Goal: Task Accomplishment & Management: Manage account settings

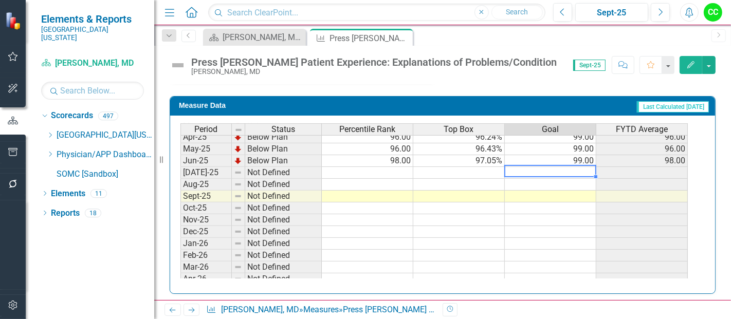
click at [592, 167] on tbody "Apr-24 Below Plan 91.00 94.17% 99.00 91.00 May-24 Below Plan 91.00 94.08% 99.00…" at bounding box center [433, 149] width 507 height 320
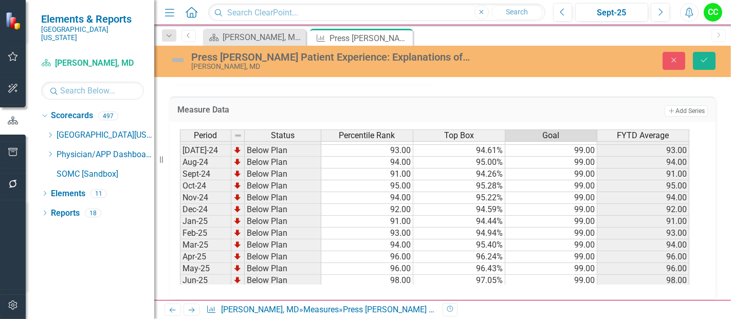
scroll to position [281, 0]
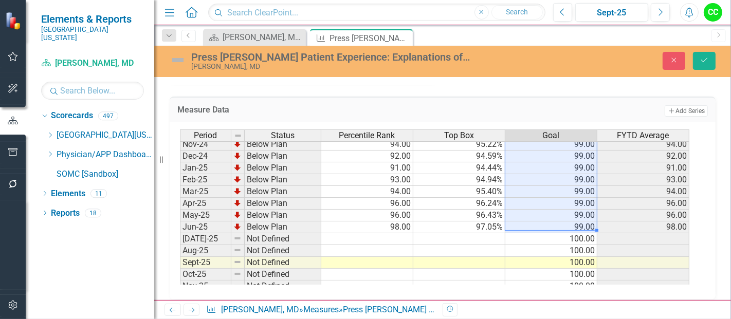
drag, startPoint x: 583, startPoint y: 148, endPoint x: 577, endPoint y: 220, distance: 72.2
click at [577, 220] on tbody "Sep-23 Below Plan 91.00 93.79% 99.00 91.00 Oct-23 Below Plan 91.00 93.77% 99.00…" at bounding box center [434, 156] width 509 height 367
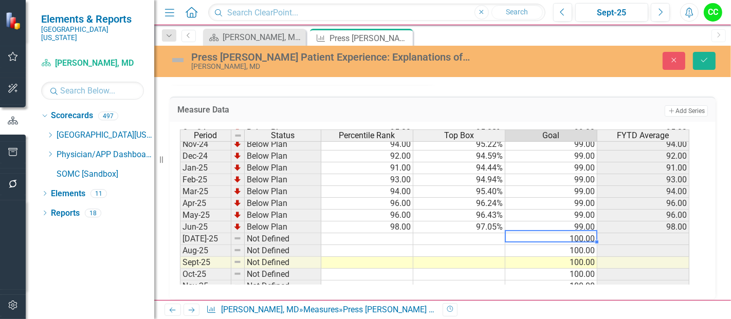
click at [573, 233] on td "100.00" at bounding box center [551, 239] width 92 height 12
type textarea "99"
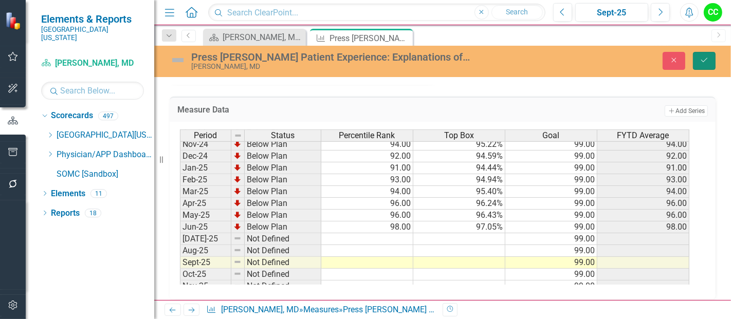
click at [706, 55] on button "Save" at bounding box center [704, 61] width 23 height 18
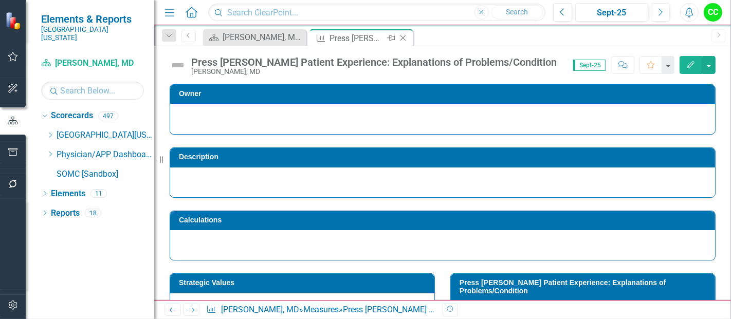
click at [403, 37] on icon at bounding box center [403, 38] width 6 height 6
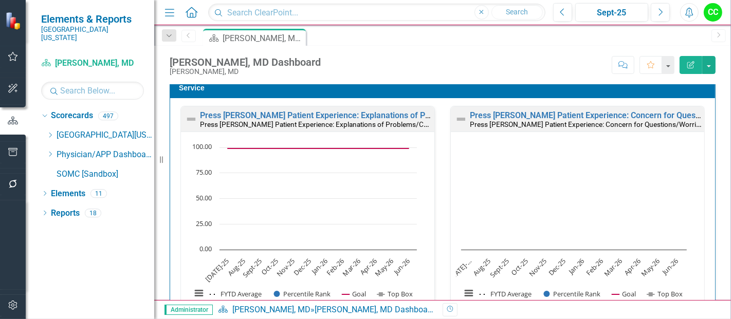
click at [595, 108] on div "Press Ganey Patient Experience: Concern for Questions/Worries Press Ganey Patie…" at bounding box center [577, 118] width 253 height 25
click at [593, 112] on link "Press [PERSON_NAME] Patient Experience: Concern for Questions/Worries" at bounding box center [608, 116] width 276 height 10
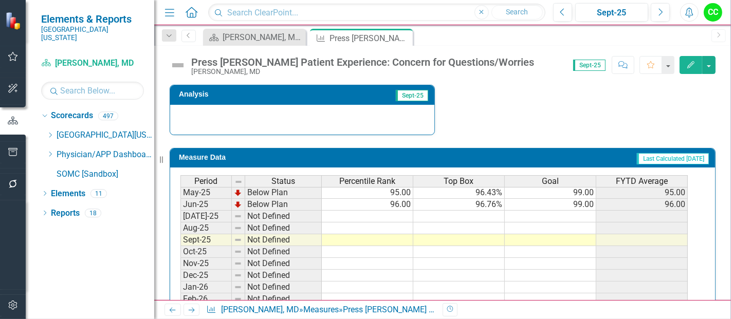
click at [578, 209] on tbody "Mar-24 Below Plan 95.00 95.85% 99.00 95.00 Apr-24 Below Plan 93.00 95.08% 99.00…" at bounding box center [433, 187] width 507 height 332
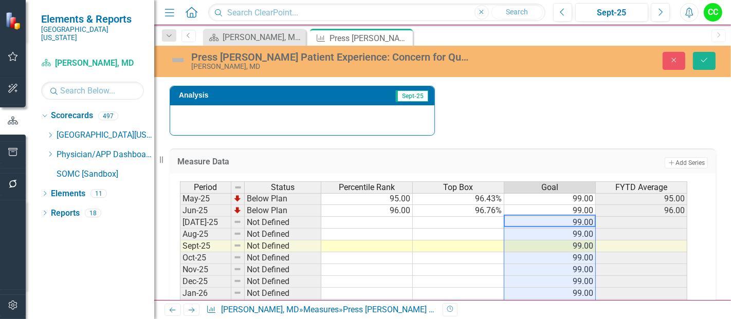
type textarea "99"
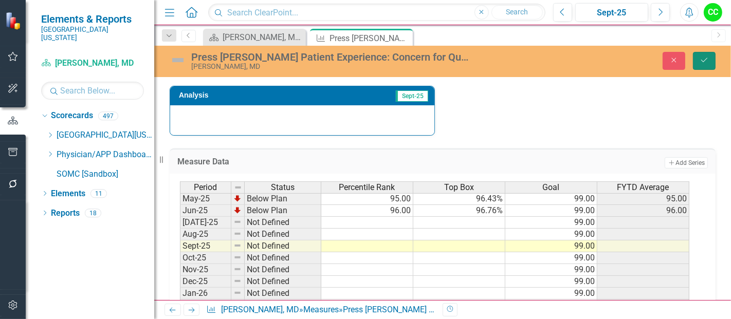
click at [706, 64] on button "Save" at bounding box center [704, 61] width 23 height 18
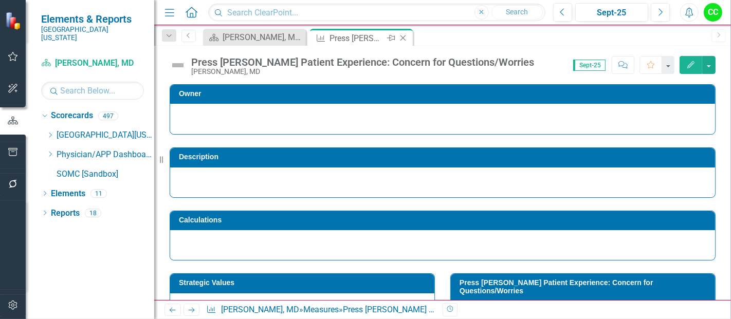
click at [404, 37] on icon "Close" at bounding box center [403, 38] width 10 height 8
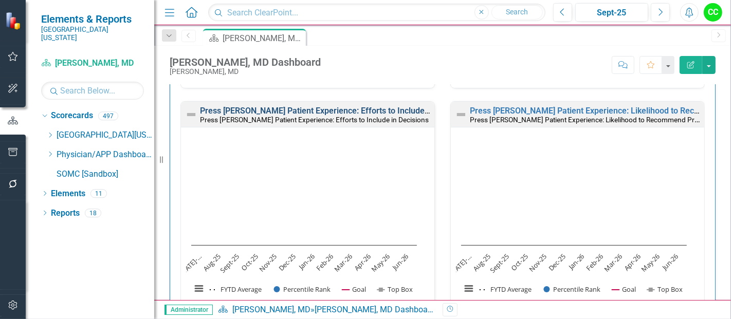
click at [362, 106] on link "Press [PERSON_NAME] Patient Experience: Efforts to Include in Decisions" at bounding box center [335, 111] width 271 height 10
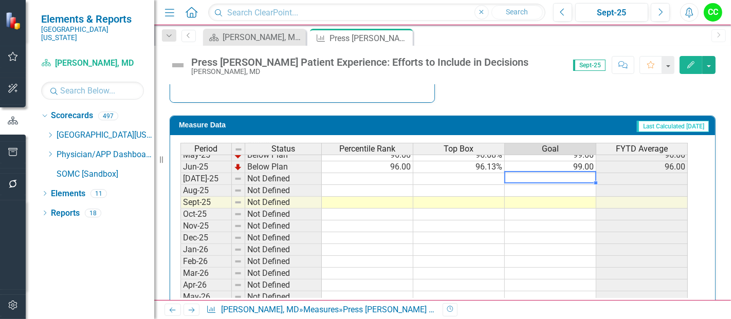
click at [571, 175] on tbody "May-24 Below Plan 91.00 93.94% 99.00 91.00 Jun-24 Below Plan 91.00 94.08% 99.00…" at bounding box center [433, 161] width 507 height 308
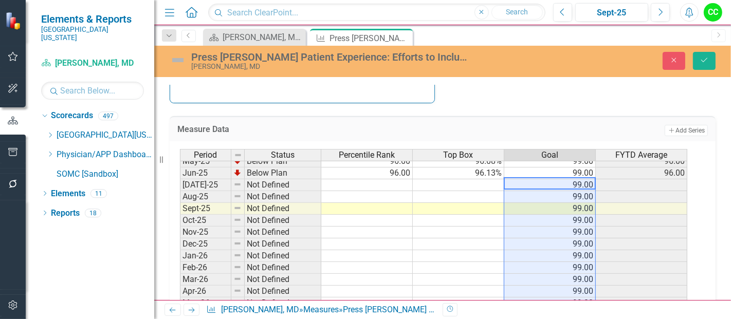
type textarea "99"
click at [706, 59] on icon "Save" at bounding box center [704, 60] width 9 height 7
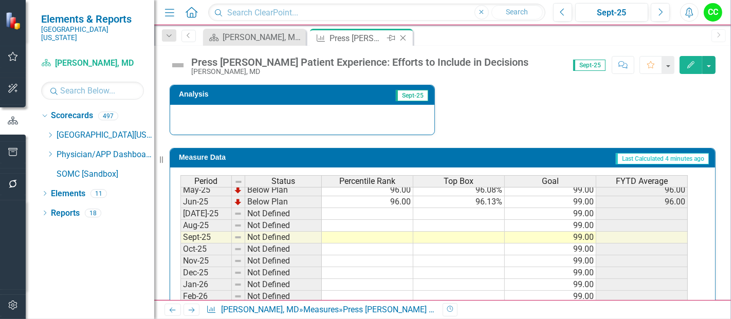
click at [404, 37] on icon "Close" at bounding box center [403, 38] width 10 height 8
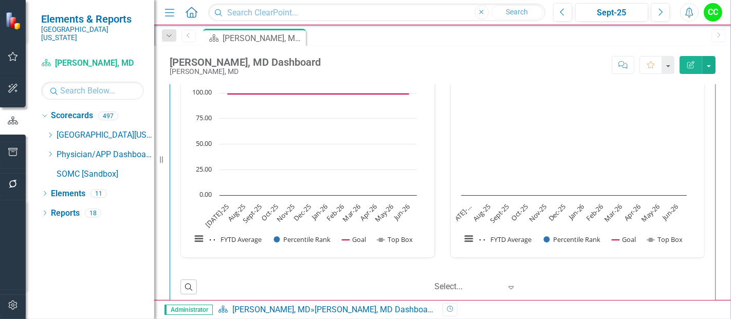
scroll to position [783, 0]
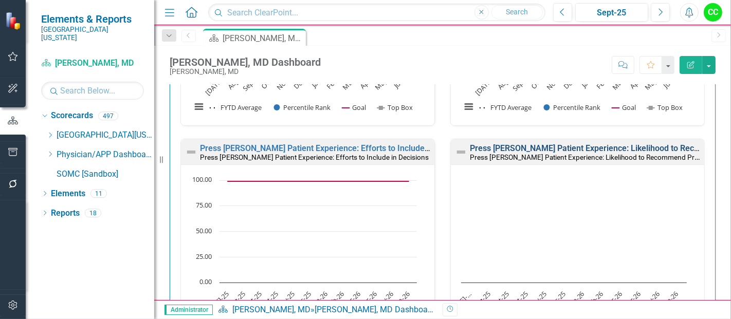
click at [603, 143] on link "Press [PERSON_NAME] Patient Experience: Likelihood to Recommend Provider" at bounding box center [615, 148] width 290 height 10
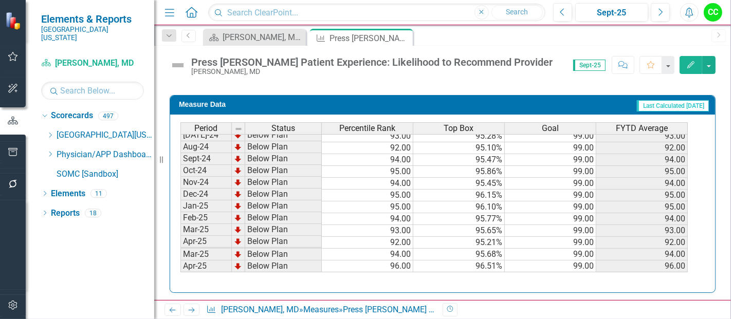
scroll to position [350, 0]
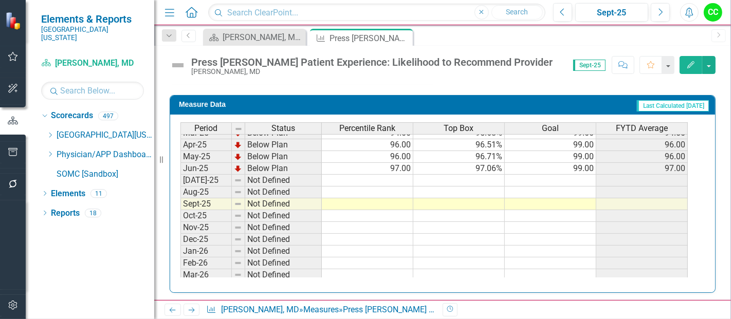
click at [570, 174] on tbody "Mar-24 Below Plan 95.00 95.87% 99.00 95.00 Apr-24 Below Plan 92.00 95.11% 99.00…" at bounding box center [433, 151] width 507 height 332
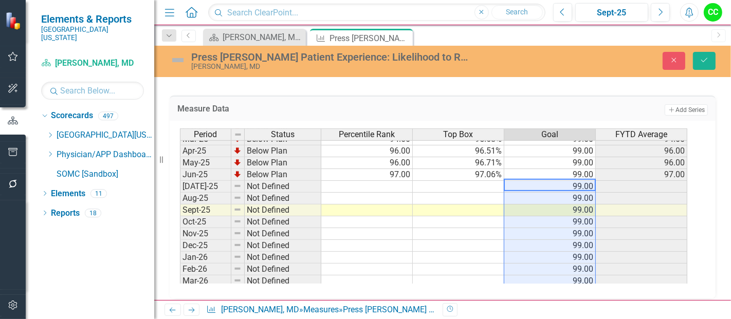
type textarea "99"
click at [705, 70] on div "Press Ganey Patient Experience: Likelihood to Recommend Provider Vincent Scarpi…" at bounding box center [442, 61] width 577 height 31
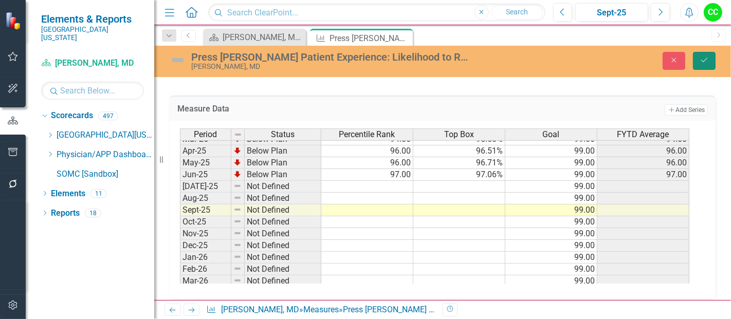
click at [711, 61] on button "Save" at bounding box center [704, 61] width 23 height 18
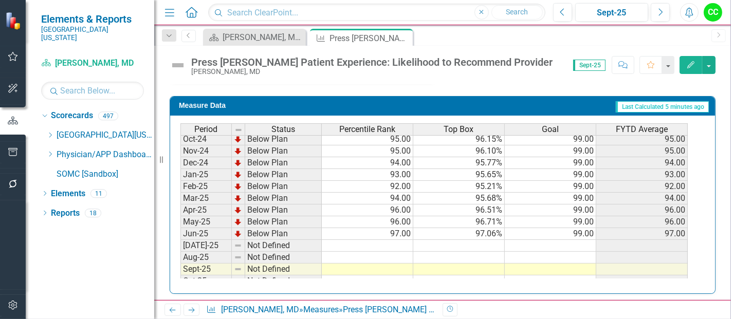
scroll to position [322, 0]
click at [556, 240] on tbody "Oct-23 Below Plan 89.00 94.12% 99.00 89.00 Nov-23 Not Defined 99.00 Dec-23 Belo…" at bounding box center [433, 174] width 507 height 367
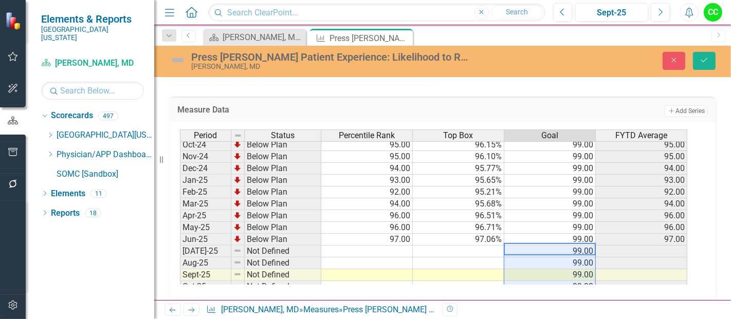
type textarea "99"
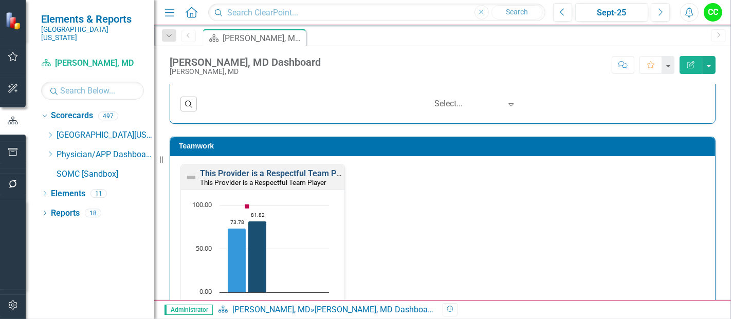
scroll to position [1053, 0]
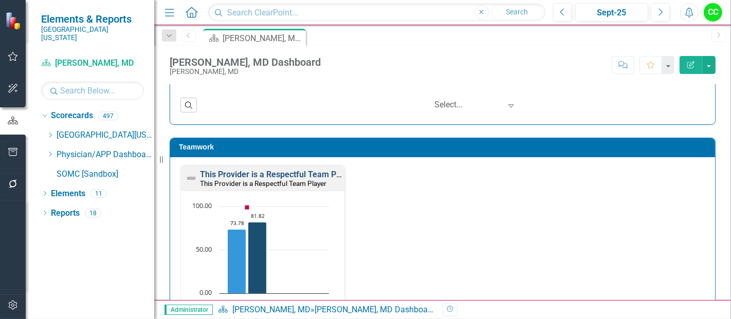
click at [271, 171] on link "This Provider is a Respectful Team Player" at bounding box center [277, 175] width 155 height 10
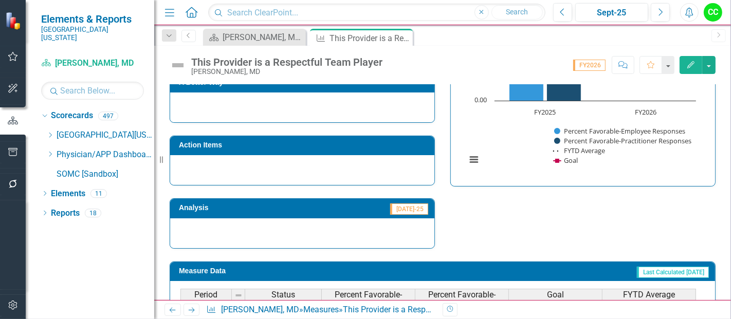
scroll to position [393, 0]
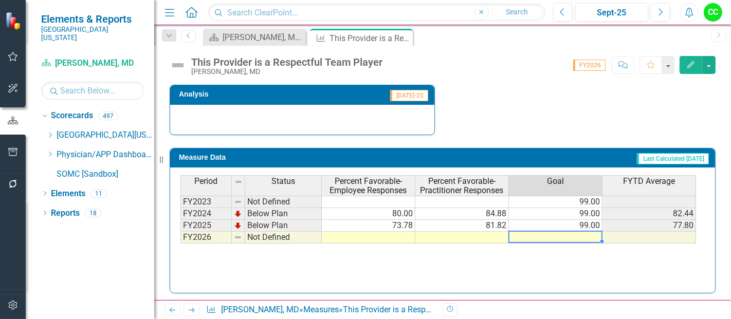
click at [564, 235] on td at bounding box center [556, 238] width 94 height 12
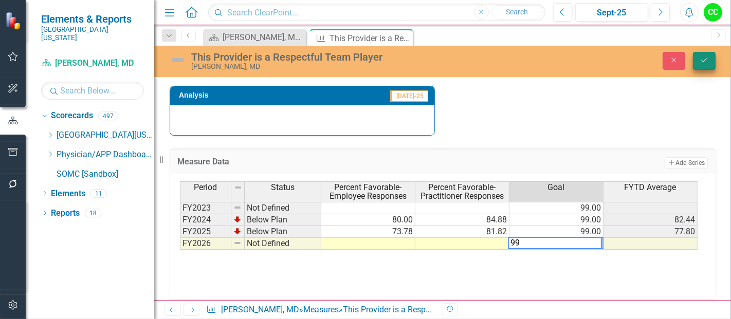
type textarea "99"
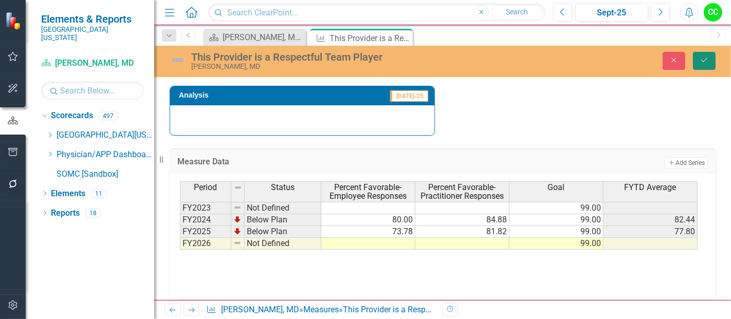
click at [698, 61] on button "Save" at bounding box center [704, 61] width 23 height 18
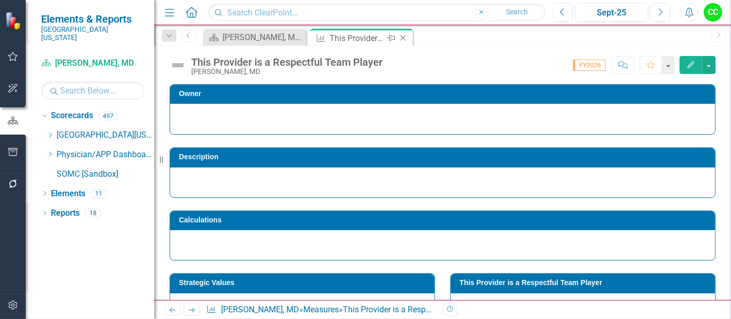
click at [404, 36] on icon "Close" at bounding box center [403, 38] width 10 height 8
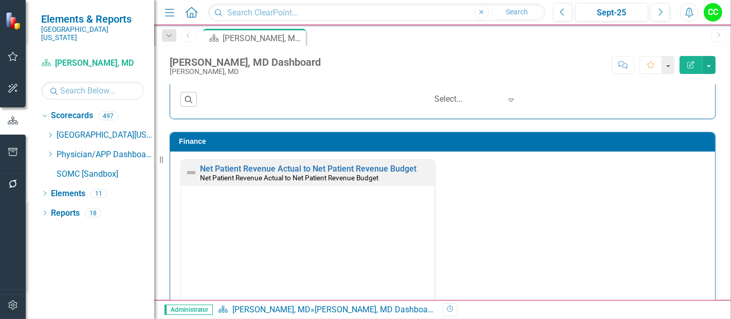
scroll to position [1355, 0]
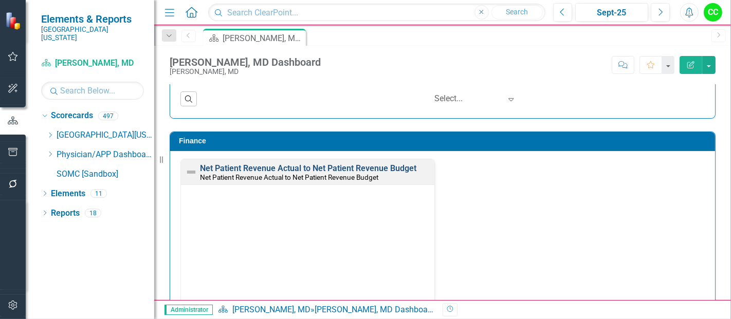
click at [350, 163] on link "Net Patient Revenue Actual to Net Patient Revenue Budget" at bounding box center [308, 168] width 216 height 10
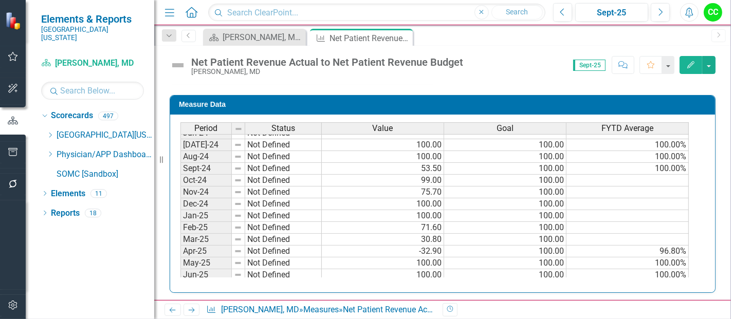
scroll to position [282, 0]
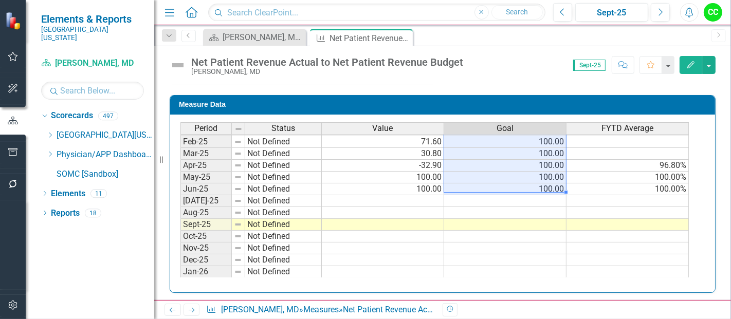
drag, startPoint x: 543, startPoint y: 142, endPoint x: 548, endPoint y: 188, distance: 46.5
click at [548, 188] on tbody "Sep-23 Not Defined Oct-23 Not Defined Nov-23 Not Defined Dec-23 Not Defined Jan…" at bounding box center [434, 118] width 508 height 367
click at [545, 195] on td at bounding box center [505, 201] width 122 height 12
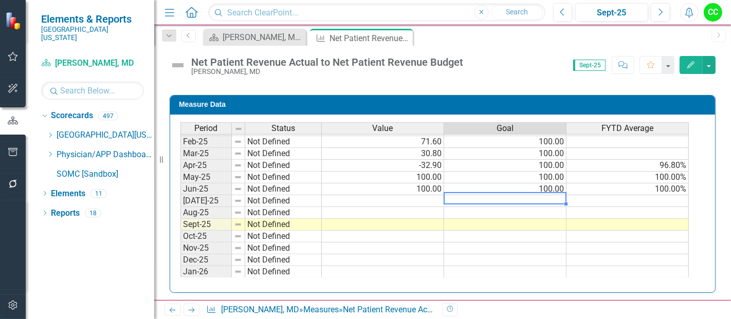
type textarea "100"
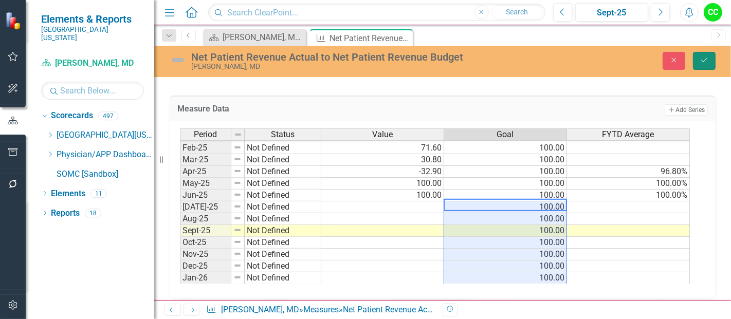
click at [708, 52] on button "Save" at bounding box center [704, 61] width 23 height 18
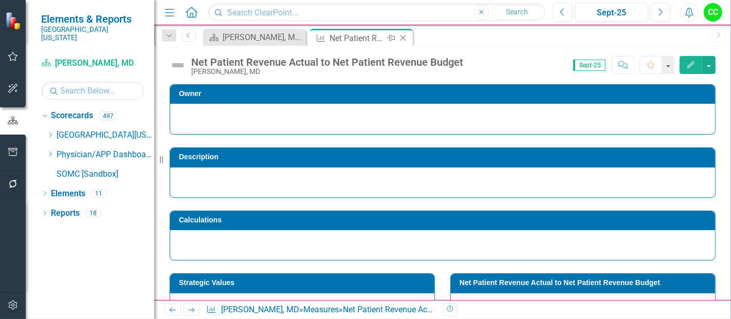
click at [403, 39] on icon "Close" at bounding box center [403, 38] width 10 height 8
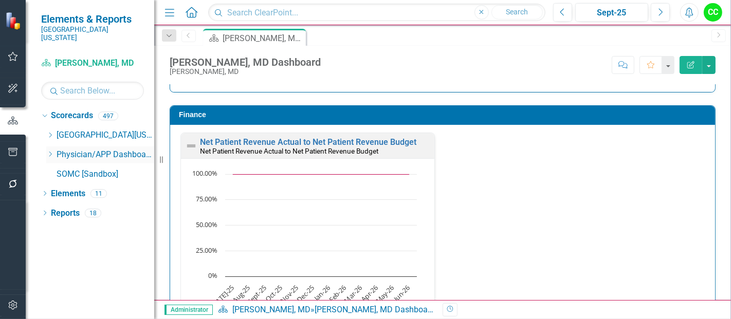
click at [50, 151] on icon "Dropdown" at bounding box center [50, 154] width 8 height 6
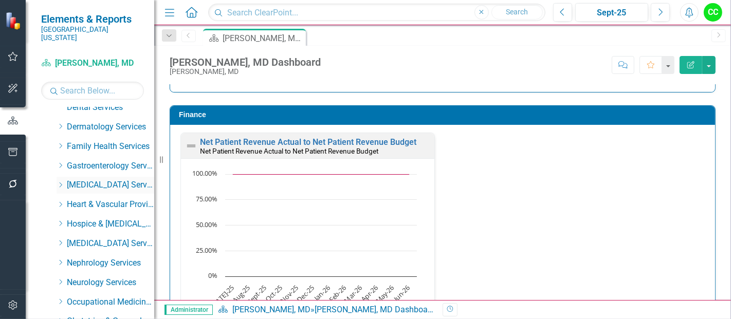
click at [61, 182] on icon "Dropdown" at bounding box center [61, 185] width 8 height 6
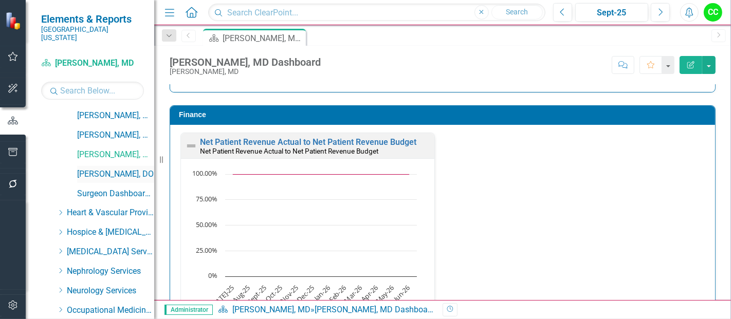
click at [117, 169] on link "[PERSON_NAME], DO" at bounding box center [115, 175] width 77 height 12
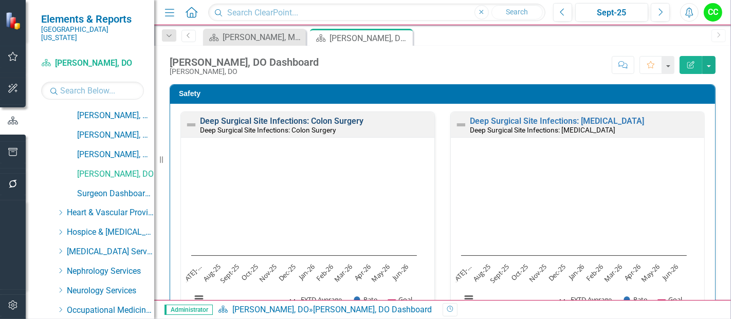
click at [315, 120] on link "Deep Surgical Site Infections: Colon Surgery" at bounding box center [281, 121] width 163 height 10
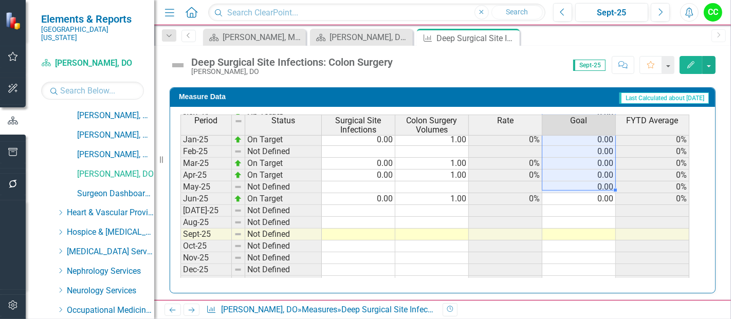
scroll to position [378, 0]
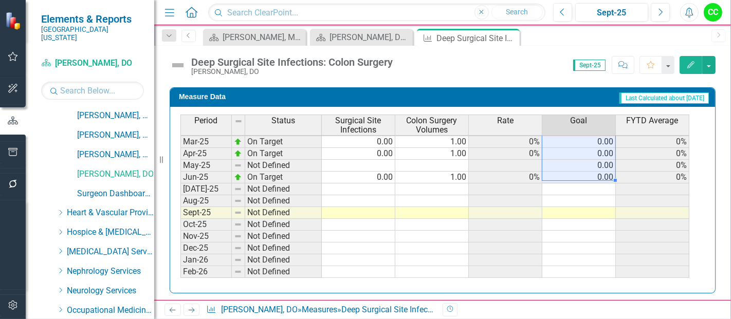
drag, startPoint x: 597, startPoint y: 138, endPoint x: 587, endPoint y: 172, distance: 35.9
click at [587, 172] on tbody "Sep-23 Not Defined 0.00 Oct-23 Not Defined 0.00 Nov-23 Not Defined 0.00 Dec-23 …" at bounding box center [434, 112] width 509 height 379
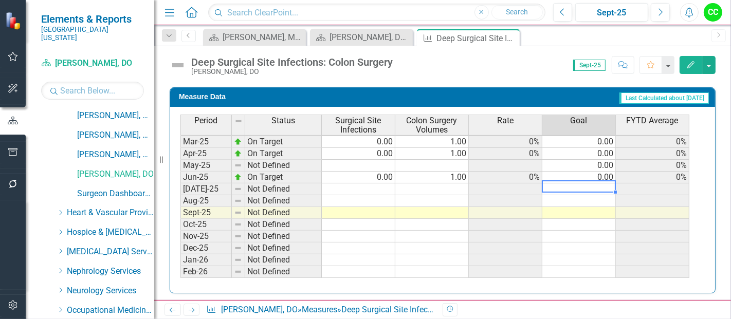
click at [180, 189] on div "Period Status Surgical Site Infections Colon Surgery Volumes Rate Goal FYTD Ave…" at bounding box center [180, 102] width 0 height 400
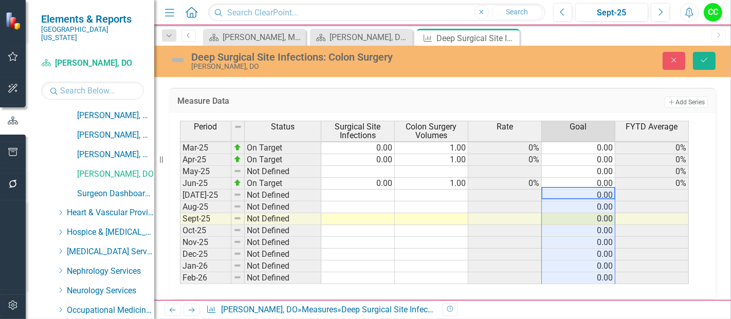
type textarea "0"
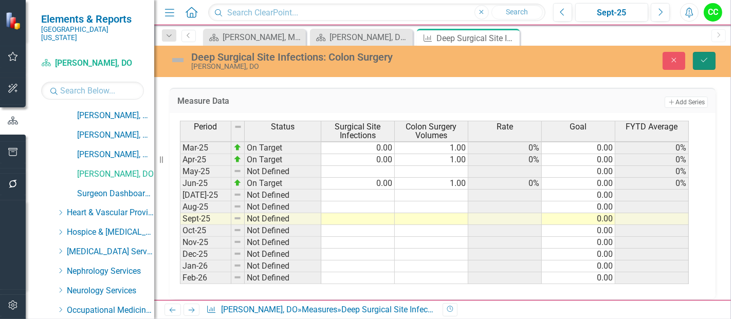
click at [695, 61] on button "Save" at bounding box center [704, 61] width 23 height 18
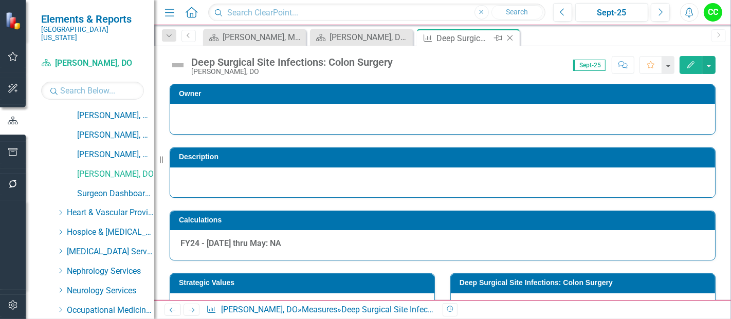
click at [507, 34] on icon "Close" at bounding box center [510, 38] width 10 height 8
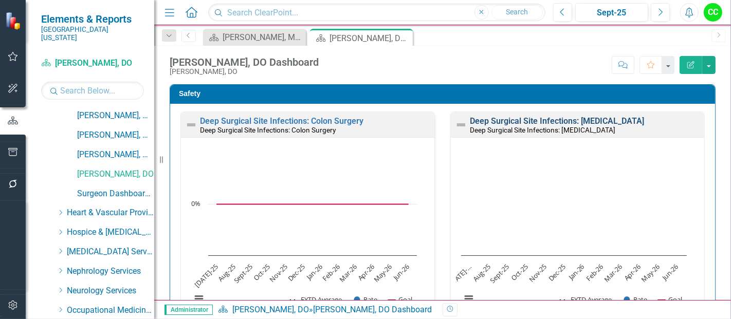
click at [558, 122] on link "Deep Surgical Site Infections: [MEDICAL_DATA]" at bounding box center [557, 121] width 174 height 10
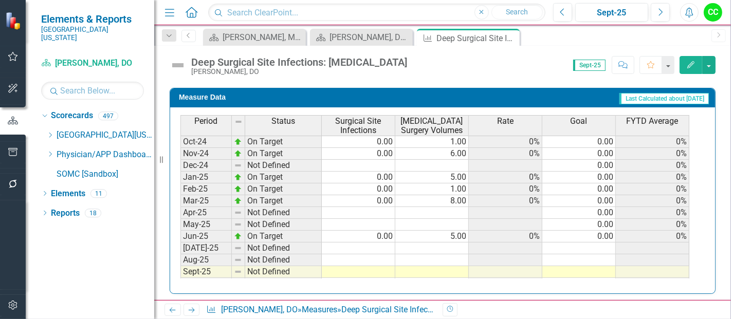
scroll to position [330, 0]
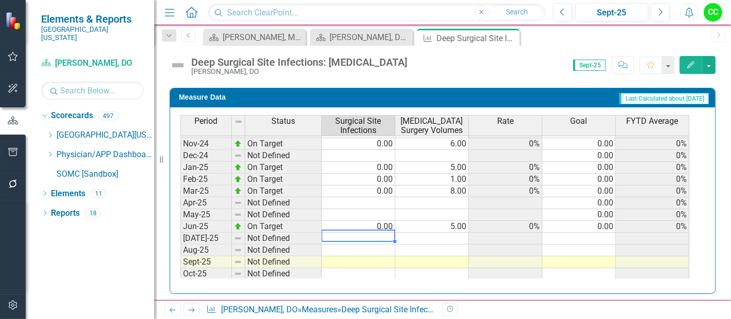
click at [386, 228] on tbody "Dec-23 Not Defined 0.00 0% Jan-24 On Target 0.00 1.00 0% 0.00 0% Feb-24 On Targ…" at bounding box center [434, 191] width 509 height 367
type textarea "0"
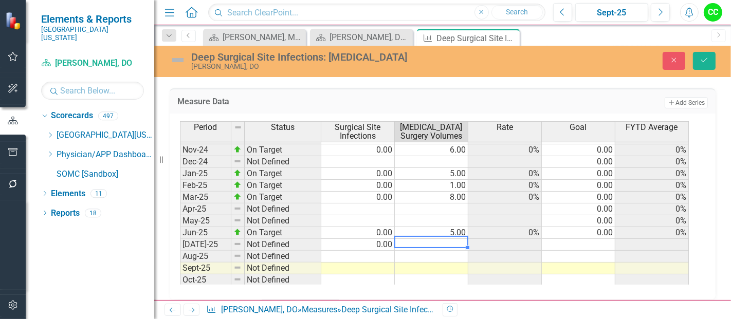
type textarea "3"
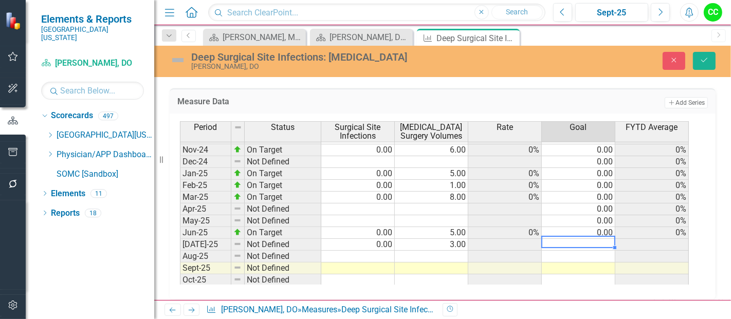
click at [557, 239] on td at bounding box center [579, 245] width 74 height 12
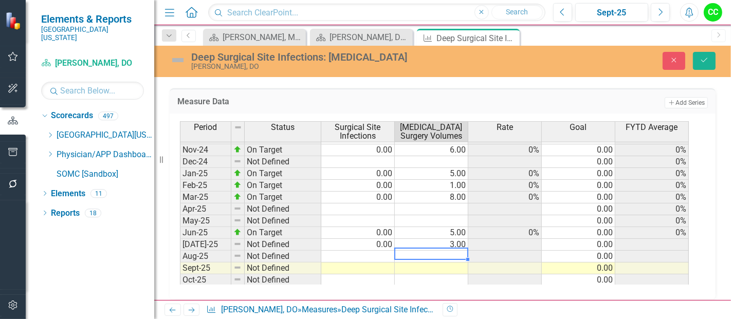
click at [423, 251] on td at bounding box center [432, 257] width 74 height 12
type textarea "2"
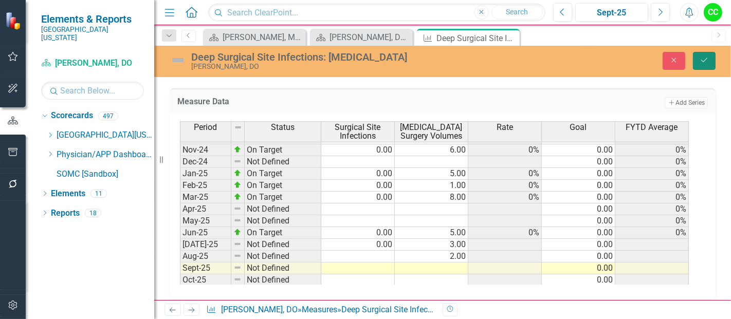
click at [702, 60] on icon "submit" at bounding box center [704, 60] width 6 height 4
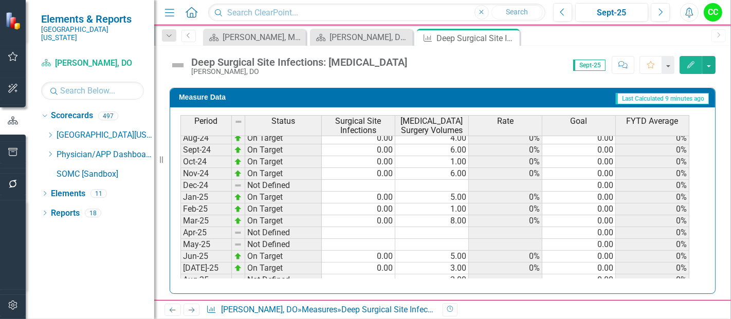
scroll to position [300, 0]
click at [508, 35] on icon "Close" at bounding box center [510, 38] width 10 height 8
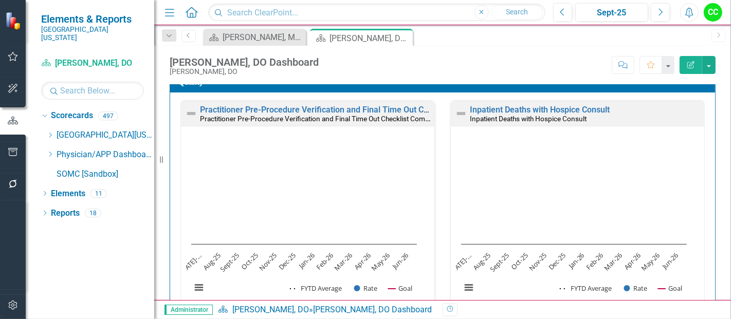
scroll to position [308, 0]
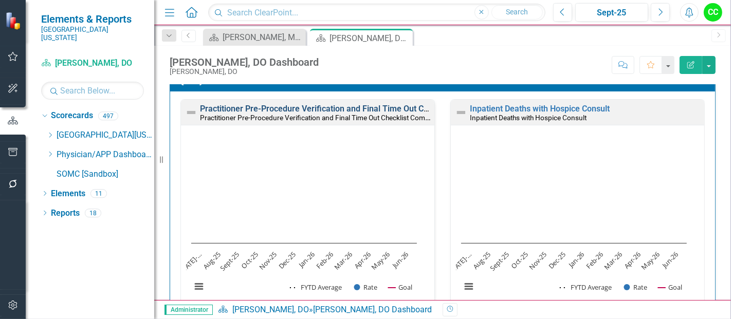
click at [380, 109] on link "Practitioner Pre-Procedure Verification and Final Time Out Checklist Completed" at bounding box center [347, 109] width 294 height 10
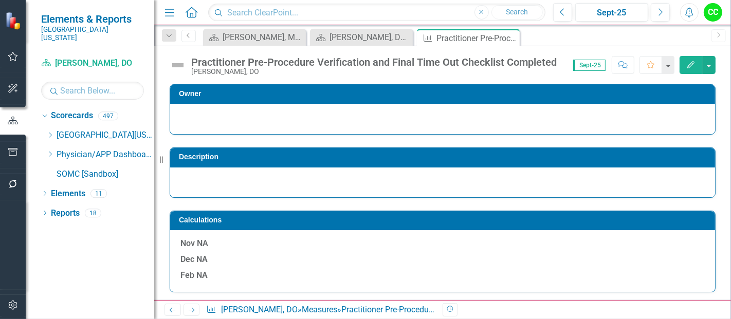
scroll to position [63, 0]
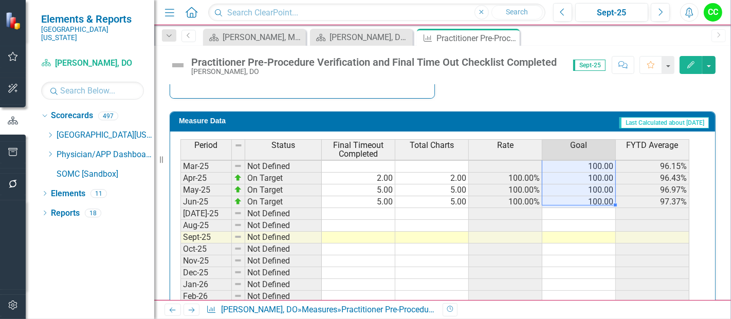
drag, startPoint x: 607, startPoint y: 163, endPoint x: 606, endPoint y: 198, distance: 35.0
click at [606, 198] on tbody "Sep-23 On Target 3.00 3.00 100.00% 100.00 100.00% Oct-23 On Target 2.00 2.00 10…" at bounding box center [434, 131] width 509 height 367
click at [600, 208] on td at bounding box center [579, 214] width 74 height 12
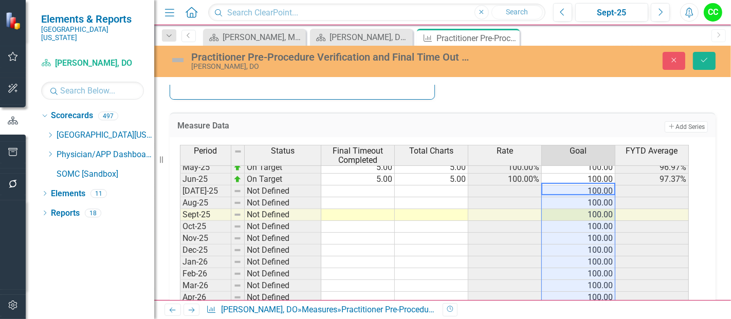
click at [374, 187] on tbody "Apr-24 On Target 2.00 2.00 100.00% 100.00 100.00% May-24 On Target 5.00 5.00 10…" at bounding box center [434, 168] width 509 height 320
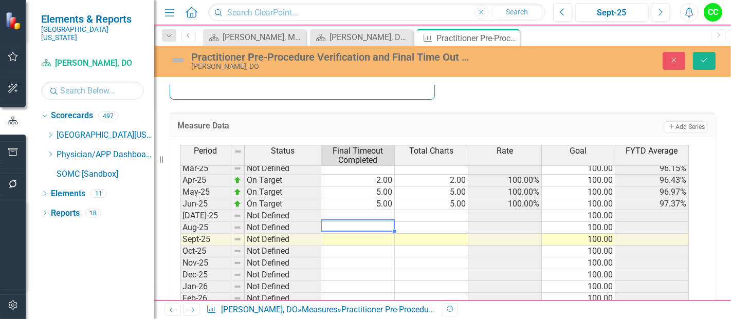
click at [364, 222] on td at bounding box center [358, 228] width 74 height 12
type textarea "3"
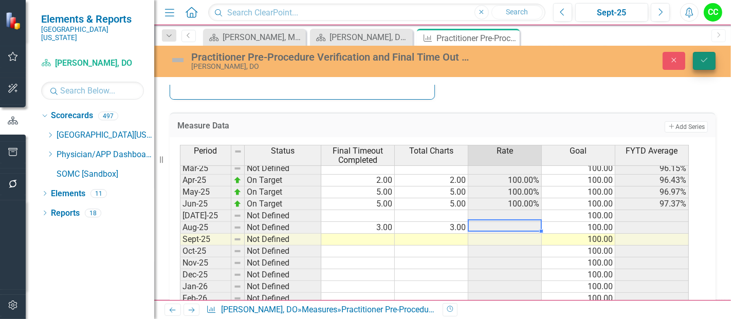
type textarea "3"
click at [702, 64] on button "Save" at bounding box center [704, 61] width 23 height 18
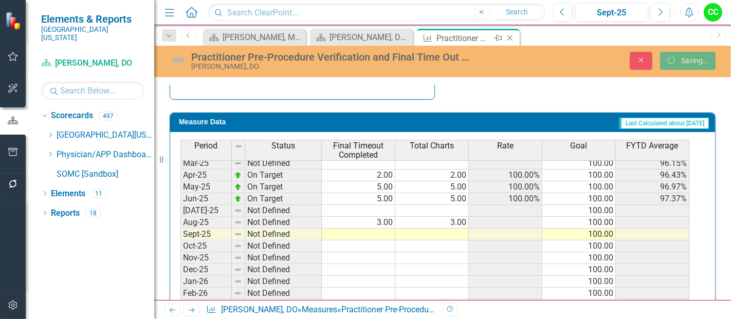
click at [509, 35] on icon "Close" at bounding box center [510, 38] width 10 height 8
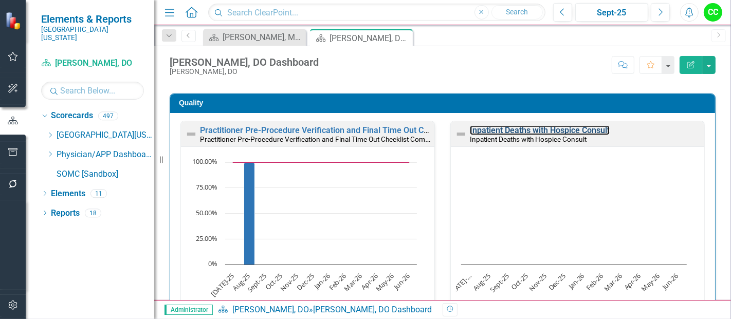
click at [572, 125] on link "Inpatient Deaths with Hospice Consult" at bounding box center [540, 130] width 140 height 10
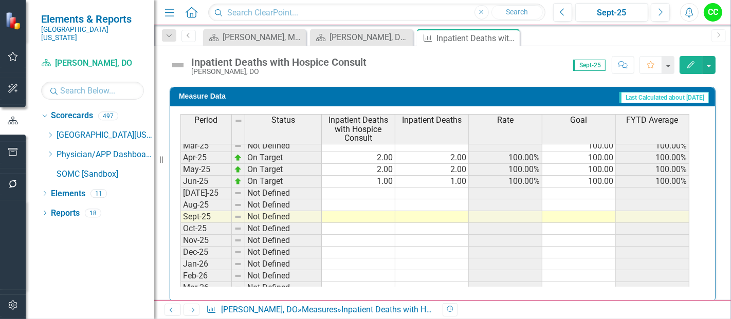
click at [180, 193] on div "Period Status Inpatient Deaths with Hospice Consult Inpatient Deaths Rate Goal …" at bounding box center [180, 130] width 0 height 397
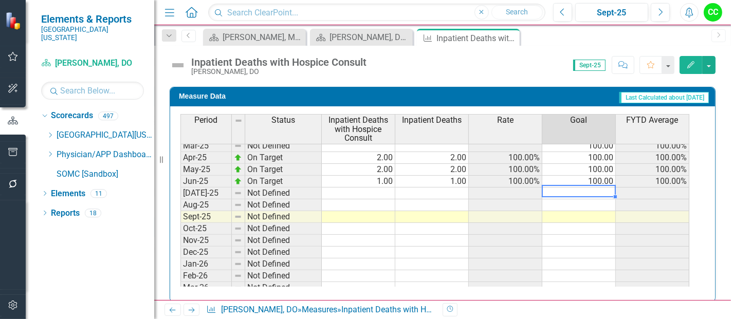
type textarea "100"
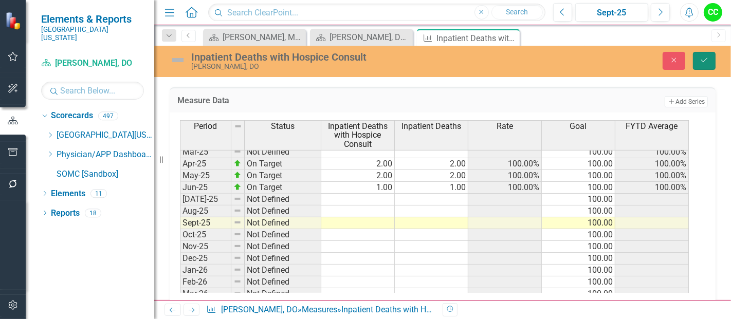
click at [708, 65] on button "Save" at bounding box center [704, 61] width 23 height 18
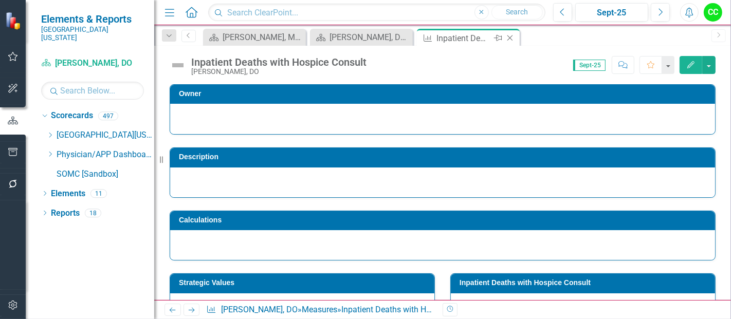
click at [511, 39] on icon "Close" at bounding box center [510, 38] width 10 height 8
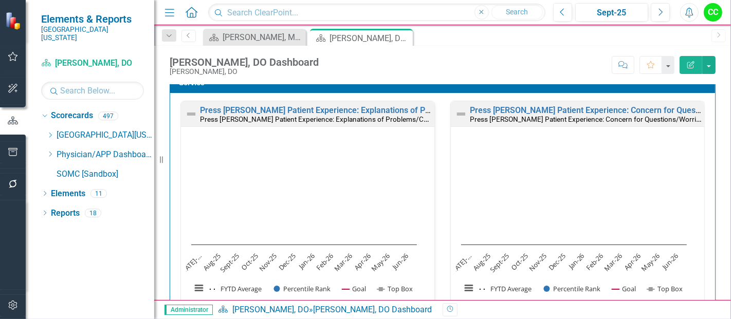
scroll to position [602, 0]
click at [377, 109] on link "Press [PERSON_NAME] Patient Experience: Explanations of Problems/Condition" at bounding box center [347, 110] width 294 height 10
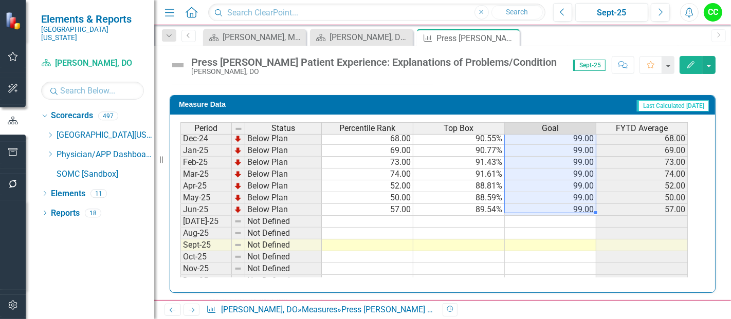
scroll to position [389, 0]
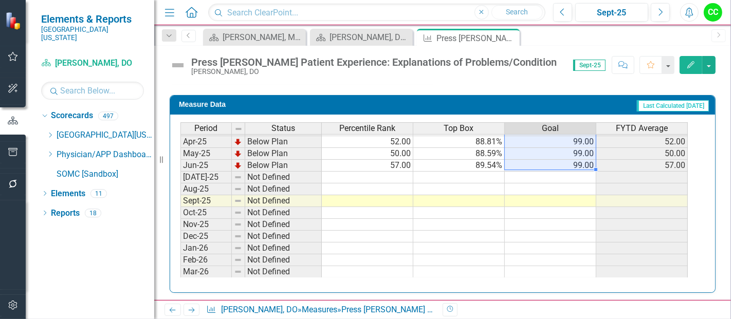
drag, startPoint x: 556, startPoint y: 141, endPoint x: 561, endPoint y: 163, distance: 23.1
click at [561, 163] on tbody "Mar-24 Below Plan 86.00 92.94% 99.00 86.00 Apr-24 Below Plan 94.00 95.12% 99.00…" at bounding box center [433, 148] width 507 height 332
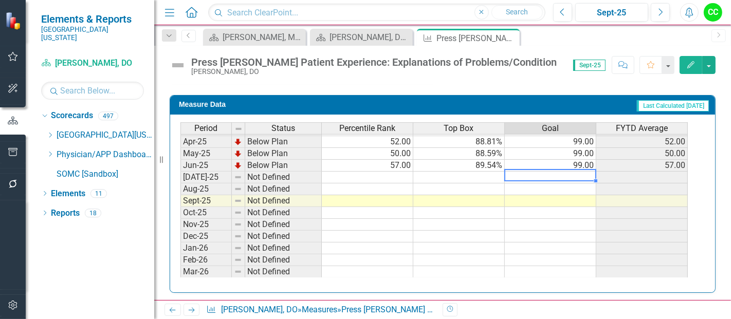
click at [558, 174] on td at bounding box center [551, 178] width 92 height 12
type textarea "99"
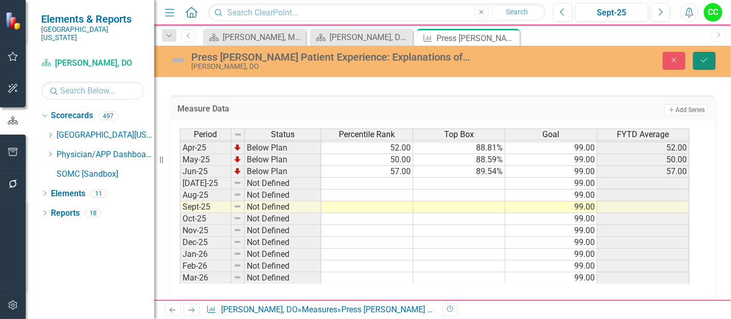
click at [710, 55] on button "Save" at bounding box center [704, 61] width 23 height 18
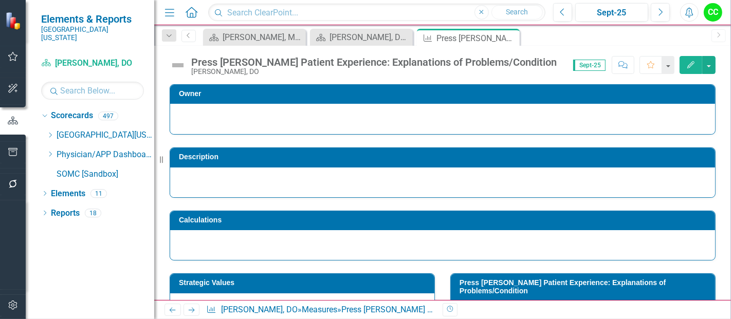
drag, startPoint x: 511, startPoint y: 38, endPoint x: 533, endPoint y: 32, distance: 22.2
click at [533, 32] on div "Scorecard Vincent Scarpinato, MD Dashboard Close Scorecard Jordyn Thiel, DO Das…" at bounding box center [453, 37] width 505 height 16
click at [509, 39] on icon "Close" at bounding box center [510, 38] width 10 height 8
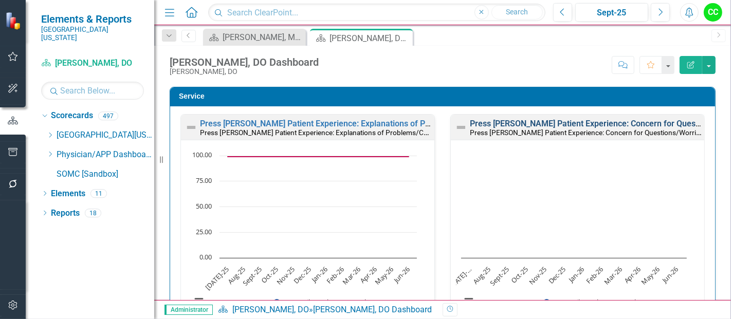
click at [569, 122] on link "Press [PERSON_NAME] Patient Experience: Concern for Questions/Worries" at bounding box center [608, 124] width 276 height 10
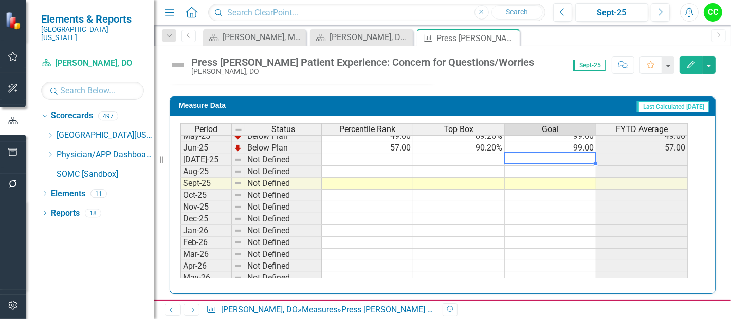
click at [569, 154] on tbody "May-24 Below Plan 82.00 92.94% 99.00 82.00 Jun-24 Below Plan 80.00 92.68% 99.00…" at bounding box center [433, 142] width 507 height 308
type textarea "99"
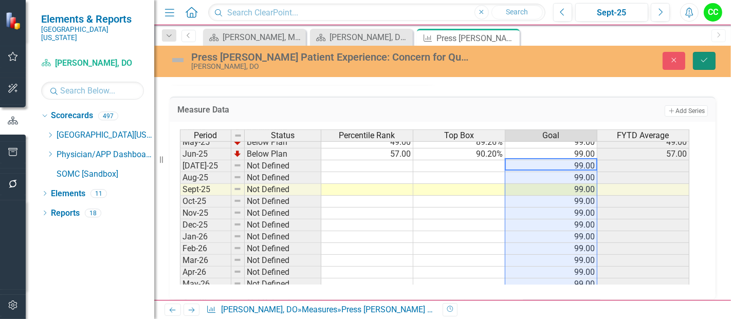
click at [704, 63] on icon "Save" at bounding box center [704, 60] width 9 height 7
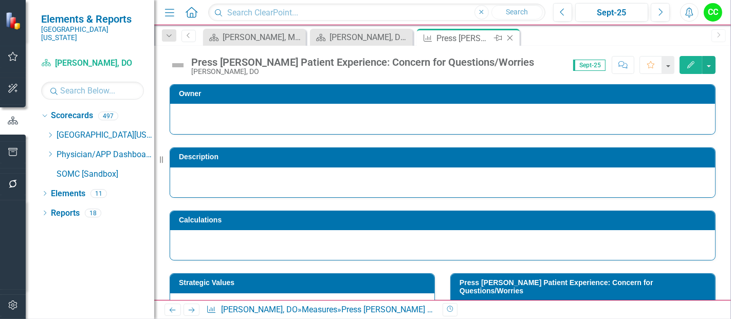
click at [508, 35] on icon "Close" at bounding box center [510, 38] width 10 height 8
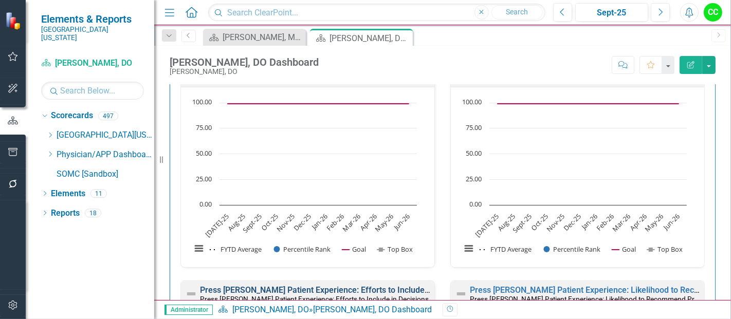
click at [363, 285] on link "Press [PERSON_NAME] Patient Experience: Efforts to Include in Decisions" at bounding box center [335, 290] width 271 height 10
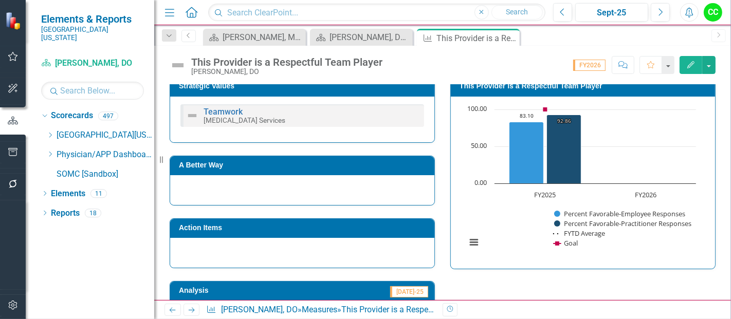
scroll to position [393, 0]
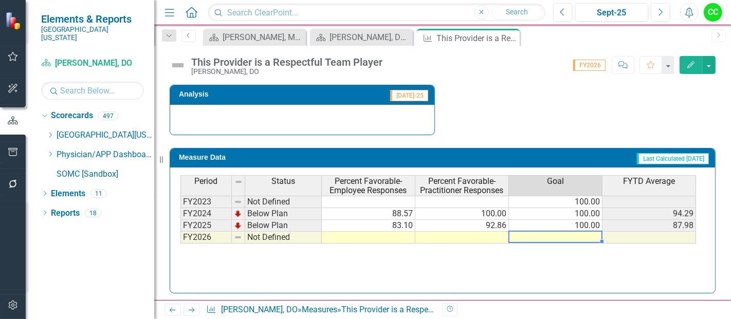
click at [563, 234] on td at bounding box center [556, 238] width 94 height 12
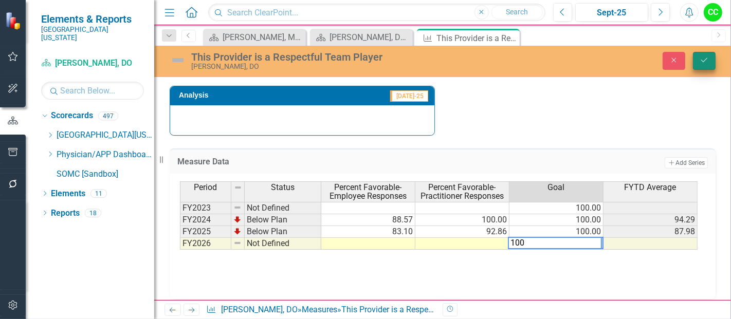
type textarea "100"
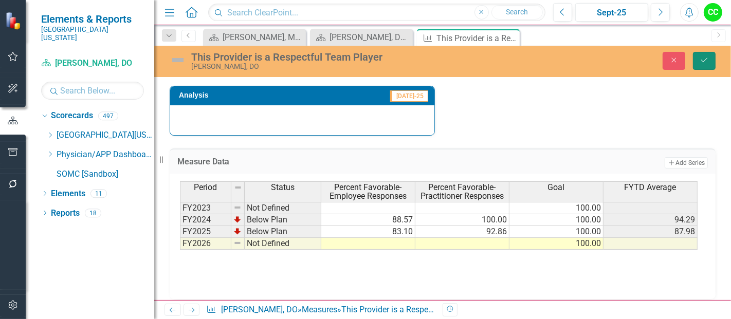
click at [702, 61] on icon "submit" at bounding box center [704, 60] width 6 height 4
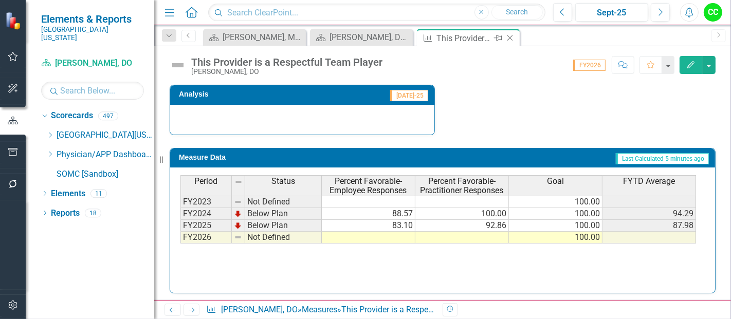
click at [510, 40] on icon "Close" at bounding box center [510, 38] width 10 height 8
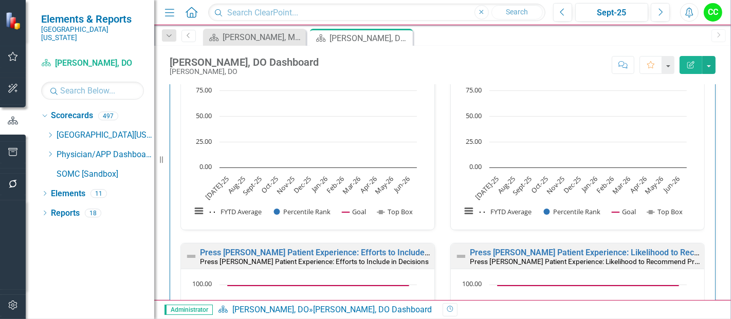
scroll to position [1313, 0]
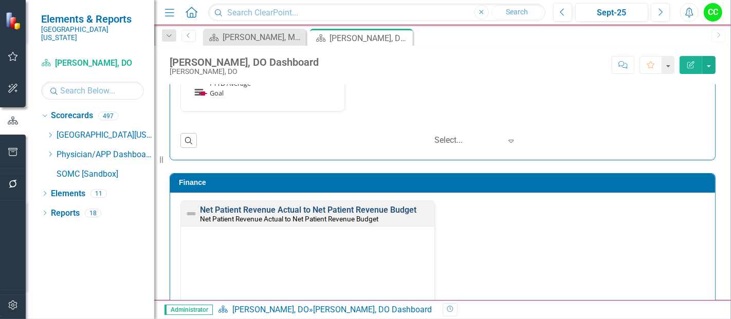
click at [380, 205] on link "Net Patient Revenue Actual to Net Patient Revenue Budget" at bounding box center [308, 210] width 216 height 10
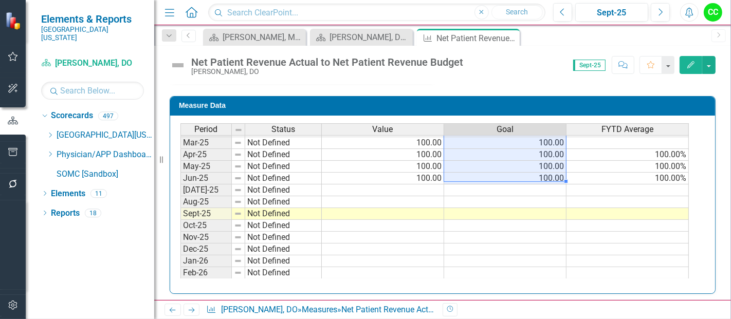
drag, startPoint x: 547, startPoint y: 145, endPoint x: 542, endPoint y: 173, distance: 28.2
click at [542, 173] on tbody "Sep-23 Not Defined Oct-23 Not Defined Nov-23 Not Defined Dec-23 Not Defined Jan…" at bounding box center [434, 107] width 508 height 367
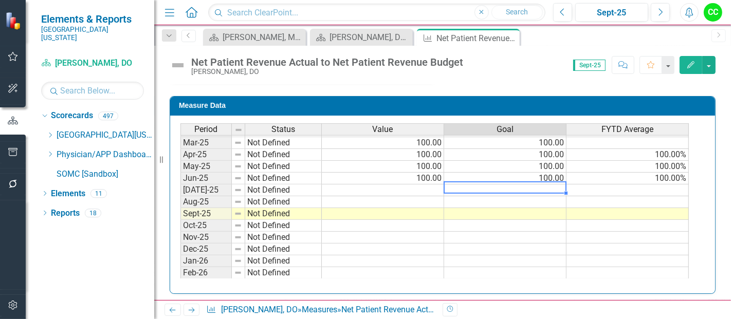
click at [540, 185] on td at bounding box center [505, 191] width 122 height 12
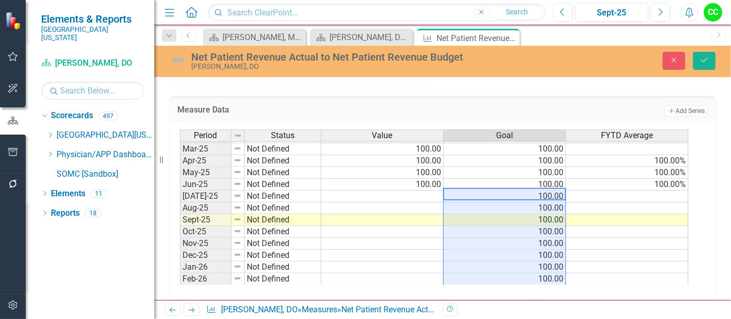
type textarea "100"
click at [710, 59] on button "Save" at bounding box center [704, 61] width 23 height 18
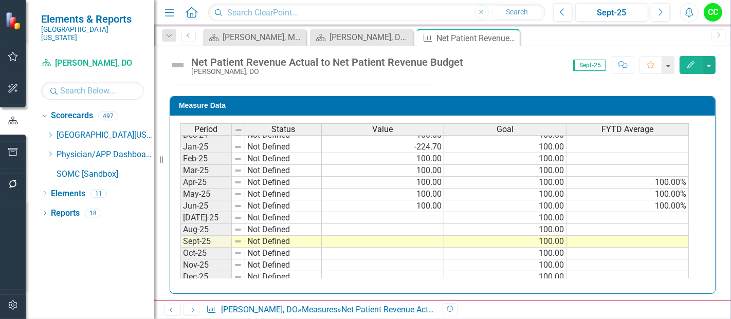
scroll to position [381, 0]
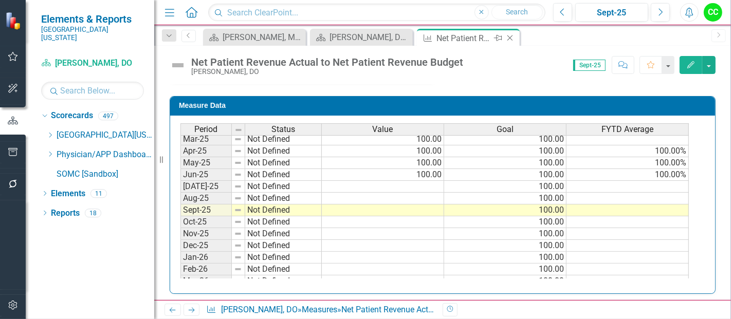
click at [510, 35] on icon "Close" at bounding box center [510, 38] width 10 height 8
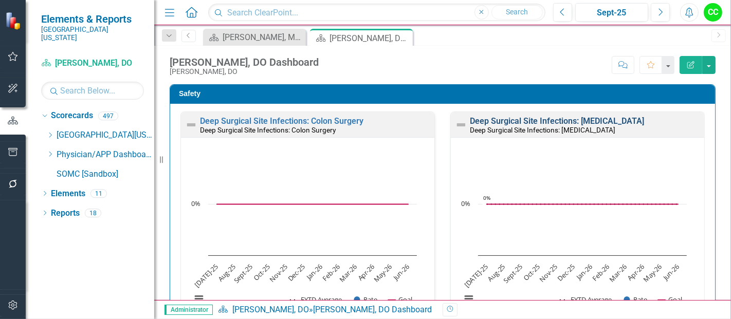
click at [573, 121] on link "Deep Surgical Site Infections: [MEDICAL_DATA]" at bounding box center [557, 121] width 174 height 10
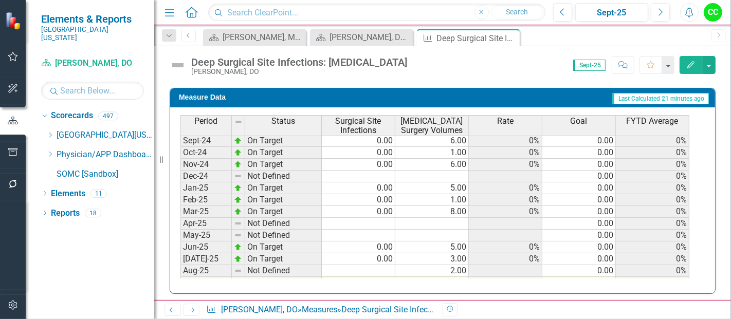
scroll to position [317, 0]
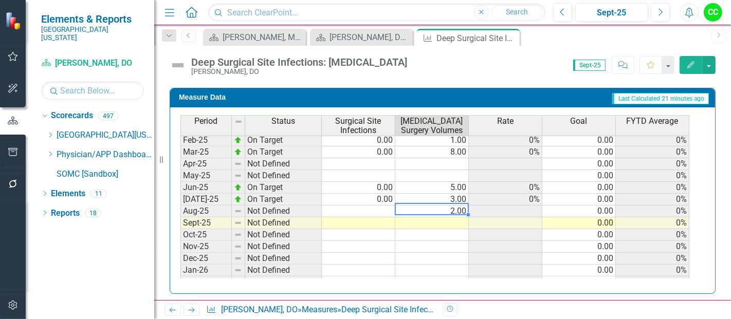
click at [454, 203] on tbody "Mar-24 On Target 0.00 1.00 0% 0.00 0% Apr-24 On Target 0.00 1.00 0% 0.00 0% May…" at bounding box center [434, 170] width 509 height 332
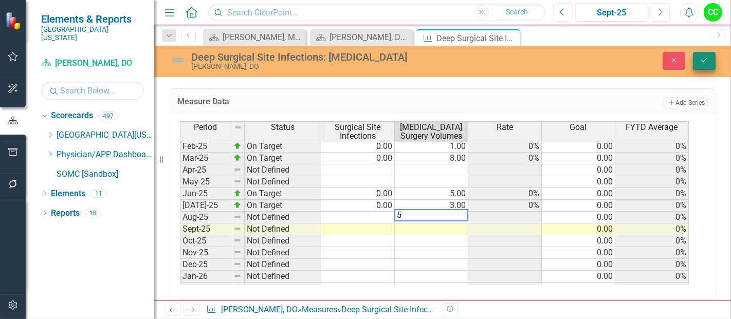
type textarea "5"
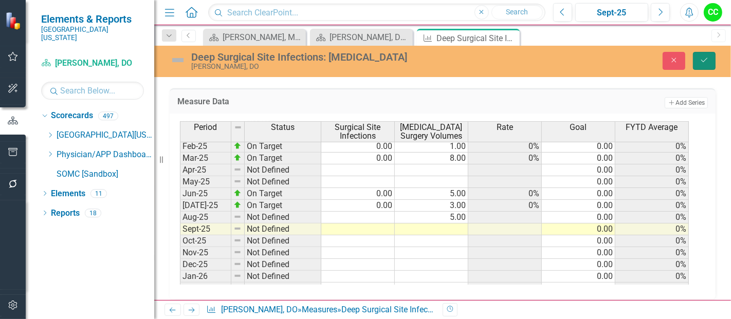
click at [706, 60] on icon "Save" at bounding box center [704, 60] width 9 height 7
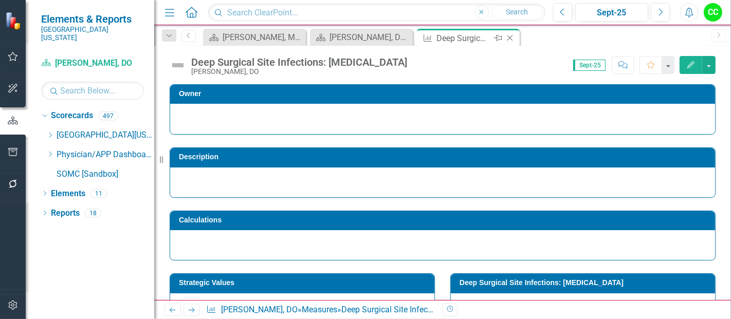
click at [510, 38] on icon "Close" at bounding box center [510, 38] width 10 height 8
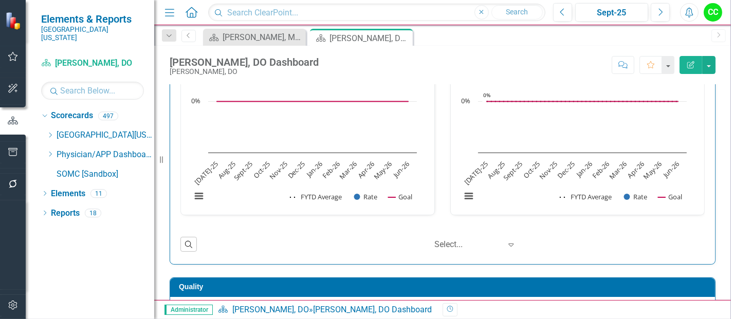
scroll to position [118, 0]
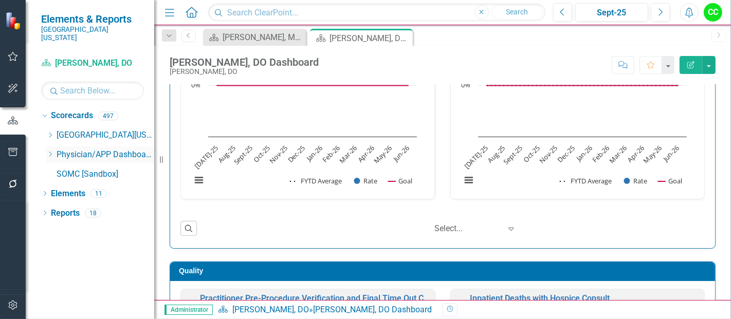
click at [52, 151] on icon "Dropdown" at bounding box center [50, 154] width 8 height 6
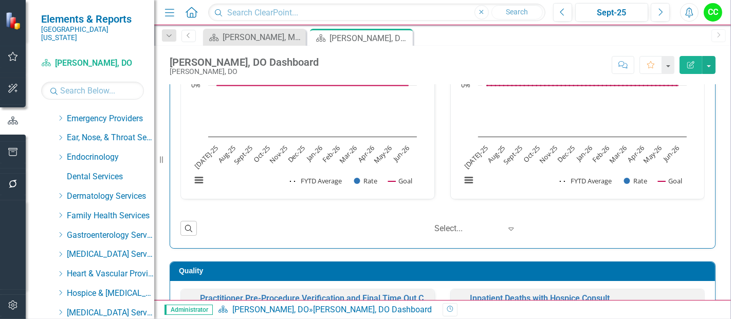
scroll to position [143, 0]
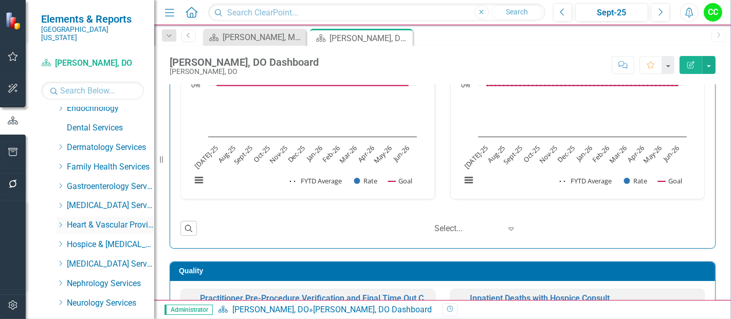
click at [61, 222] on icon "Dropdown" at bounding box center [61, 225] width 8 height 6
click at [108, 239] on link "[PERSON_NAME], [GEOGRAPHIC_DATA]" at bounding box center [115, 245] width 77 height 12
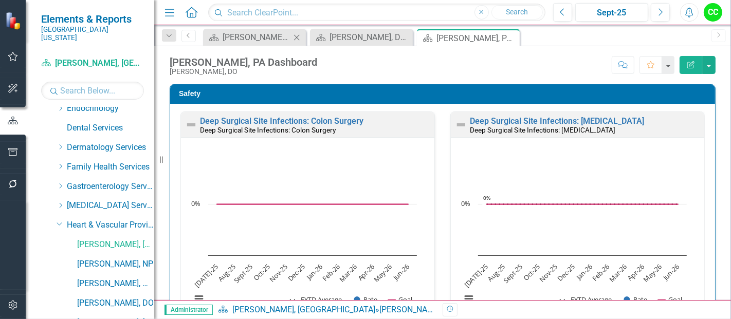
click at [298, 38] on icon "Close" at bounding box center [296, 37] width 10 height 8
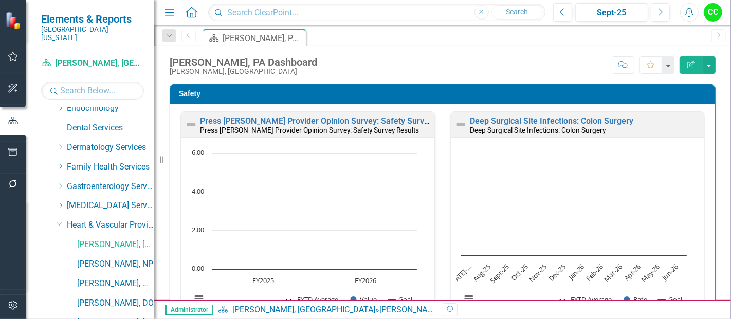
click at [432, 99] on td "Safety" at bounding box center [444, 94] width 531 height 15
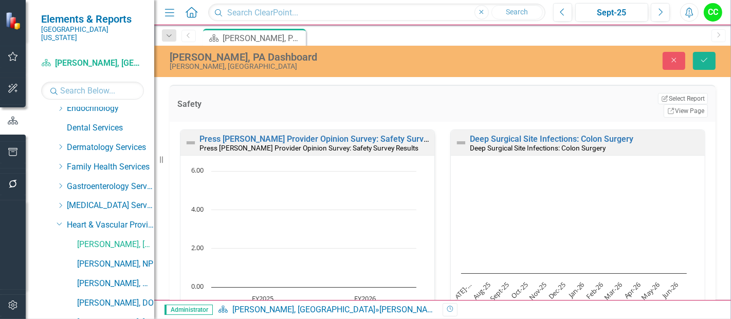
click at [674, 88] on div "Safety Edit Report Select Report Link View Page" at bounding box center [443, 103] width 546 height 37
click at [675, 104] on link "Link View Page" at bounding box center [686, 110] width 44 height 13
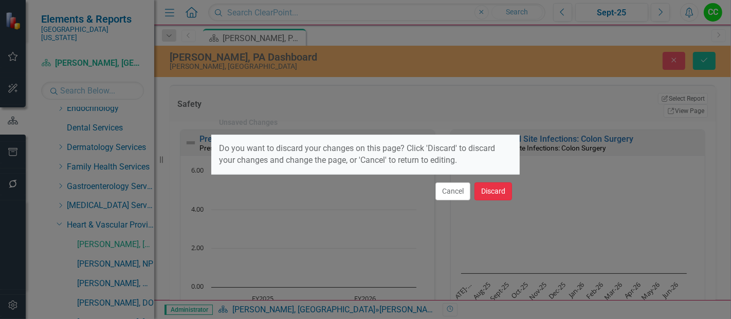
click at [496, 192] on button "Discard" at bounding box center [494, 192] width 38 height 18
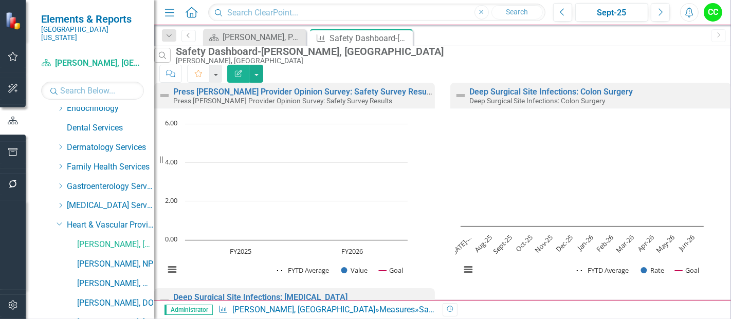
click at [243, 70] on icon "Edit Report" at bounding box center [238, 73] width 9 height 7
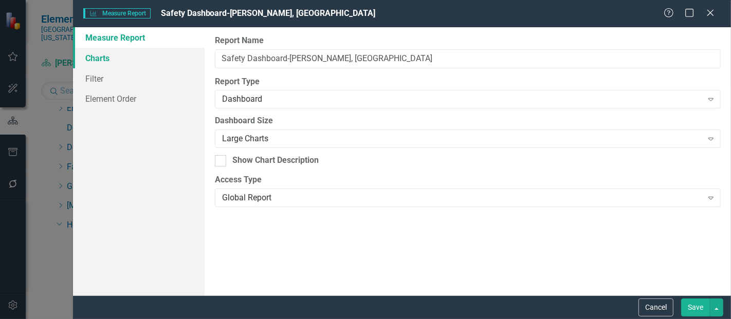
click at [111, 54] on link "Charts" at bounding box center [139, 58] width 132 height 21
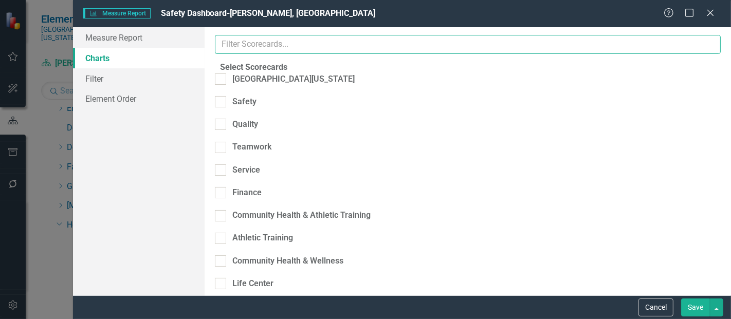
click at [299, 45] on input "text" at bounding box center [468, 44] width 506 height 19
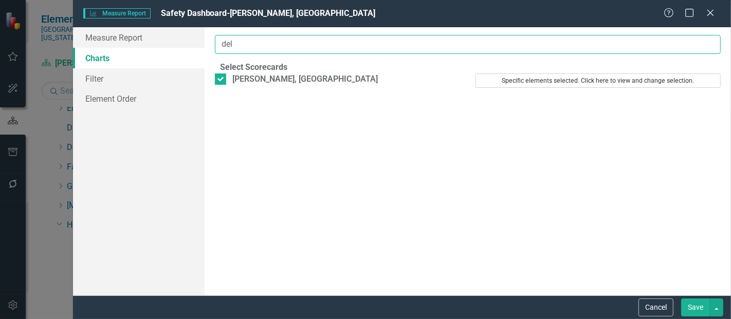
type input "del"
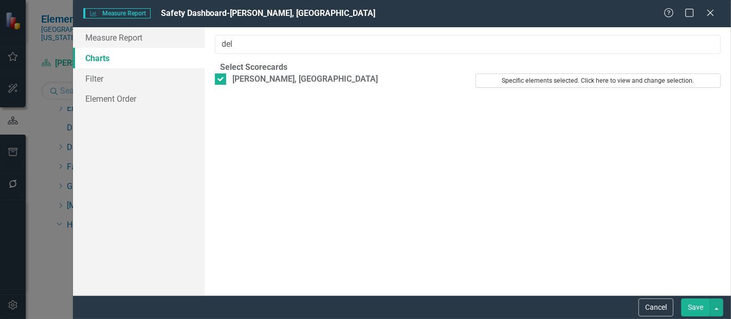
click at [507, 88] on button "Specific elements selected. Click here to view and change selection." at bounding box center [598, 81] width 245 height 14
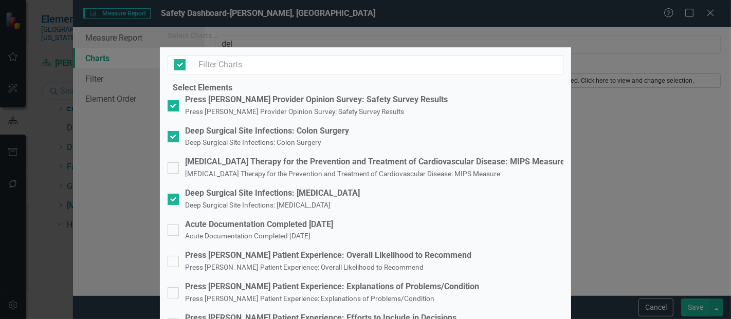
checkbox input "false"
click at [174, 138] on input "Deep Surgical Site Infections: Colon Surgery Deep Surgical Site Infections: Col…" at bounding box center [171, 134] width 7 height 7
checkbox input "false"
click at [174, 196] on input "Deep Surgical Site Infections: Cholecystectomy Deep Surgical Site Infections: C…" at bounding box center [171, 197] width 7 height 7
checkbox input "false"
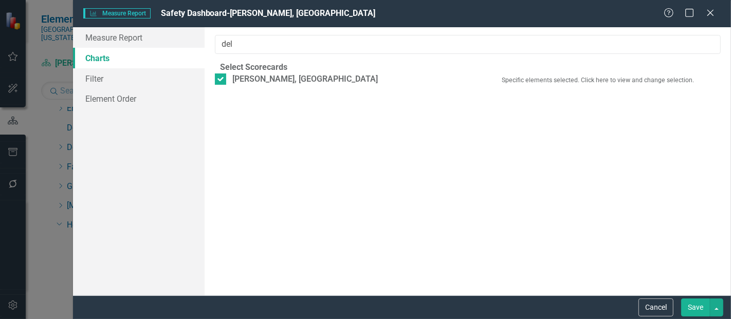
click at [702, 303] on button "Save" at bounding box center [695, 308] width 29 height 18
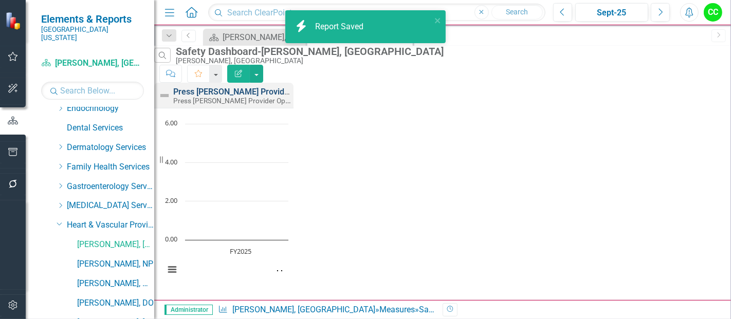
click at [380, 93] on link "Press [PERSON_NAME] Provider Opinion Survey: Safety Survey Results" at bounding box center [304, 92] width 262 height 10
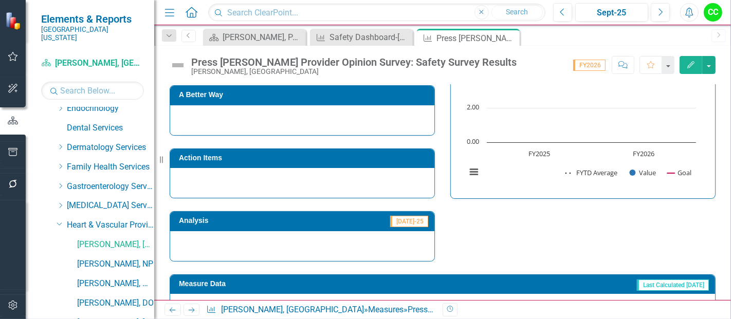
scroll to position [757, 0]
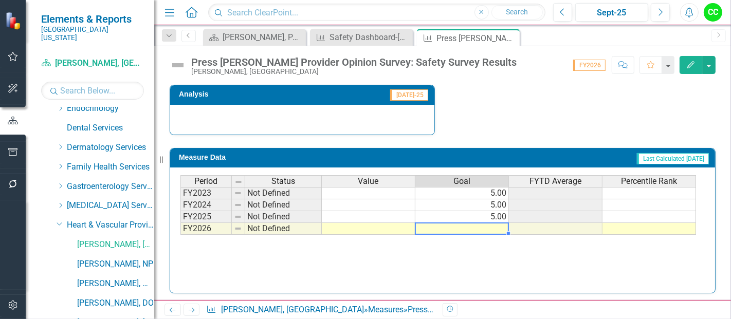
click at [487, 223] on td at bounding box center [462, 229] width 94 height 12
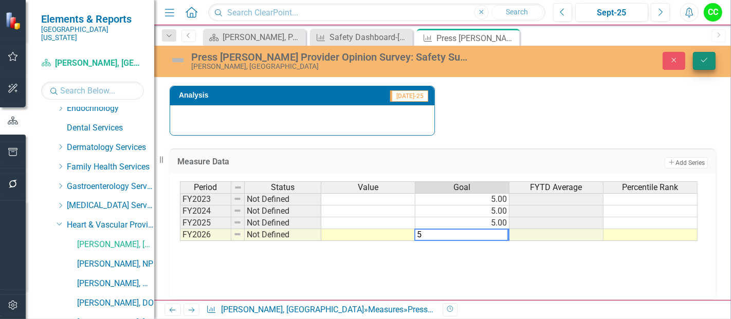
type textarea "5"
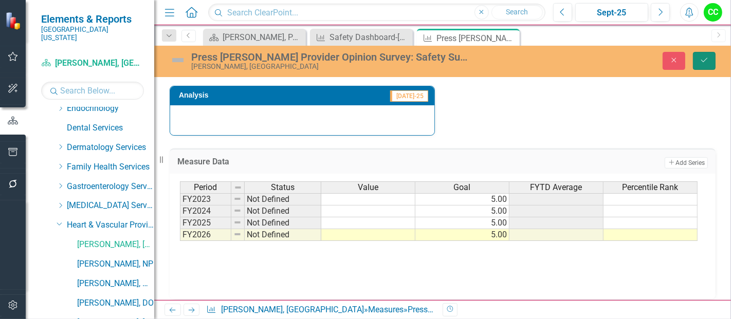
click at [704, 64] on button "Save" at bounding box center [704, 61] width 23 height 18
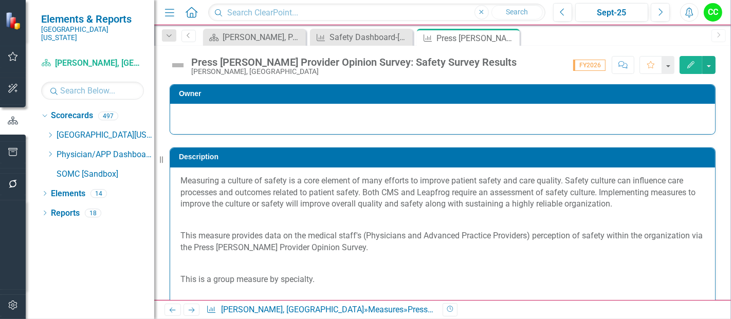
scroll to position [0, 0]
click at [511, 36] on icon "Close" at bounding box center [510, 38] width 10 height 8
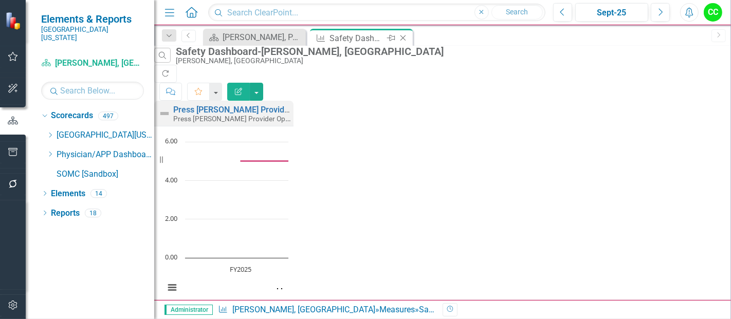
click at [402, 40] on icon "Close" at bounding box center [403, 38] width 10 height 8
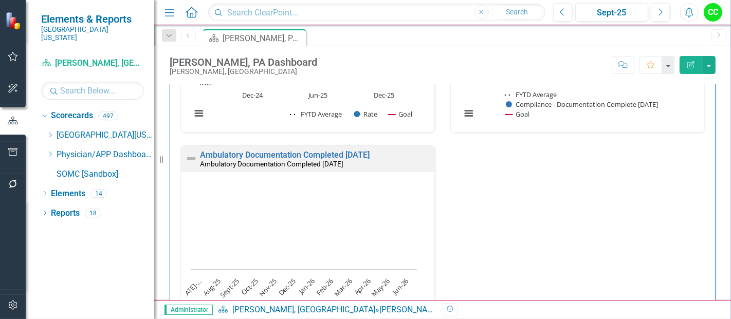
scroll to position [482, 0]
click at [50, 152] on icon at bounding box center [50, 154] width 3 height 5
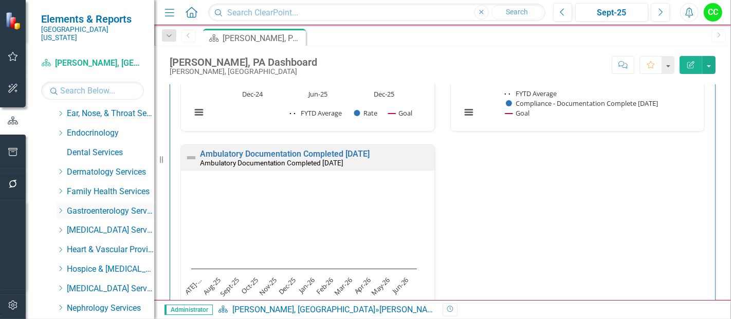
scroll to position [119, 0]
click at [62, 246] on icon "Dropdown" at bounding box center [61, 249] width 8 height 6
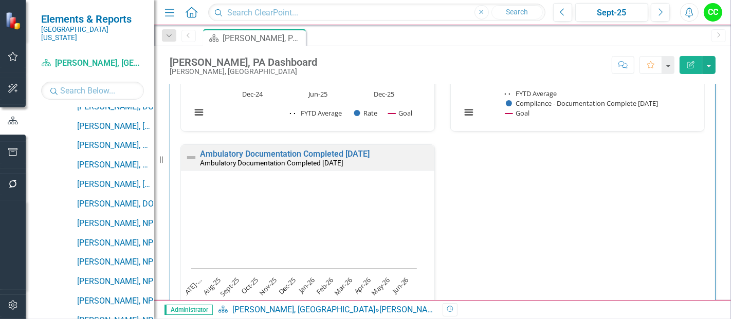
scroll to position [340, 0]
click at [114, 237] on link "[PERSON_NAME], NP" at bounding box center [115, 243] width 77 height 12
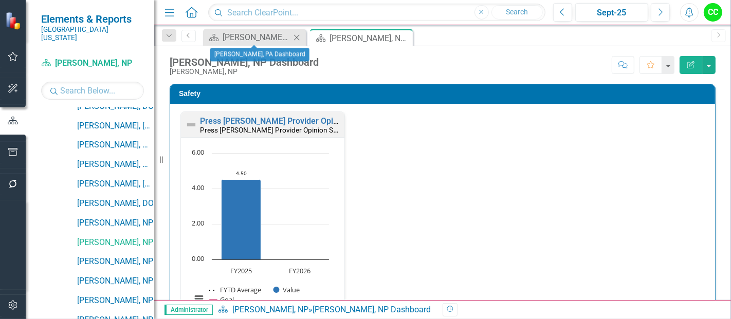
click at [240, 29] on div "Scorecard Cody Delaney, PA Dashboard Close" at bounding box center [254, 37] width 103 height 17
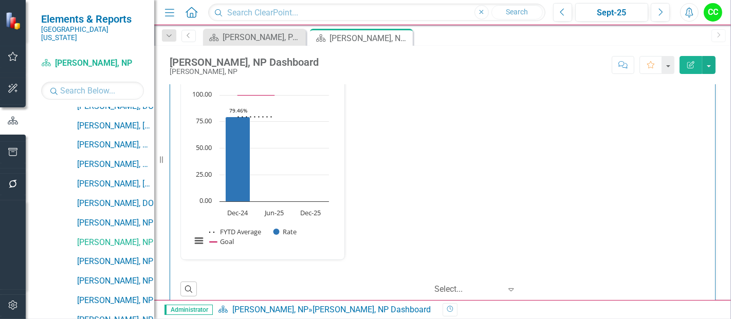
scroll to position [353, 0]
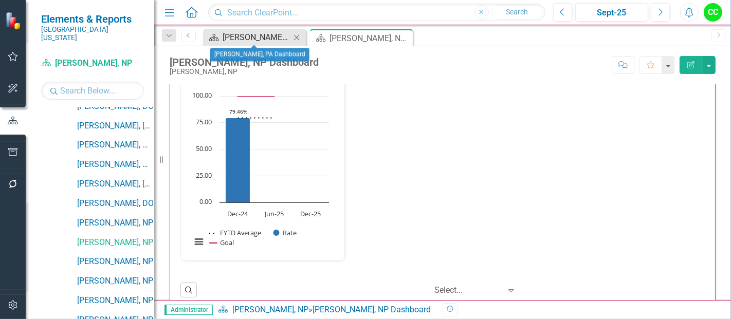
click at [238, 33] on div "[PERSON_NAME], PA Dashboard" at bounding box center [257, 37] width 68 height 13
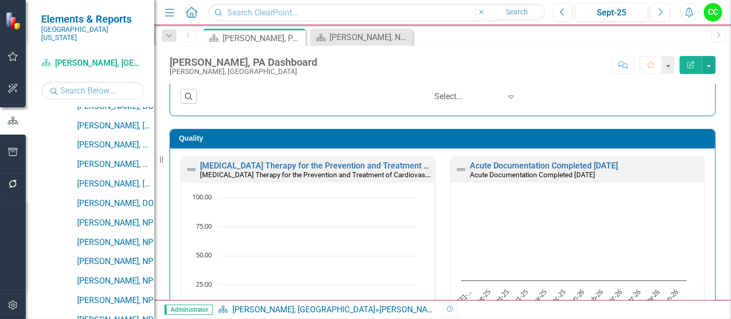
scroll to position [258, 0]
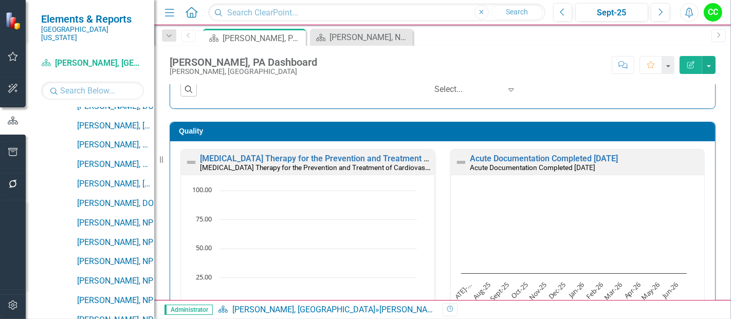
click at [521, 134] on td "Quality" at bounding box center [444, 132] width 531 height 15
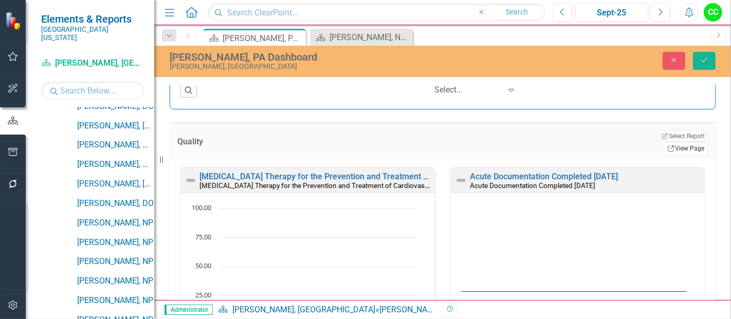
click at [674, 142] on link "Link View Page" at bounding box center [686, 148] width 44 height 13
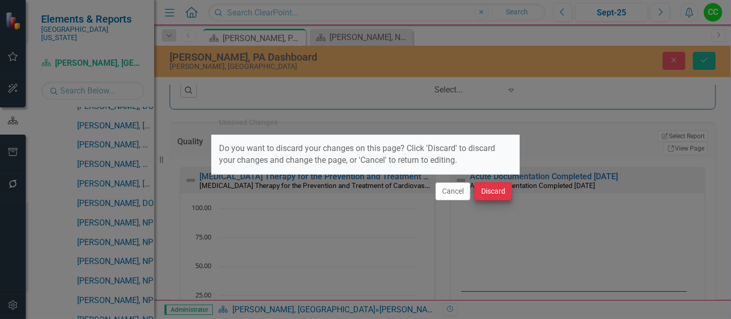
drag, startPoint x: 515, startPoint y: 193, endPoint x: 492, endPoint y: 189, distance: 22.9
click at [492, 189] on div "Cancel Discard" at bounding box center [365, 191] width 308 height 34
click at [492, 189] on button "Discard" at bounding box center [494, 192] width 38 height 18
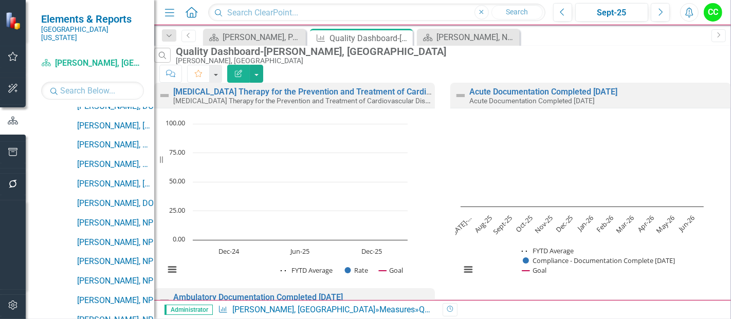
click at [250, 65] on button "Edit Report" at bounding box center [238, 74] width 23 height 18
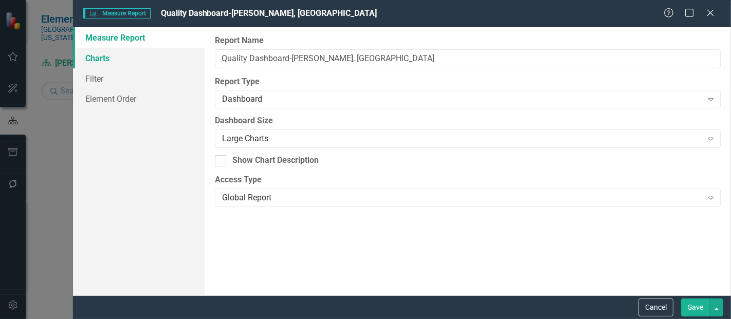
click at [119, 63] on link "Charts" at bounding box center [139, 58] width 132 height 21
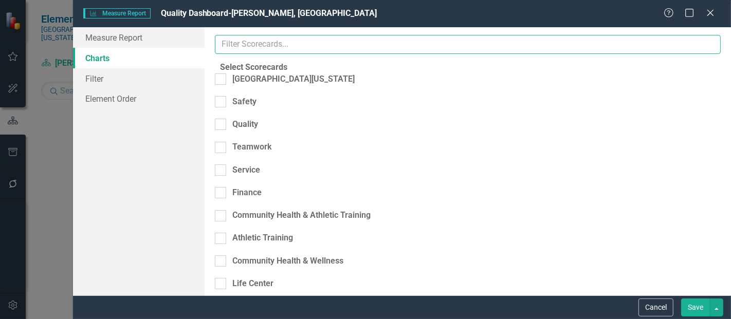
click at [260, 46] on input "text" at bounding box center [468, 44] width 506 height 19
type input "d"
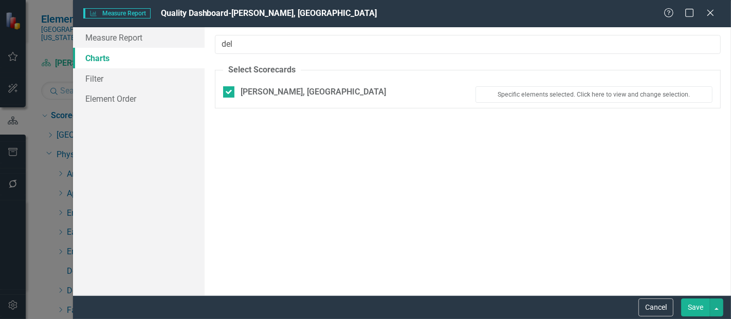
scroll to position [340, 0]
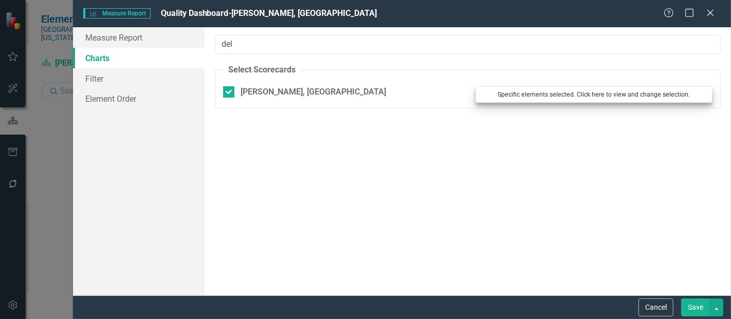
type input "del"
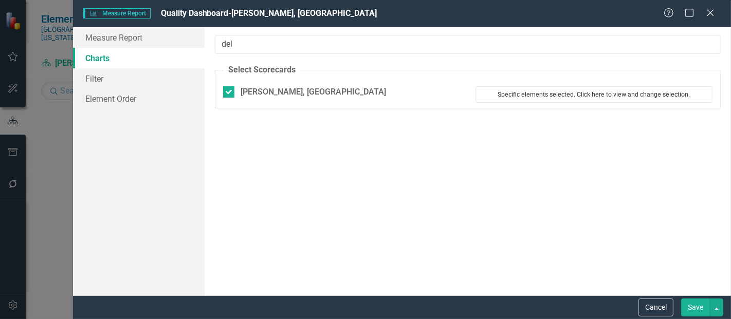
click at [556, 92] on button "Specific elements selected. Click here to view and change selection." at bounding box center [594, 94] width 237 height 16
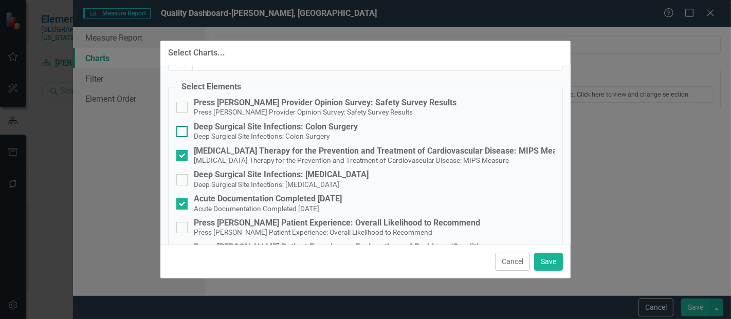
scroll to position [25, 0]
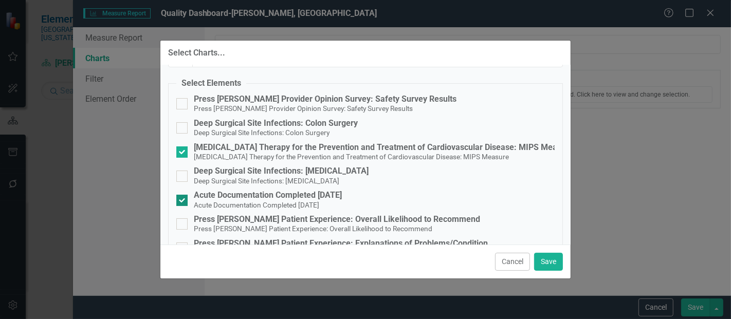
click at [183, 197] on input "Acute Documentation Completed [DATE] Acute Documentation Completed [DATE]" at bounding box center [179, 198] width 7 height 7
checkbox input "false"
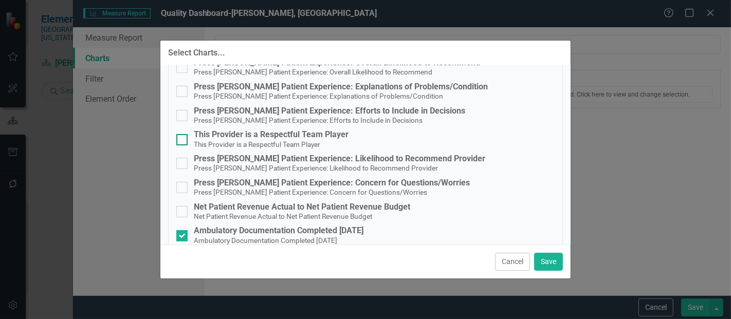
scroll to position [195, 0]
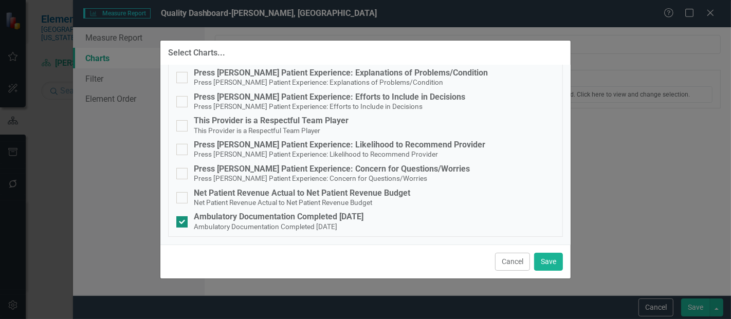
click at [183, 222] on input "Ambulatory Documentation Completed [DATE] Ambulatory Documentation Completed [D…" at bounding box center [179, 219] width 7 height 7
checkbox input "false"
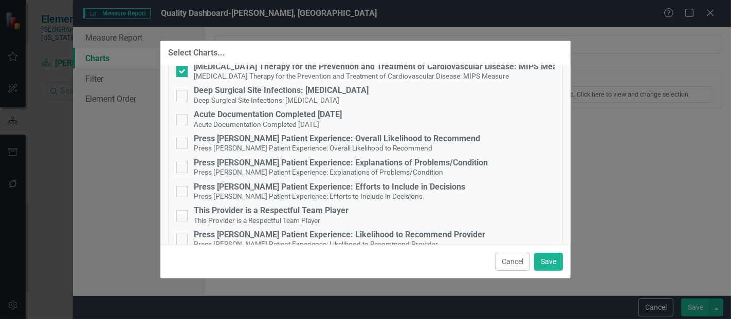
scroll to position [94, 0]
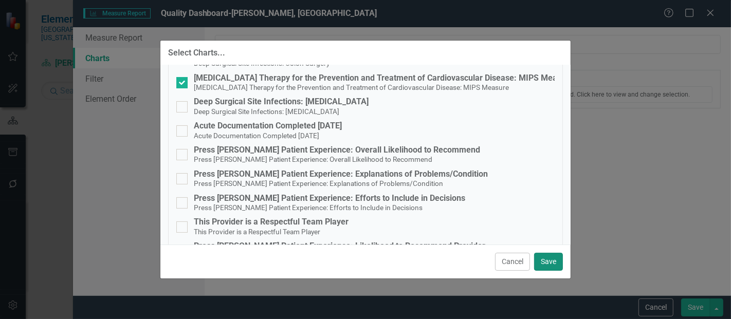
click at [541, 266] on button "Save" at bounding box center [548, 262] width 29 height 18
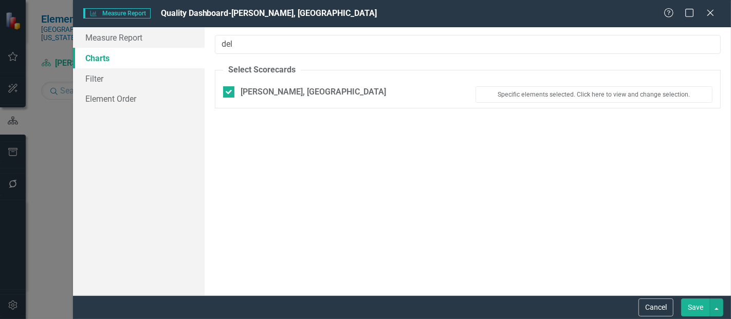
click at [691, 298] on div "Cancel Save" at bounding box center [402, 308] width 658 height 24
click at [692, 304] on button "Save" at bounding box center [695, 308] width 29 height 18
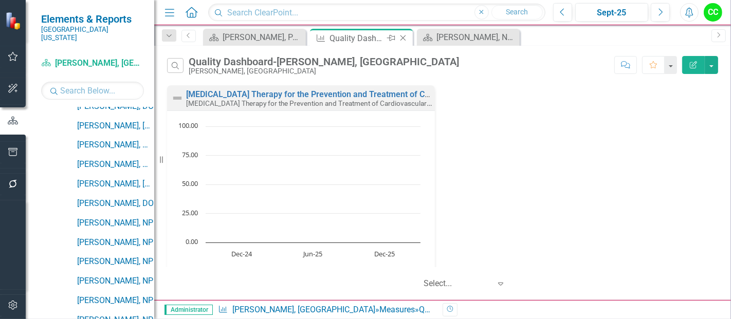
click at [403, 41] on icon "Close" at bounding box center [403, 38] width 10 height 8
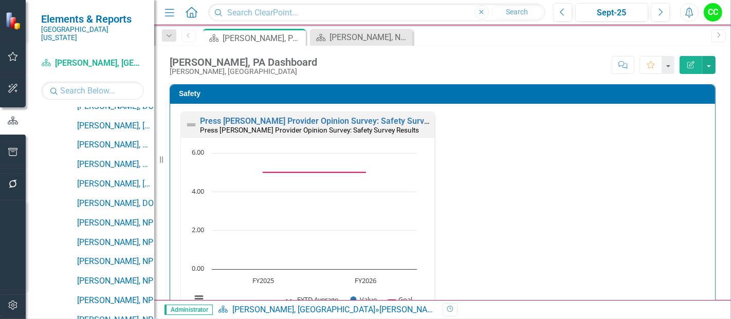
scroll to position [295, 0]
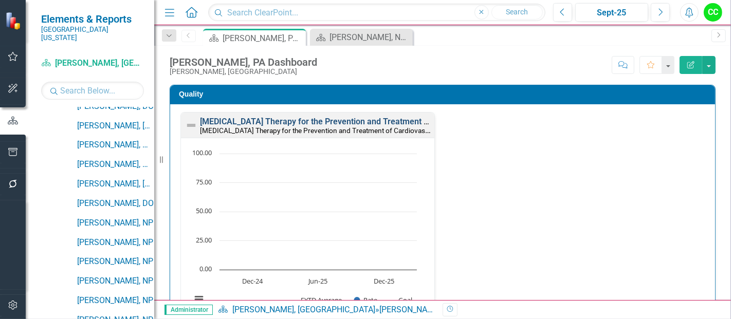
click at [381, 119] on link "[MEDICAL_DATA] Therapy for the Prevention and Treatment of Cardiovascular Disea…" at bounding box center [389, 122] width 379 height 10
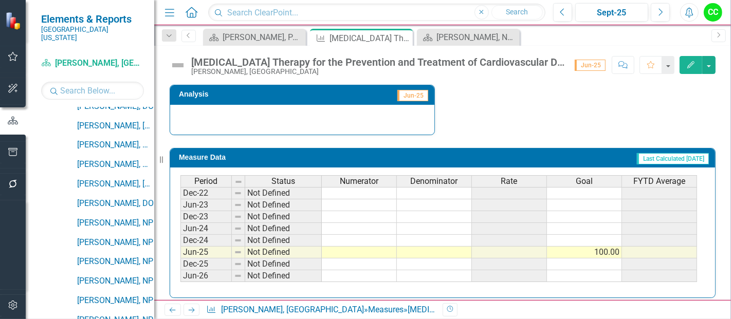
scroll to position [398, 0]
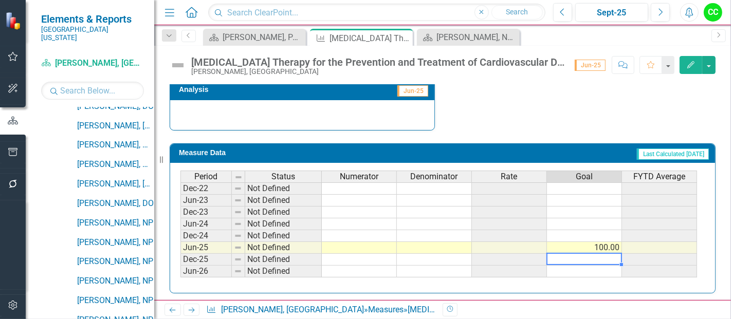
click at [599, 254] on td at bounding box center [584, 260] width 75 height 12
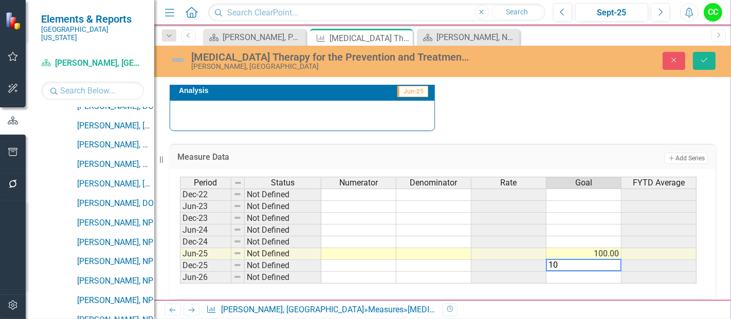
type textarea "100"
click at [699, 65] on button "Save" at bounding box center [704, 61] width 23 height 18
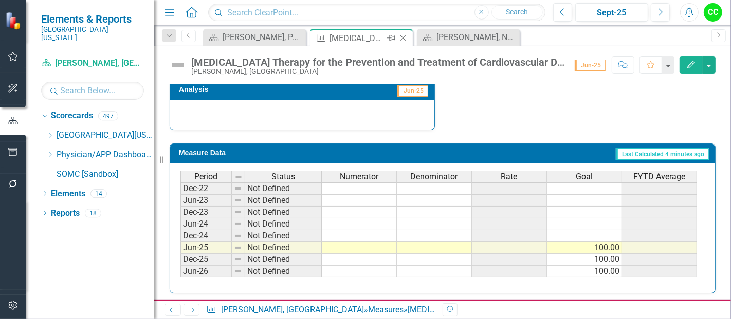
click at [401, 38] on icon "Close" at bounding box center [403, 38] width 10 height 8
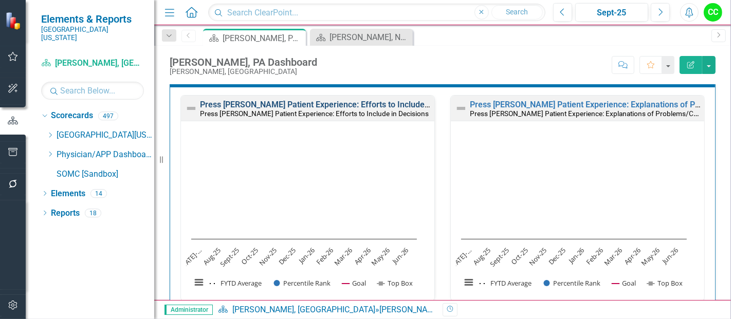
scroll to position [582, 0]
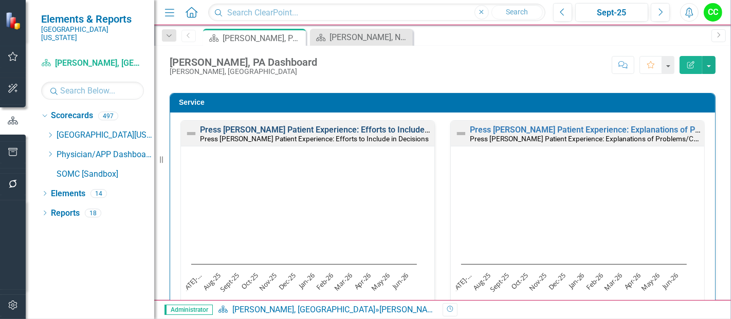
click at [404, 129] on link "Press [PERSON_NAME] Patient Experience: Efforts to Include in Decisions" at bounding box center [335, 130] width 271 height 10
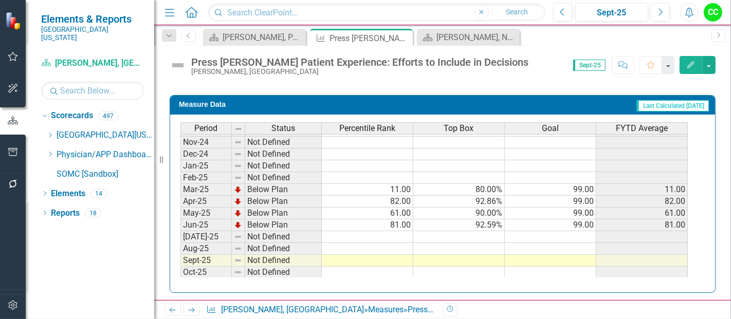
scroll to position [343, 0]
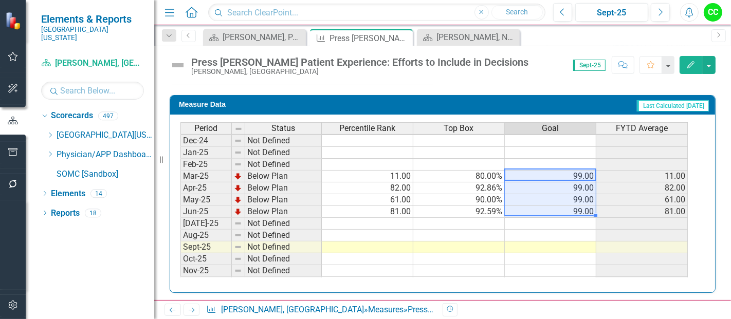
drag, startPoint x: 583, startPoint y: 171, endPoint x: 570, endPoint y: 212, distance: 42.9
click at [570, 212] on td "99.00" at bounding box center [551, 212] width 92 height 12
click at [562, 218] on td at bounding box center [551, 224] width 92 height 12
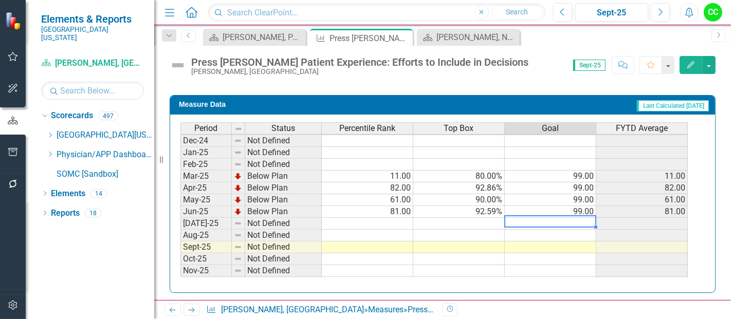
type textarea "99"
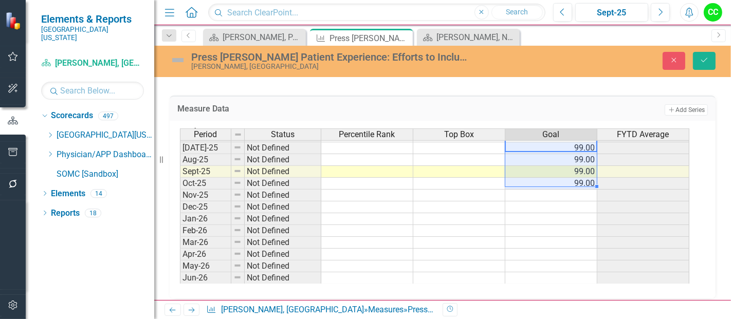
scroll to position [451, 0]
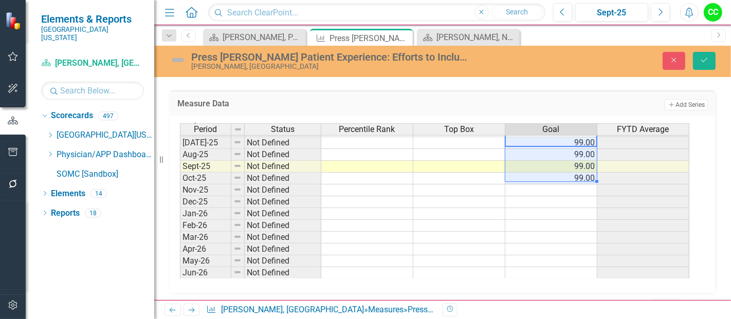
click at [586, 187] on tbody "Jan-24 Not Defined Feb-24 Not Defined Mar-24 Not Defined Apr-24 Not Defined May…" at bounding box center [434, 101] width 509 height 355
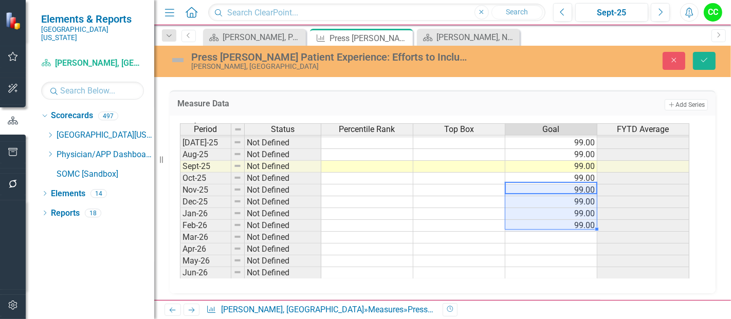
click at [575, 233] on td at bounding box center [551, 238] width 92 height 12
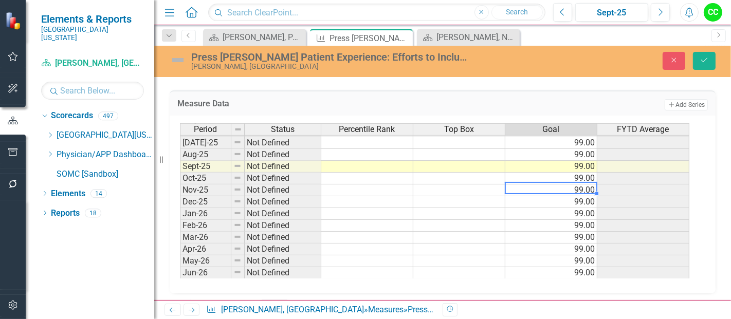
click at [180, 190] on div "Period Status Percentile Rank Top Box Goal FYTD Average Jun-24 Not Defined Jul-…" at bounding box center [180, 125] width 0 height 308
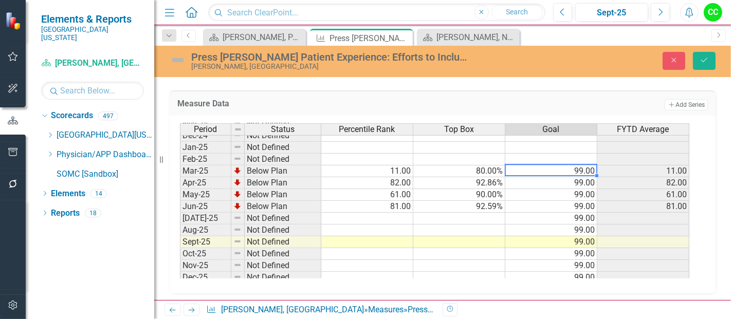
click at [573, 171] on td "99.00" at bounding box center [551, 172] width 92 height 12
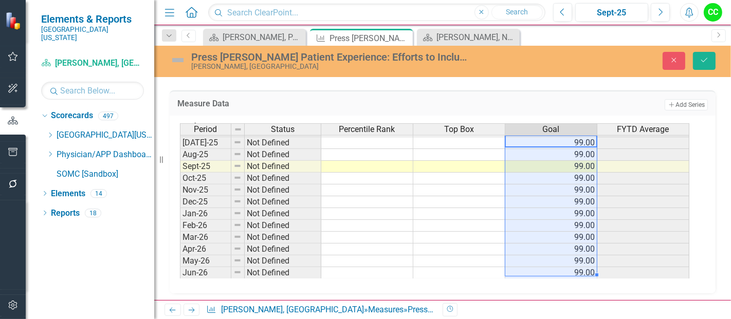
drag, startPoint x: 571, startPoint y: 176, endPoint x: 573, endPoint y: 267, distance: 90.5
click at [573, 267] on tbody "Jun-24 Not Defined Jul-24 Not Defined Aug-24 Not Defined Sept-24 Not Defined Oc…" at bounding box center [434, 131] width 509 height 296
click at [704, 62] on icon "Save" at bounding box center [704, 60] width 9 height 7
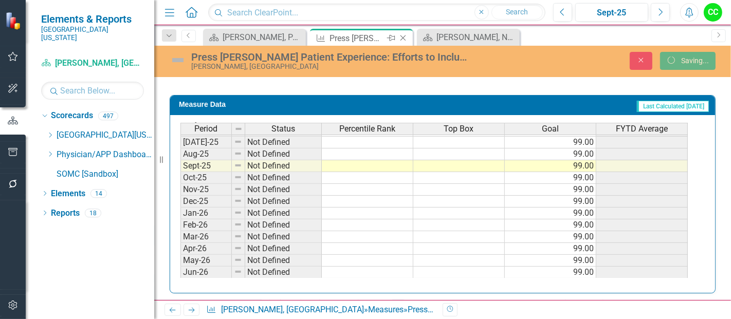
click at [402, 37] on icon "Close" at bounding box center [403, 38] width 10 height 8
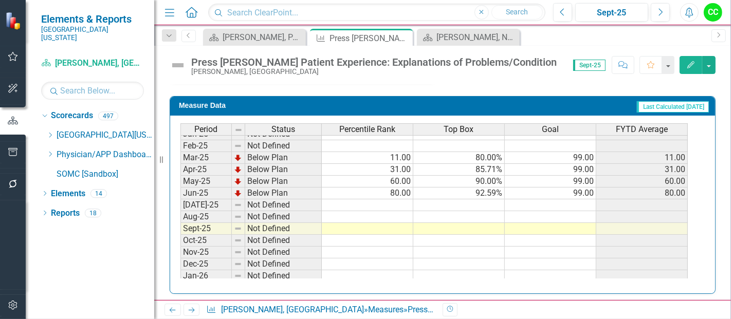
click at [180, 194] on div "Period Status Percentile Rank Top Box Goal FYTD Average Oct-23 Not Defined Nov-…" at bounding box center [180, 127] width 0 height 379
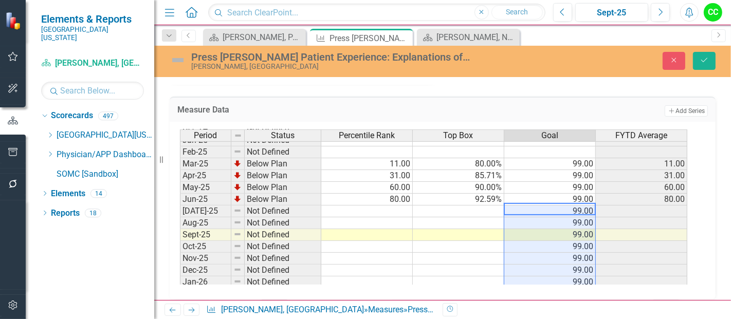
type textarea "99"
click at [708, 65] on button "Save" at bounding box center [704, 61] width 23 height 18
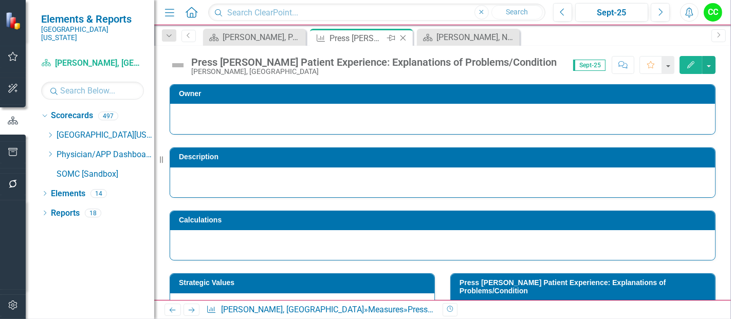
click at [401, 37] on icon "Close" at bounding box center [403, 38] width 10 height 8
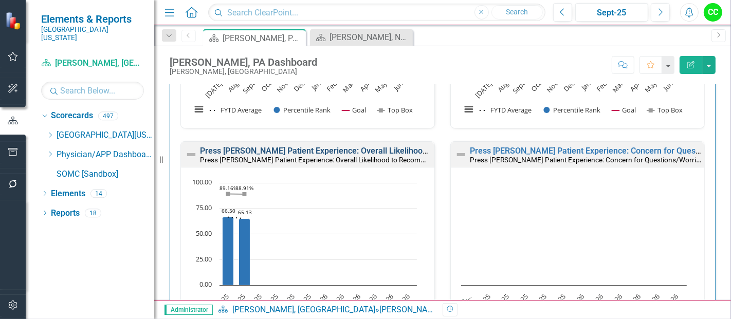
click at [366, 150] on link "Press [PERSON_NAME] Patient Experience: Overall Likelihood to Recommend" at bounding box center [342, 151] width 285 height 10
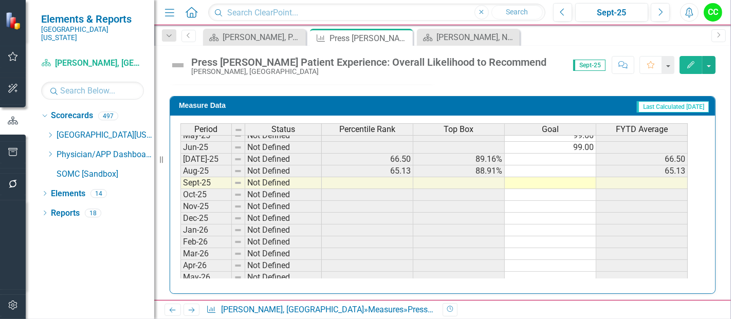
scroll to position [414, 0]
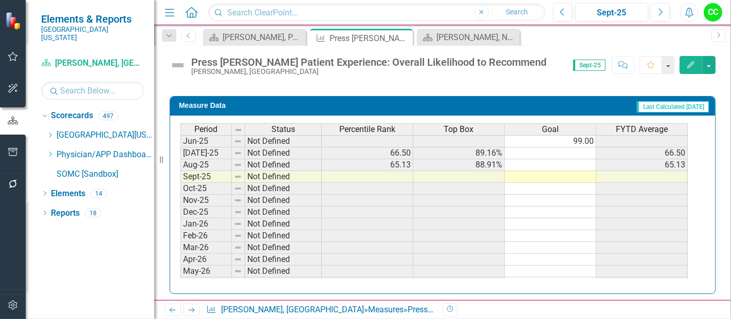
click at [583, 150] on tbody "Jan-24 Not Defined 99.00 Feb-24 Not Defined 99.00 Mar-24 Not Defined 99.00 Apr-…" at bounding box center [433, 111] width 507 height 355
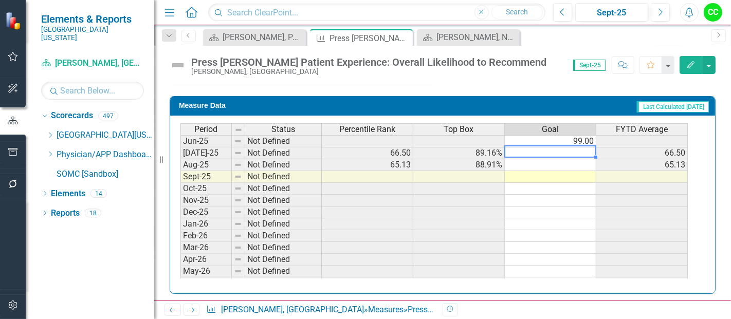
type textarea "99"
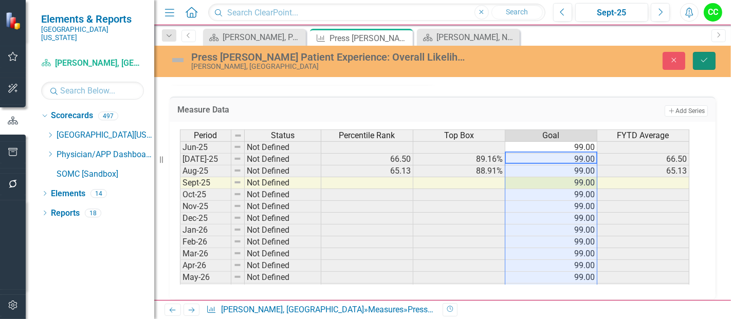
click at [705, 58] on icon "Save" at bounding box center [704, 60] width 9 height 7
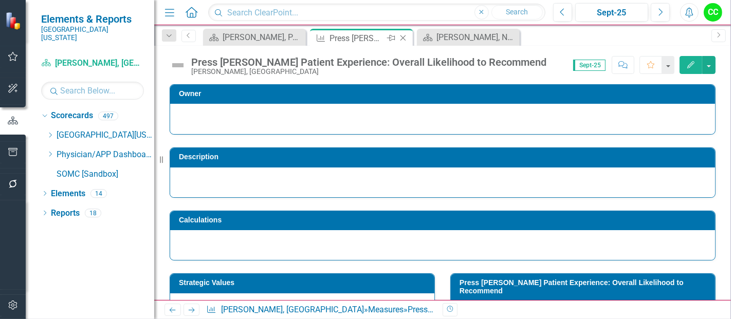
click at [405, 38] on icon "Close" at bounding box center [403, 38] width 10 height 8
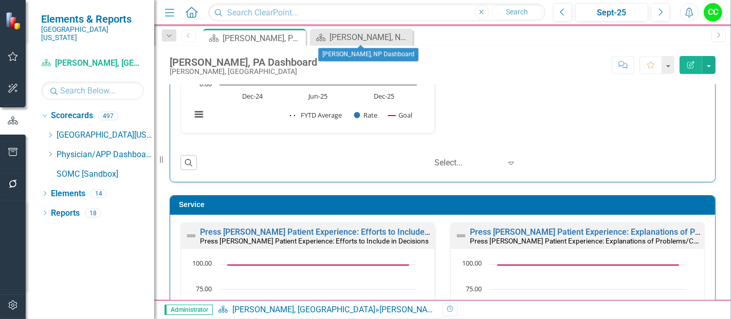
scroll to position [734, 0]
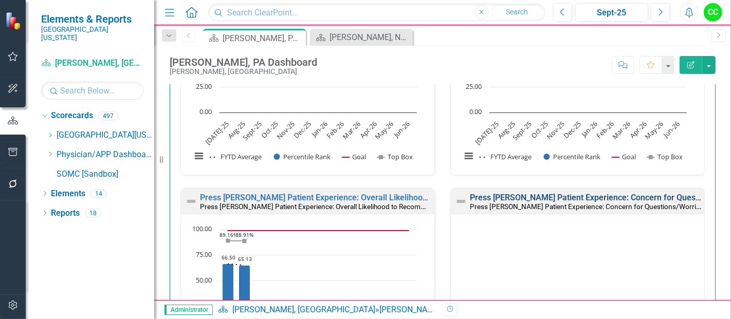
click at [571, 193] on link "Press [PERSON_NAME] Patient Experience: Concern for Questions/Worries" at bounding box center [608, 198] width 276 height 10
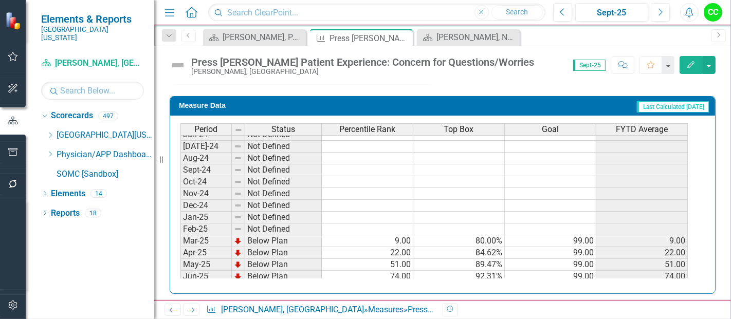
scroll to position [294, 0]
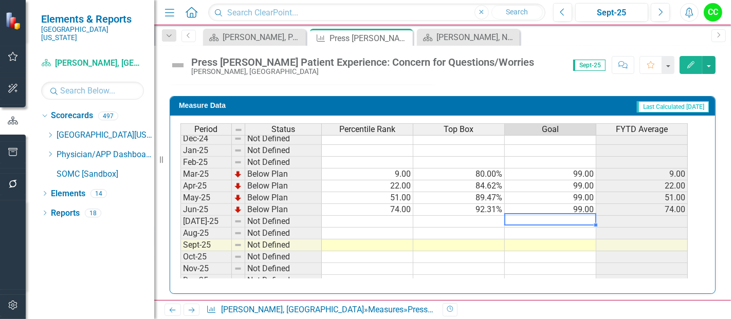
click at [564, 217] on tbody "Jan-24 Not Defined Feb-24 Not Defined Mar-24 Not Defined Apr-24 Not Defined May…" at bounding box center [433, 180] width 507 height 355
type textarea "99"
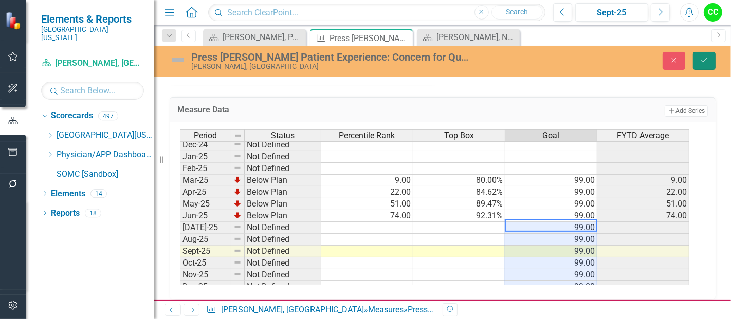
click at [703, 53] on button "Save" at bounding box center [704, 61] width 23 height 18
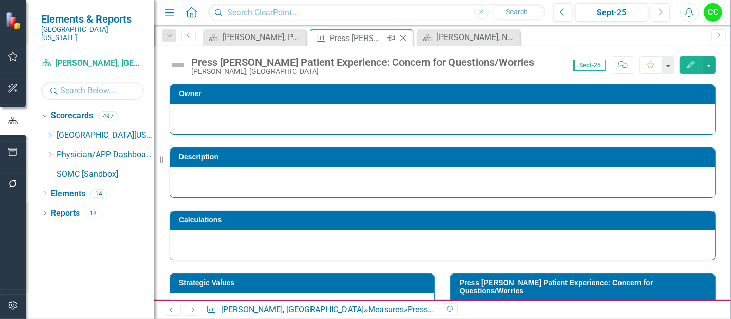
click at [400, 37] on icon "Close" at bounding box center [403, 38] width 10 height 8
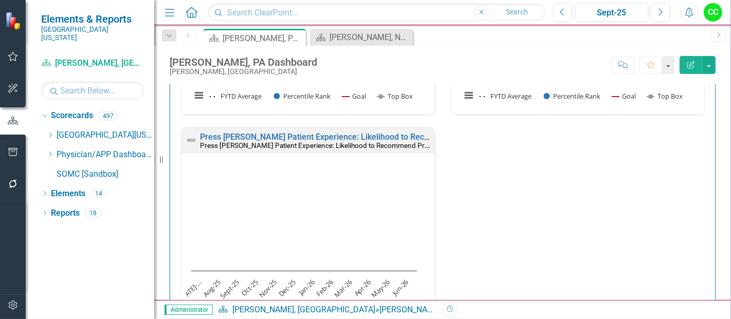
scroll to position [1026, 0]
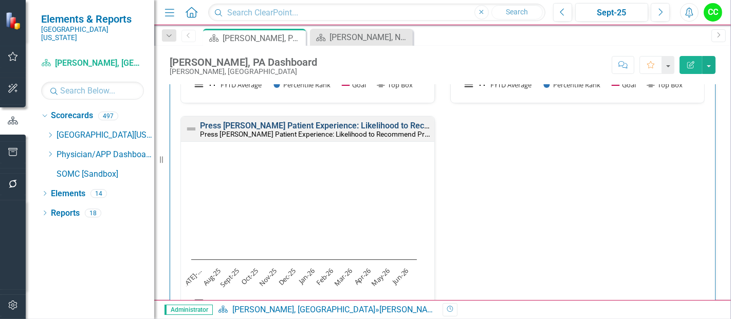
click at [371, 121] on link "Press [PERSON_NAME] Patient Experience: Likelihood to Recommend Provider" at bounding box center [345, 126] width 290 height 10
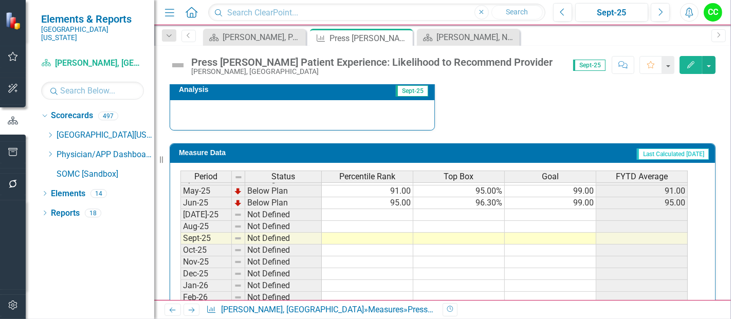
click at [574, 208] on tbody "Dec-23 Not Defined Jan-24 Not Defined Feb-24 Not Defined Mar-24 Not Defined Apr…" at bounding box center [433, 167] width 507 height 367
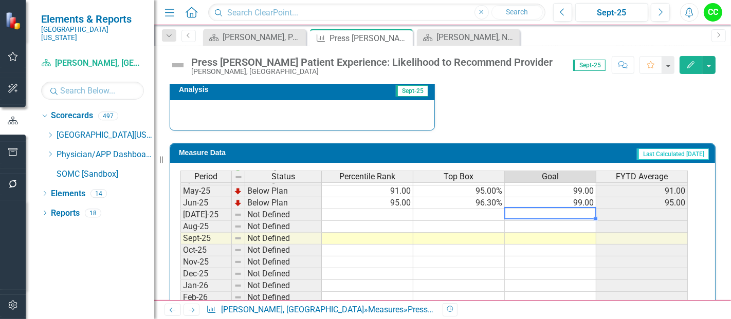
type textarea "99"
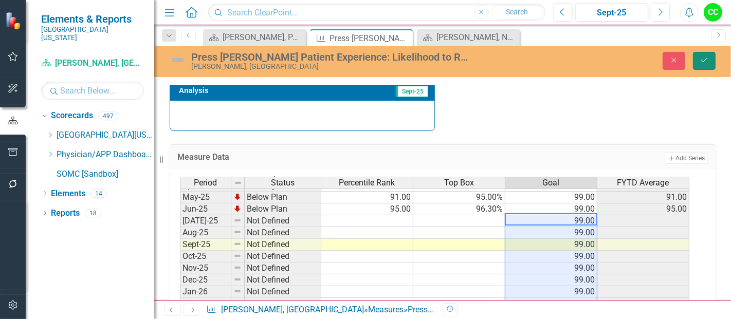
click at [708, 59] on icon "Save" at bounding box center [704, 60] width 9 height 7
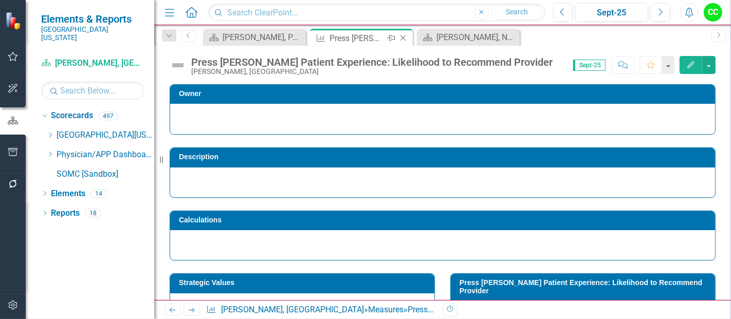
click at [402, 37] on icon at bounding box center [403, 38] width 6 height 6
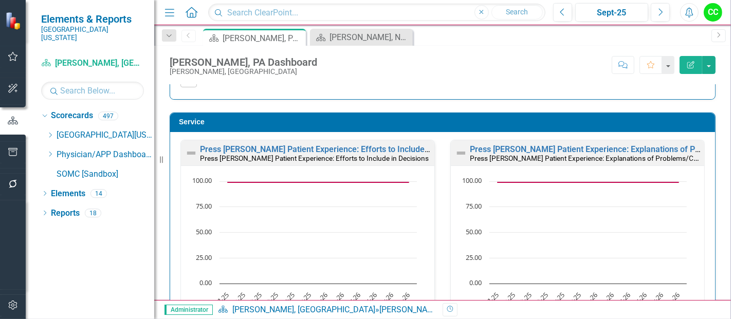
click at [507, 119] on h3 "Service" at bounding box center [444, 122] width 531 height 8
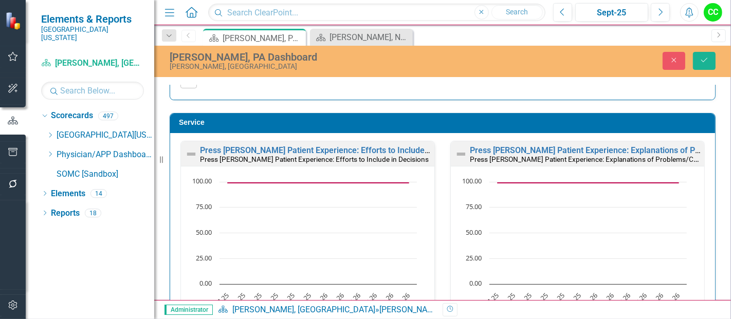
click at [570, 119] on h3 "Service" at bounding box center [444, 123] width 531 height 8
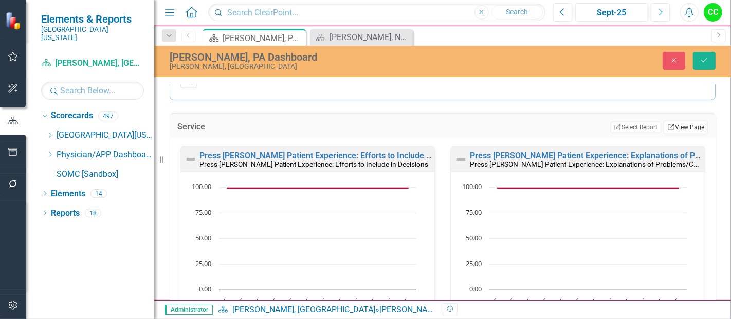
click at [673, 128] on link "Link View Page" at bounding box center [686, 127] width 44 height 13
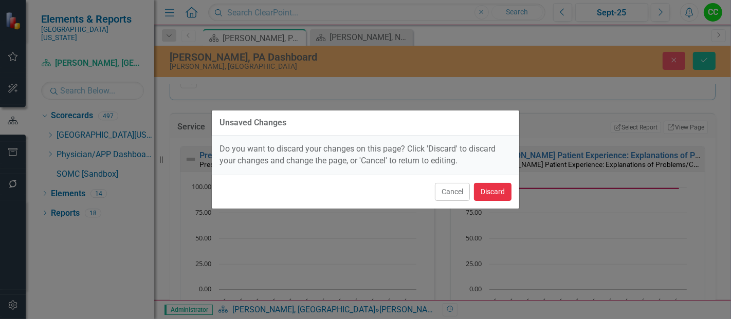
click at [496, 187] on button "Discard" at bounding box center [493, 192] width 38 height 18
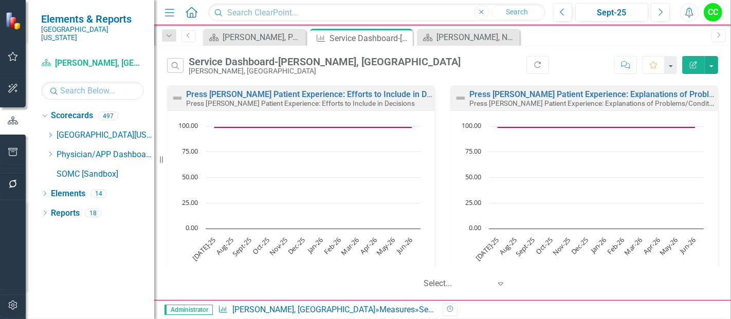
click at [687, 67] on button "Edit Report" at bounding box center [693, 65] width 23 height 18
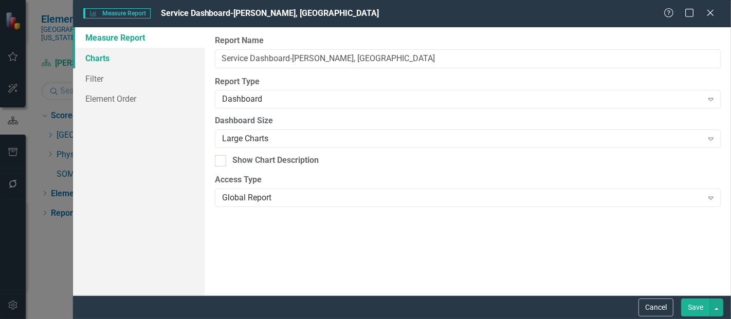
click at [103, 50] on link "Charts" at bounding box center [139, 58] width 132 height 21
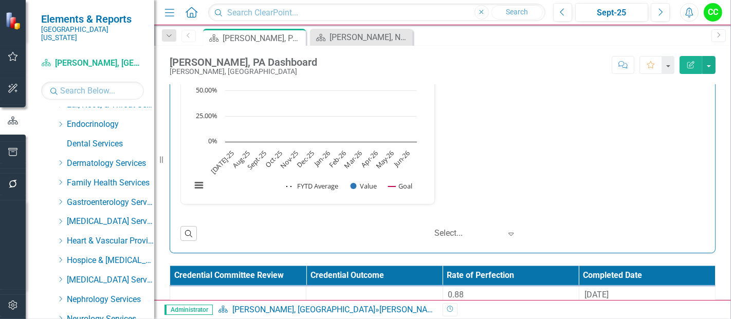
scroll to position [129, 0]
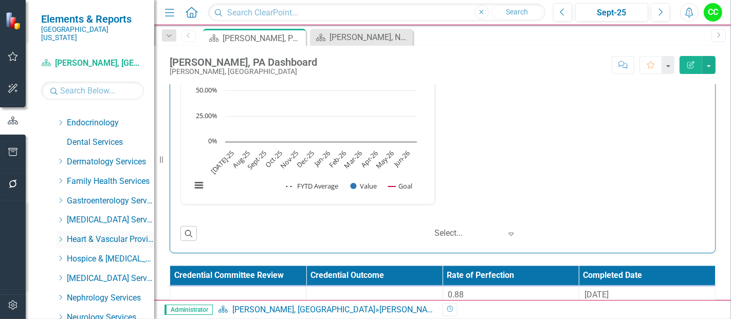
click at [62, 236] on icon "Dropdown" at bounding box center [61, 239] width 8 height 6
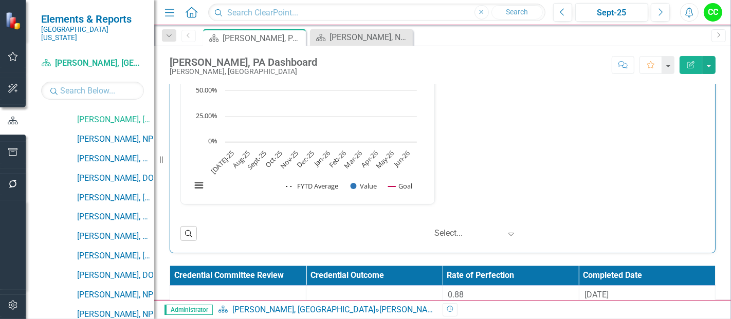
scroll to position [269, 0]
click at [114, 133] on link "[PERSON_NAME], NP" at bounding box center [115, 139] width 77 height 12
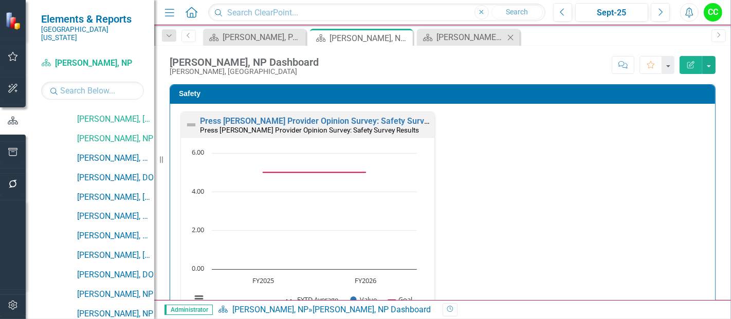
click at [513, 36] on icon "Close" at bounding box center [510, 37] width 10 height 8
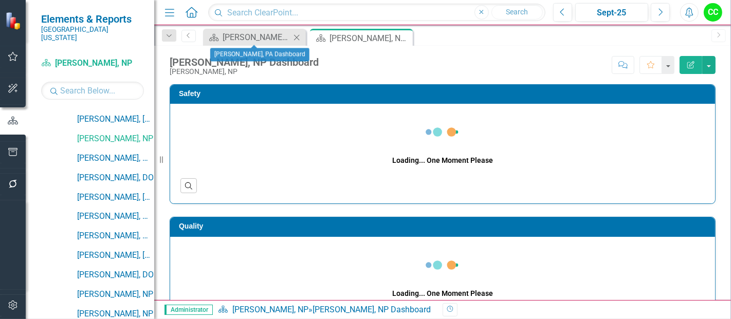
click at [295, 32] on div "Close" at bounding box center [296, 37] width 13 height 13
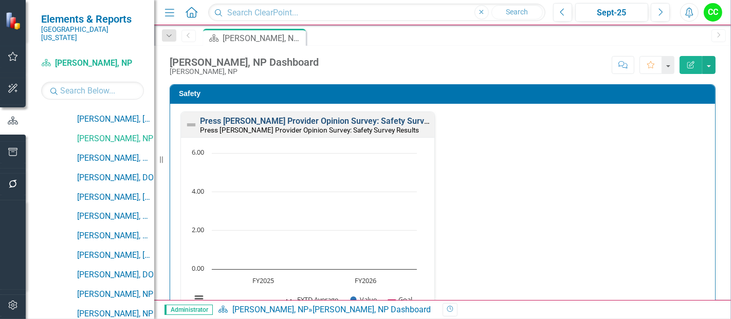
click at [405, 121] on link "Press [PERSON_NAME] Provider Opinion Survey: Safety Survey Results" at bounding box center [331, 121] width 262 height 10
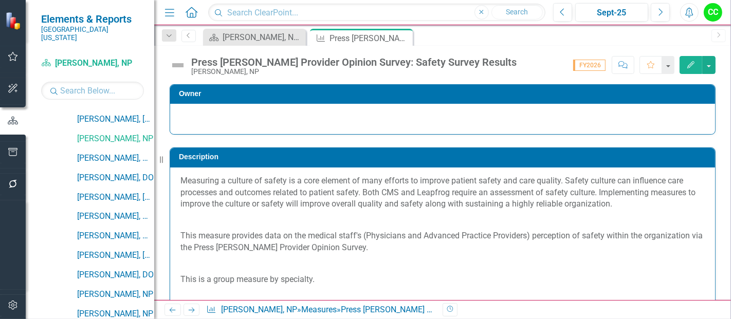
scroll to position [741, 0]
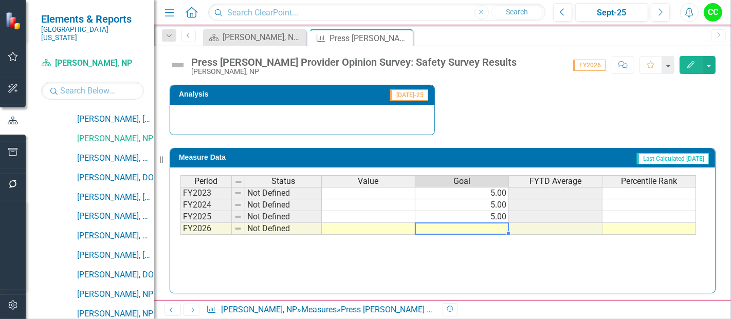
click at [498, 226] on td at bounding box center [462, 229] width 94 height 12
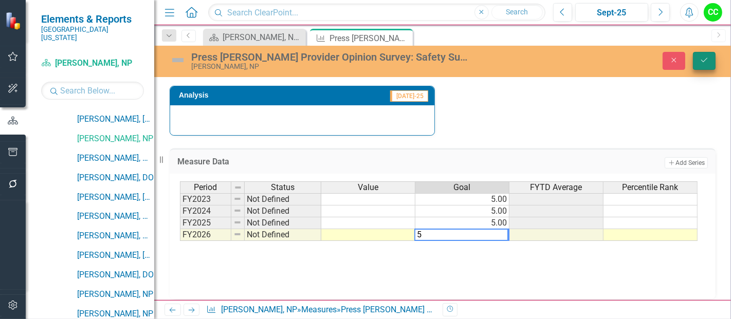
type textarea "5"
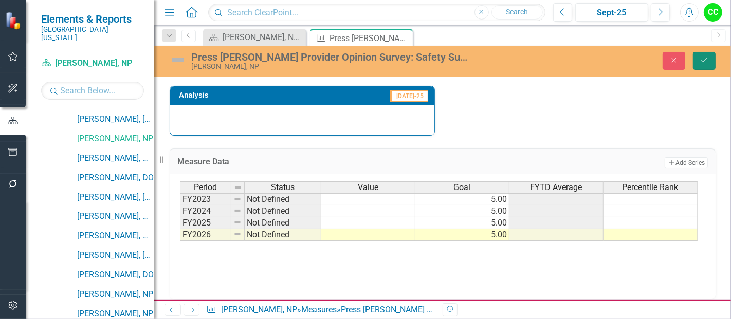
click at [706, 59] on icon "Save" at bounding box center [704, 60] width 9 height 7
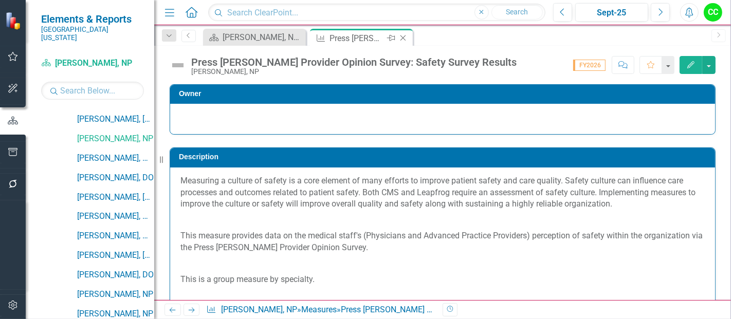
click at [401, 39] on icon "Close" at bounding box center [403, 38] width 10 height 8
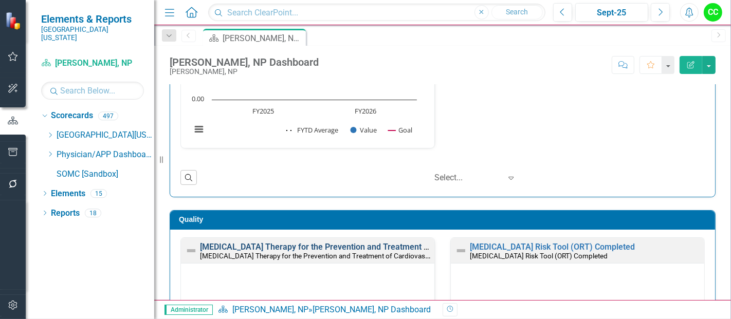
scroll to position [262, 0]
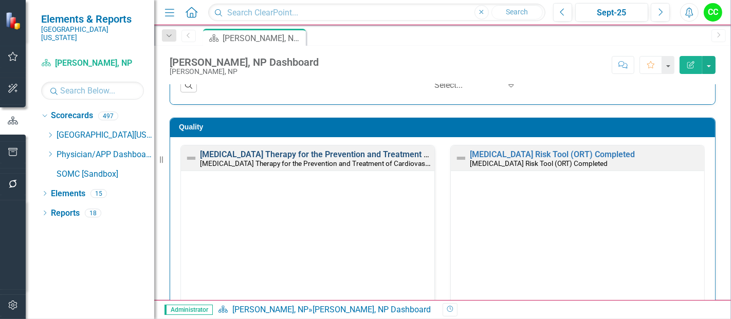
click at [368, 152] on link "[MEDICAL_DATA] Therapy for the Prevention and Treatment of Cardiovascular Disea…" at bounding box center [403, 155] width 406 height 10
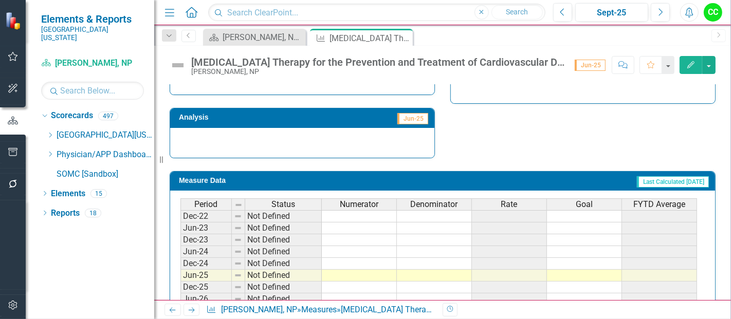
scroll to position [372, 0]
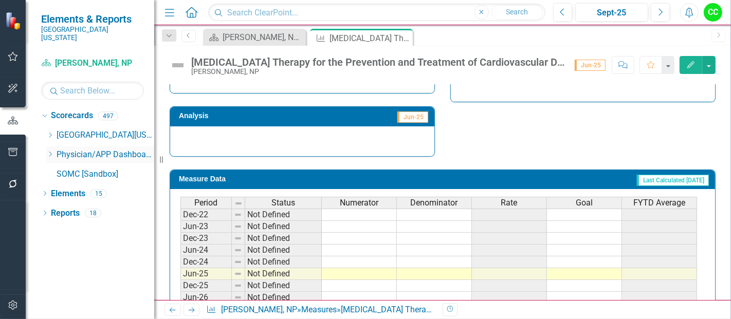
click at [51, 151] on icon "Dropdown" at bounding box center [50, 154] width 8 height 6
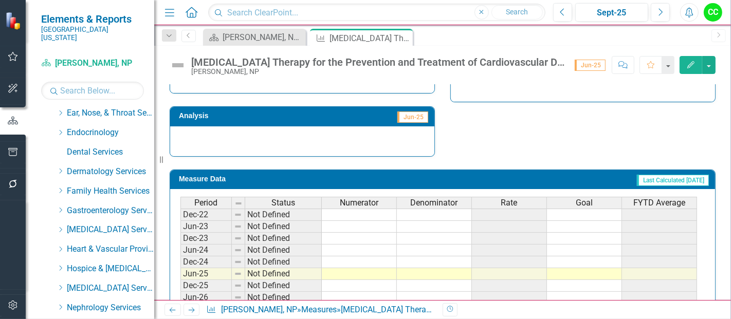
scroll to position [142, 0]
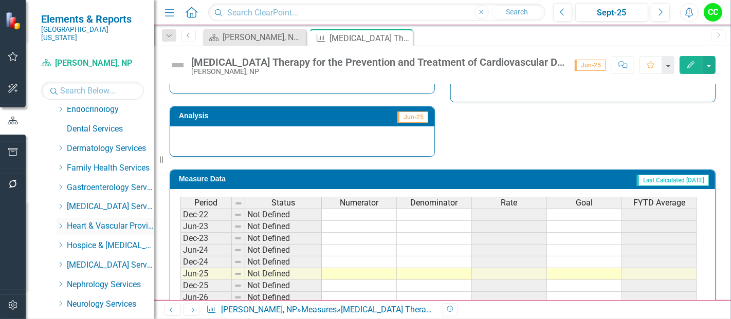
click at [60, 223] on icon "Dropdown" at bounding box center [61, 226] width 8 height 6
click at [107, 240] on link "[PERSON_NAME], [GEOGRAPHIC_DATA]" at bounding box center [115, 246] width 77 height 12
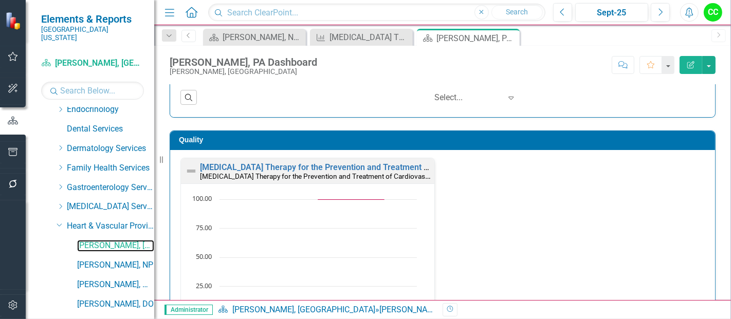
scroll to position [259, 0]
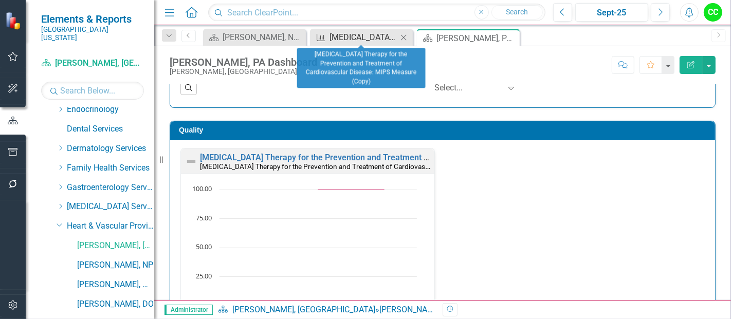
click at [346, 34] on div "[MEDICAL_DATA] Therapy for the Prevention and Treatment of Cardiovascular Disea…" at bounding box center [364, 37] width 68 height 13
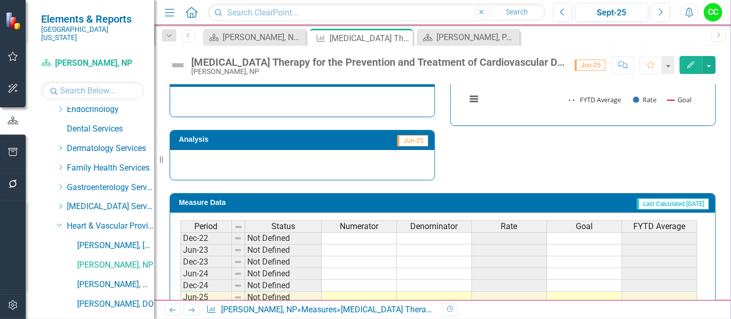
scroll to position [398, 0]
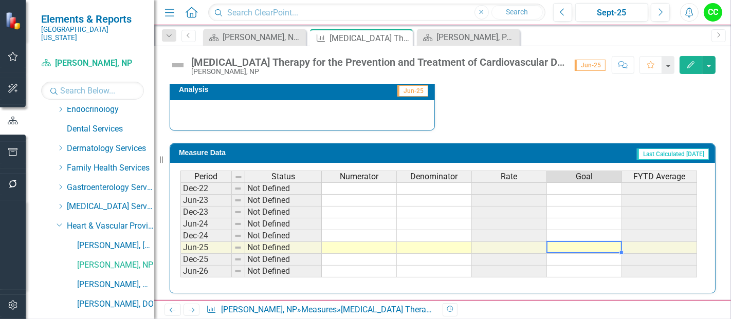
click at [562, 244] on td at bounding box center [584, 248] width 75 height 12
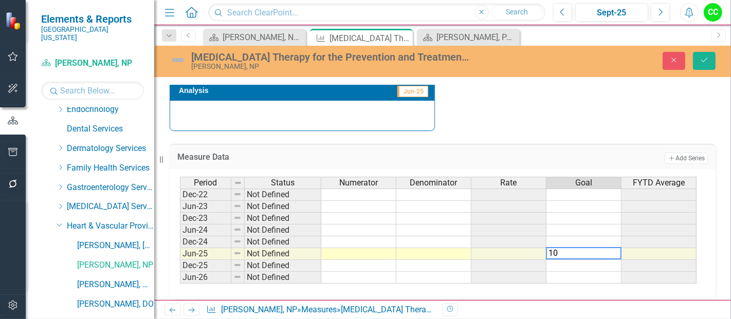
type textarea "100"
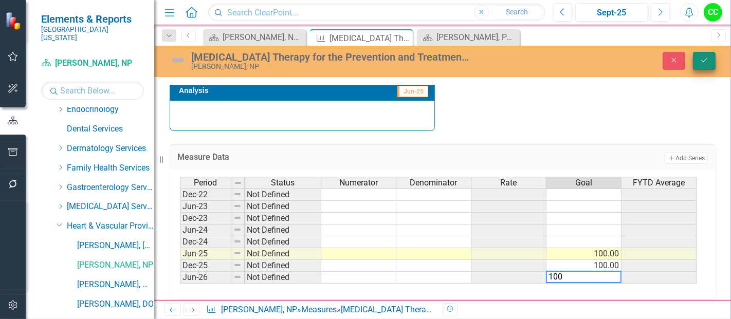
type textarea "100"
click at [703, 66] on button "Save" at bounding box center [704, 61] width 23 height 18
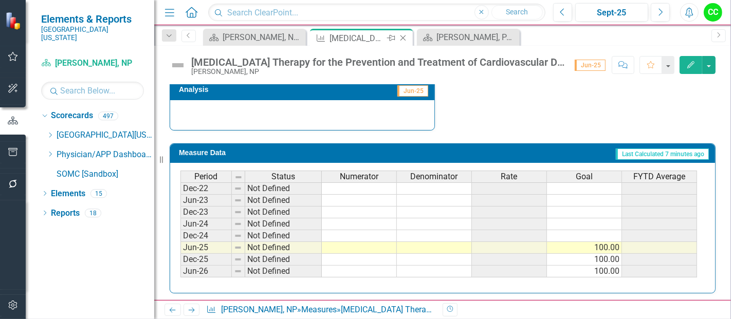
click at [402, 39] on icon "Close" at bounding box center [403, 38] width 10 height 8
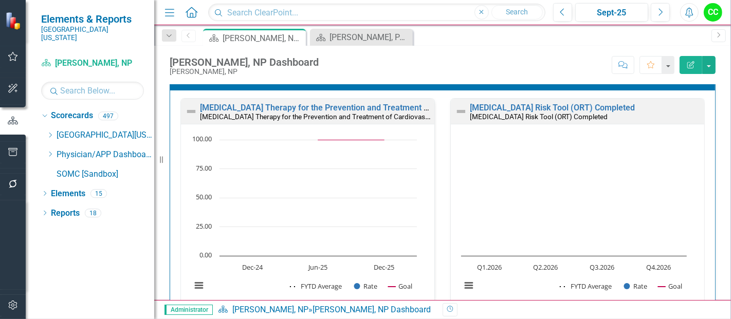
scroll to position [308, 0]
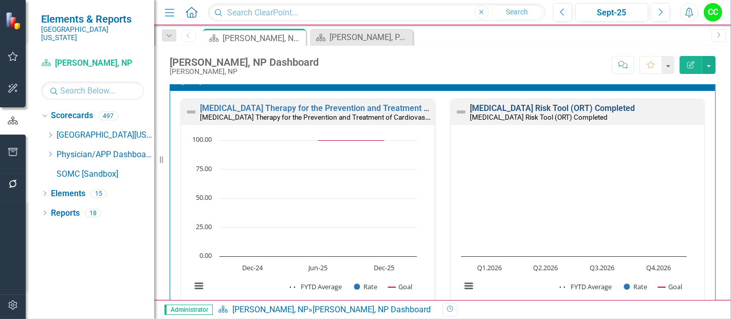
click at [495, 107] on link "[MEDICAL_DATA] Risk Tool (ORT) Completed" at bounding box center [552, 108] width 165 height 10
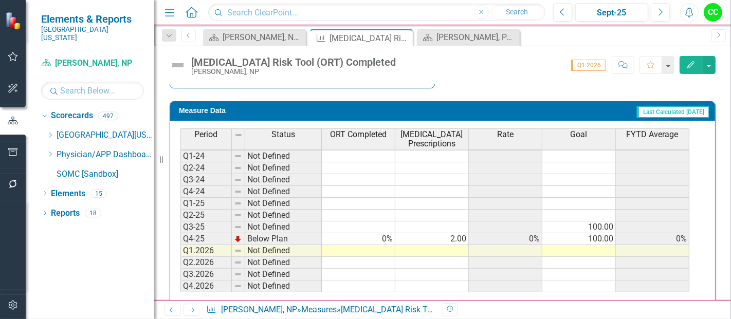
scroll to position [427, 0]
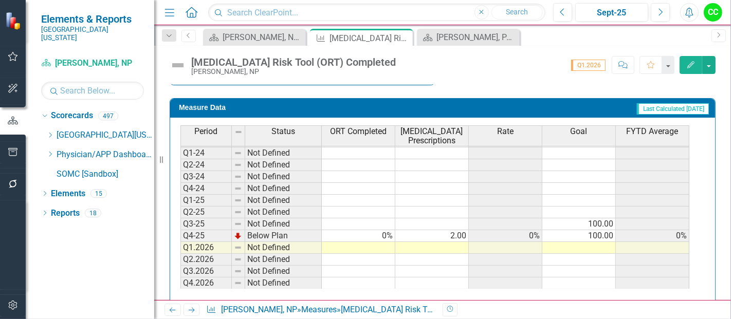
click at [589, 242] on td at bounding box center [579, 248] width 74 height 12
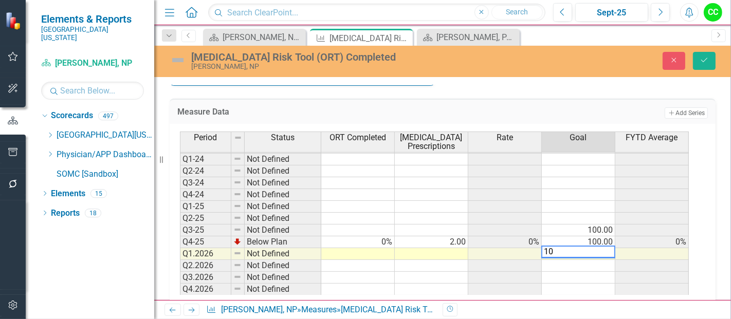
type textarea "100"
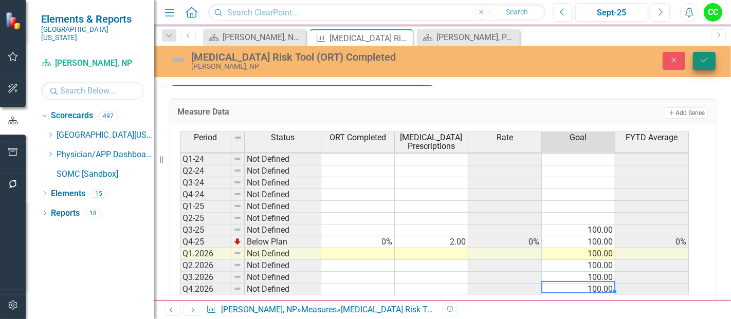
type textarea "100"
click at [701, 62] on icon "Save" at bounding box center [704, 60] width 9 height 7
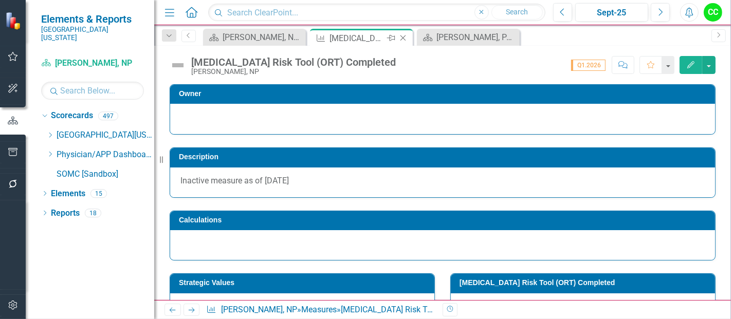
click at [404, 34] on icon "Close" at bounding box center [403, 38] width 10 height 8
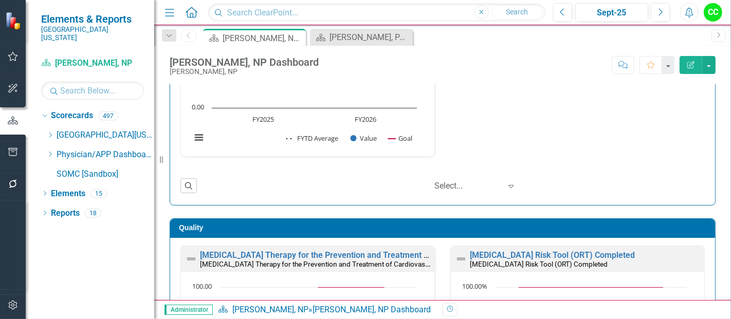
scroll to position [311, 0]
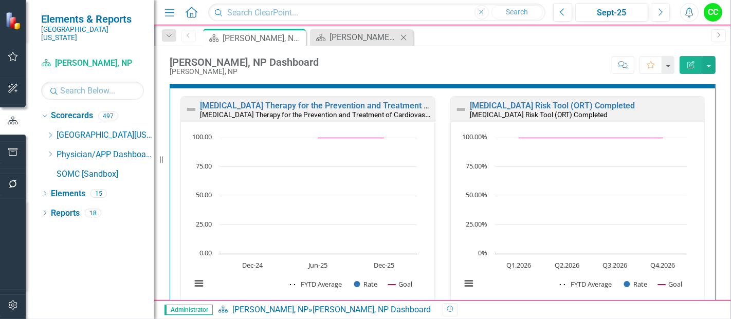
click at [402, 38] on icon "Close" at bounding box center [403, 37] width 10 height 8
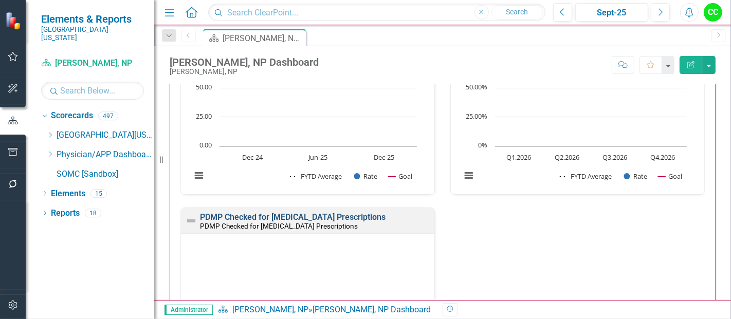
scroll to position [421, 0]
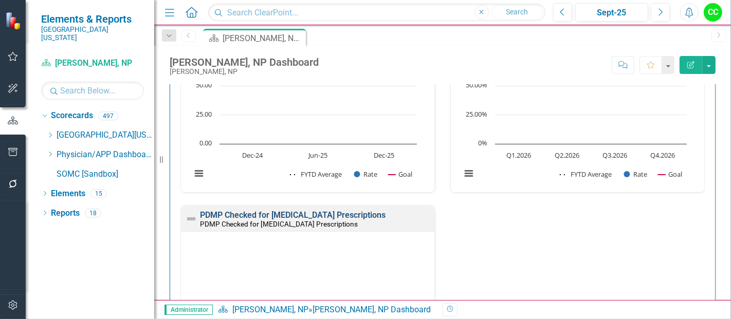
click at [305, 212] on link "PDMP Checked for [MEDICAL_DATA] Prescriptions" at bounding box center [293, 215] width 186 height 10
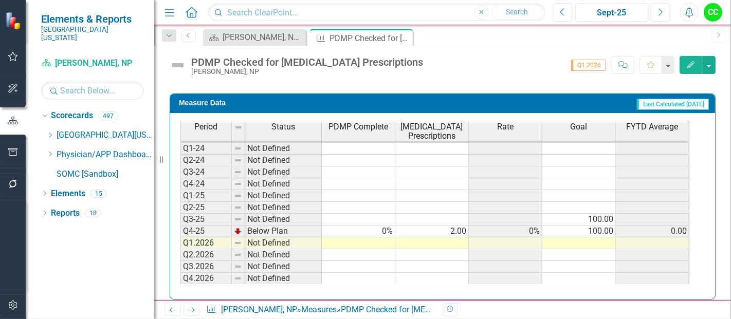
scroll to position [439, 0]
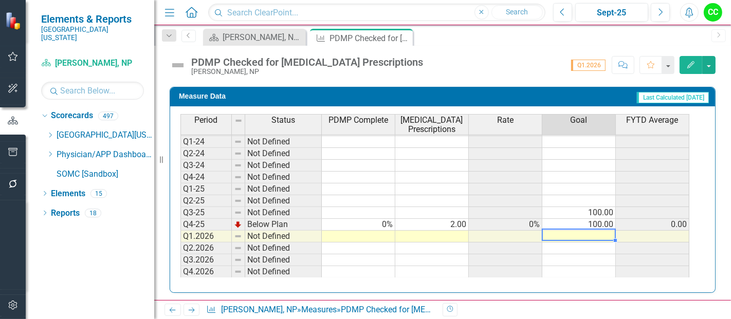
click at [599, 234] on td at bounding box center [579, 237] width 74 height 12
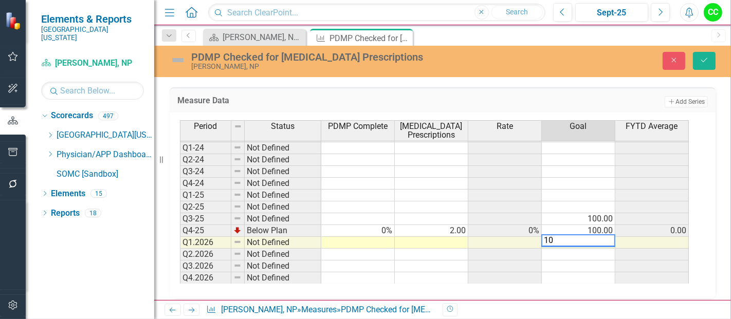
type textarea "100"
type textarea "1"
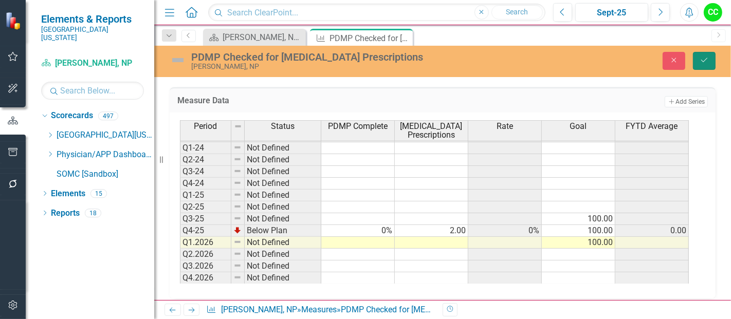
click at [701, 64] on button "Save" at bounding box center [704, 61] width 23 height 18
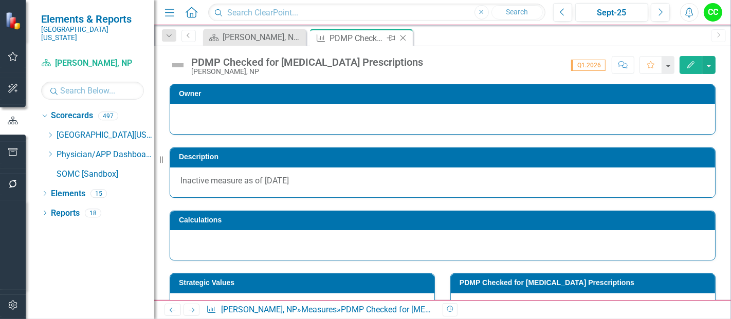
click at [402, 37] on icon at bounding box center [403, 38] width 6 height 6
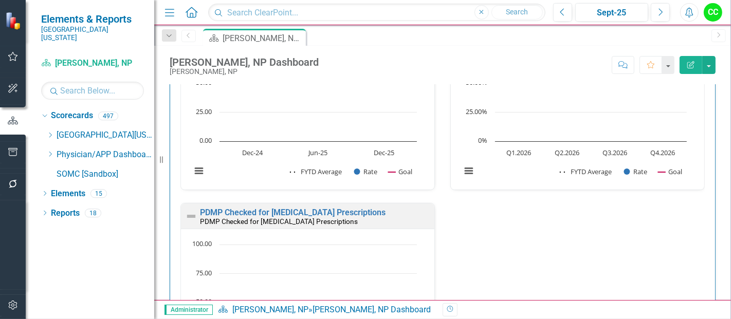
scroll to position [319, 0]
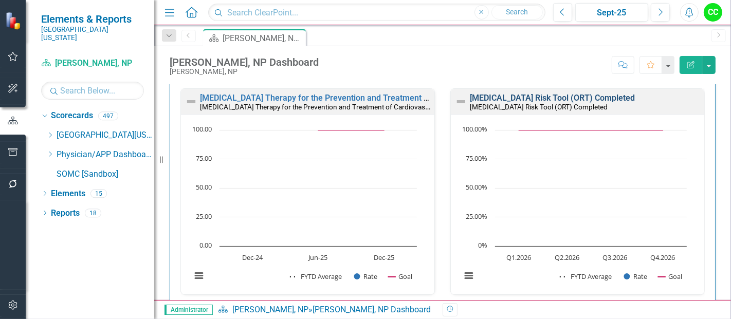
click at [555, 96] on link "[MEDICAL_DATA] Risk Tool (ORT) Completed" at bounding box center [552, 98] width 165 height 10
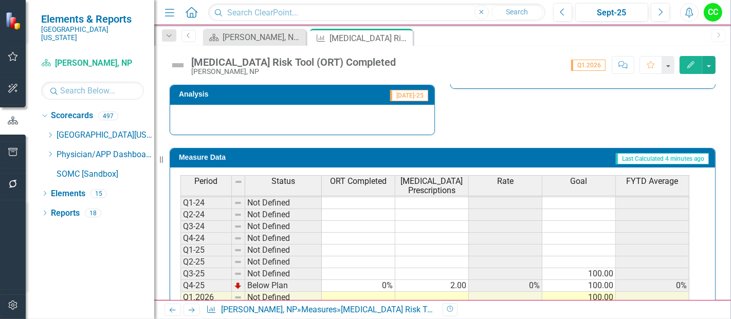
scroll to position [439, 0]
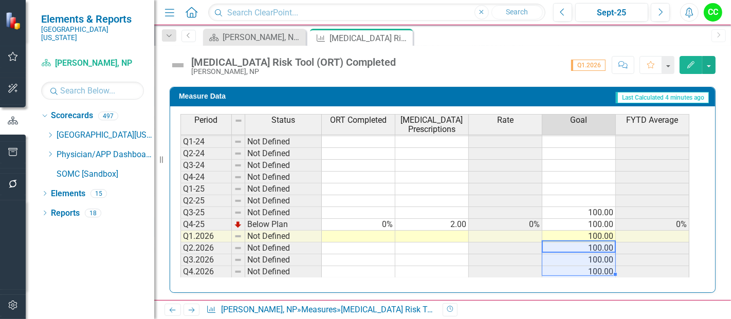
drag, startPoint x: 589, startPoint y: 247, endPoint x: 591, endPoint y: 266, distance: 19.1
click at [591, 266] on tbody "Q1-23 Not Defined Q2-23 Not Defined Q3-23 Not Defined Q4-23 Not Defined Q1-24 N…" at bounding box center [434, 183] width 509 height 190
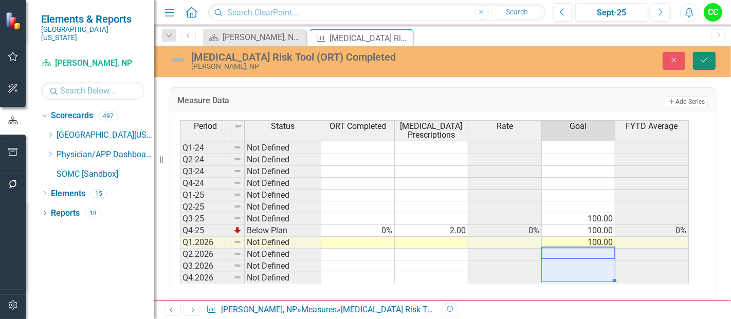
click at [708, 58] on icon "Save" at bounding box center [704, 60] width 9 height 7
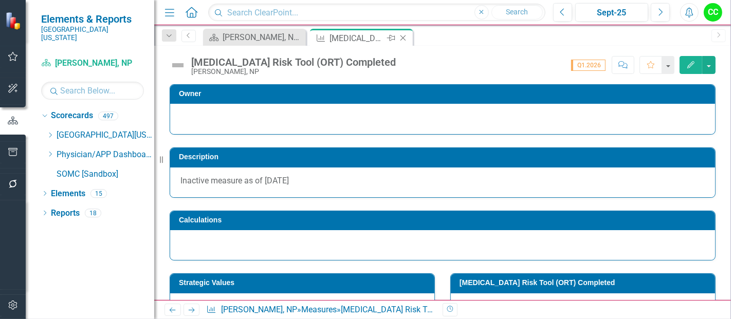
click at [402, 37] on icon at bounding box center [403, 38] width 6 height 6
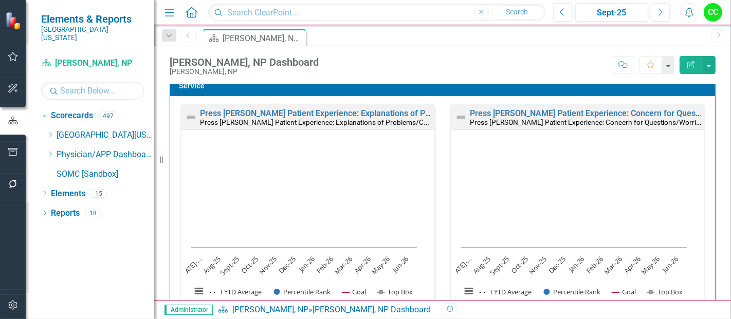
scroll to position [820, 0]
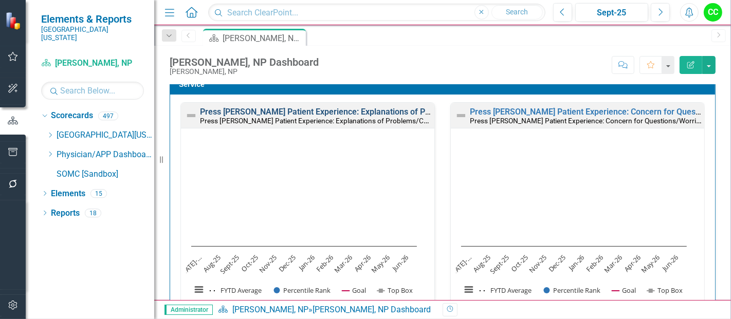
click at [386, 107] on link "Press [PERSON_NAME] Patient Experience: Explanations of Problems/Condition" at bounding box center [347, 112] width 294 height 10
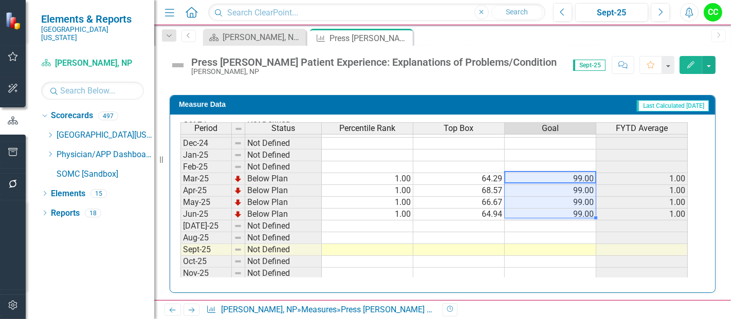
drag, startPoint x: 581, startPoint y: 171, endPoint x: 580, endPoint y: 205, distance: 34.0
click at [580, 209] on td "99.00" at bounding box center [551, 215] width 92 height 12
click at [570, 221] on td at bounding box center [551, 227] width 92 height 12
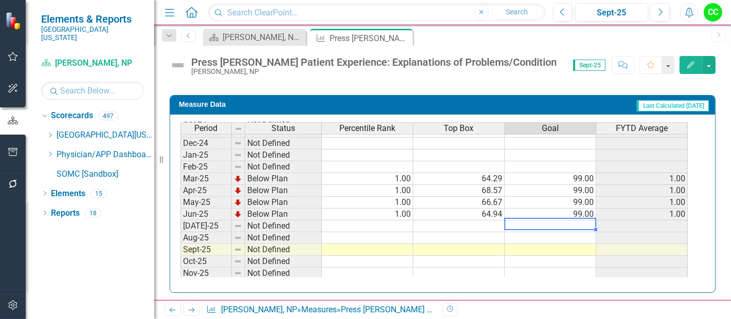
type textarea "99"
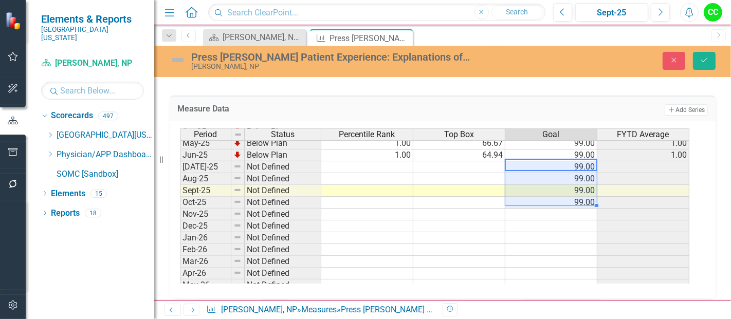
click at [573, 213] on tbody "Jan-24 Not Defined Feb-24 Not Defined Mar-24 Not Defined Apr-24 Not Defined May…" at bounding box center [434, 125] width 509 height 355
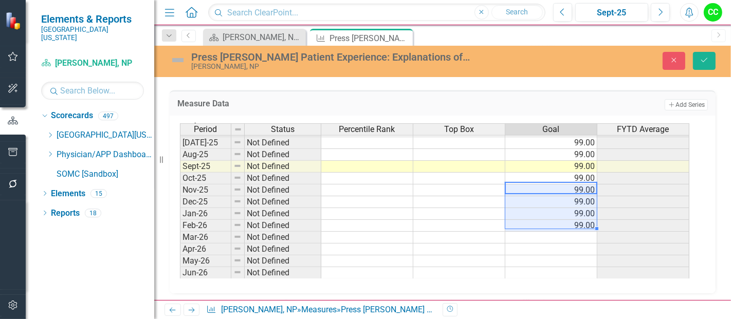
click at [180, 237] on div "Period Status Percentile Rank Top Box Goal FYTD Average May-24 Not Defined Jun-…" at bounding box center [180, 119] width 0 height 320
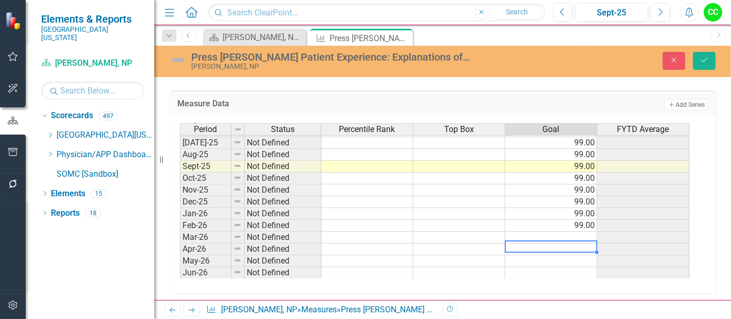
click at [575, 232] on td at bounding box center [551, 238] width 92 height 12
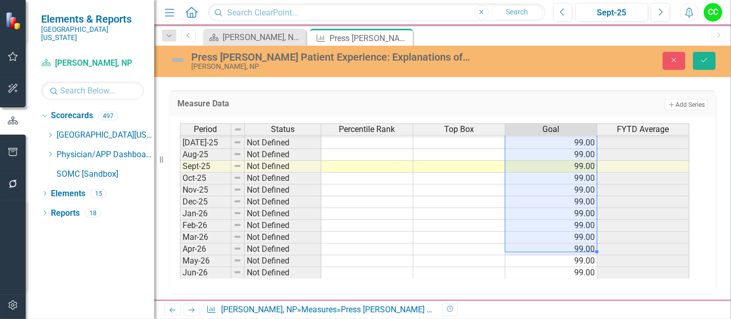
drag, startPoint x: 585, startPoint y: 149, endPoint x: 577, endPoint y: 241, distance: 92.3
click at [577, 241] on tbody "Feb-24 Not Defined Mar-24 Not Defined Apr-24 Not Defined May-24 Not Defined Jun…" at bounding box center [434, 107] width 509 height 343
click at [535, 233] on td "99.00" at bounding box center [551, 238] width 92 height 12
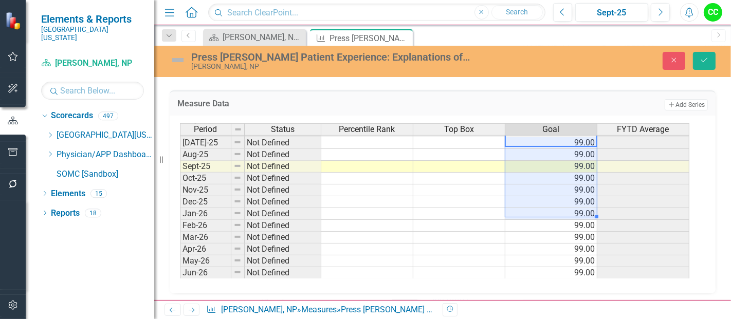
drag, startPoint x: 574, startPoint y: 199, endPoint x: 557, endPoint y: 337, distance: 138.9
click at [557, 319] on html "Elements & Reports [GEOGRAPHIC_DATA][US_STATE] Scorecard [PERSON_NAME], NP Sear…" at bounding box center [365, 159] width 731 height 319
click at [545, 256] on td "99.00" at bounding box center [551, 262] width 92 height 12
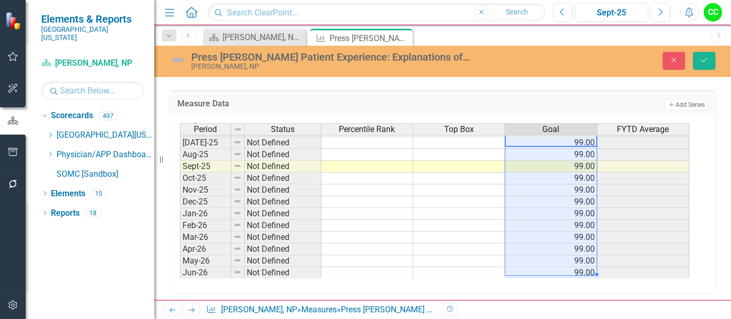
drag, startPoint x: 545, startPoint y: 195, endPoint x: 554, endPoint y: 270, distance: 75.6
click at [554, 270] on tbody "Feb-24 Not Defined Mar-24 Not Defined Apr-24 Not Defined May-24 Not Defined Jun…" at bounding box center [434, 107] width 509 height 343
click at [696, 64] on button "Save" at bounding box center [704, 61] width 23 height 18
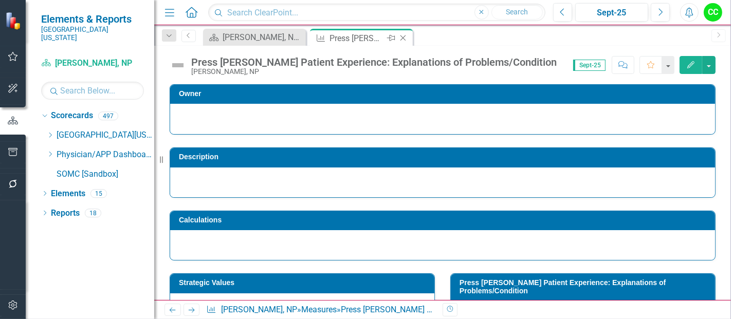
click at [403, 35] on icon "Close" at bounding box center [403, 38] width 10 height 8
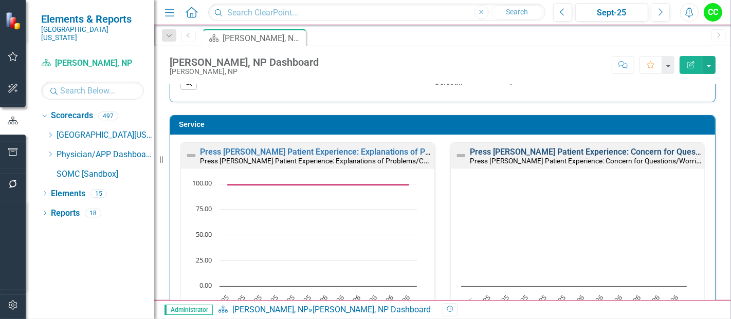
click at [622, 147] on link "Press [PERSON_NAME] Patient Experience: Concern for Questions/Worries" at bounding box center [608, 152] width 276 height 10
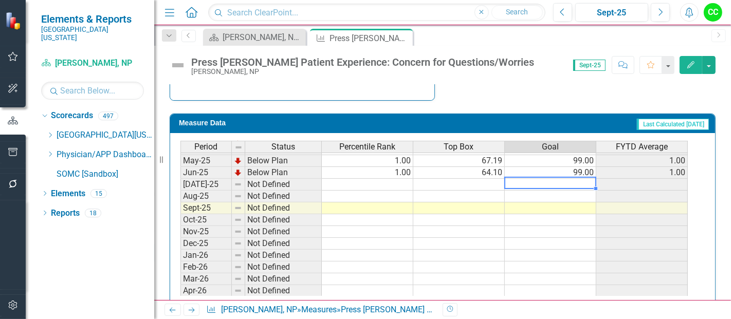
click at [560, 181] on tbody "May-24 Not Defined Jun-24 Not Defined Jul-24 Not Defined Aug-24 Not Defined Sep…" at bounding box center [433, 167] width 507 height 308
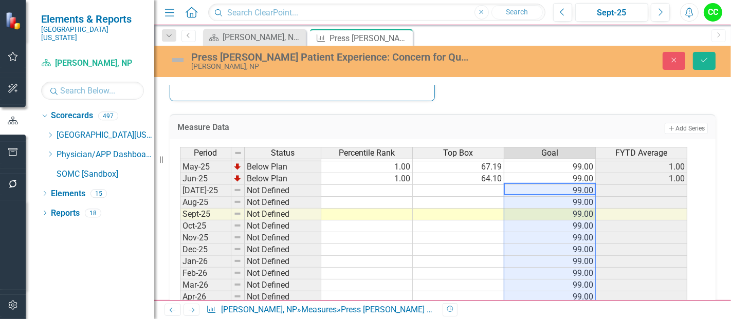
type textarea "99"
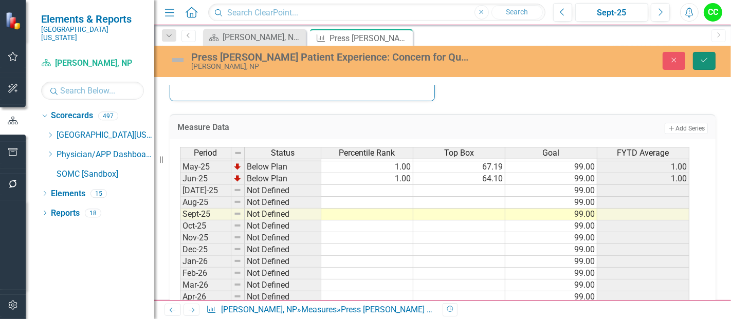
click at [711, 57] on button "Save" at bounding box center [704, 61] width 23 height 18
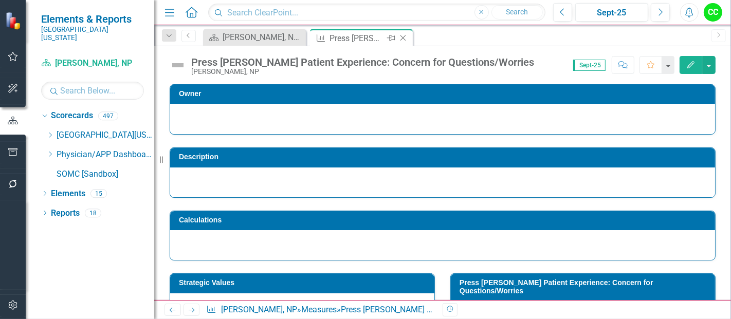
click at [403, 35] on icon "Close" at bounding box center [403, 38] width 10 height 8
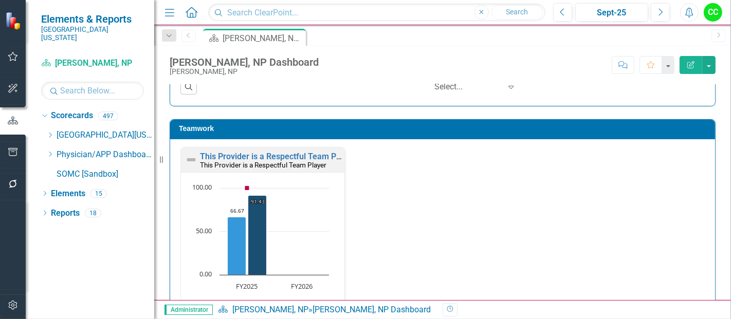
scroll to position [1299, 0]
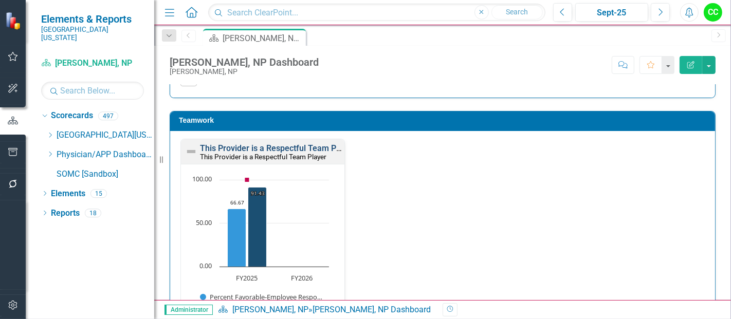
click at [316, 143] on link "This Provider is a Respectful Team Player" at bounding box center [277, 148] width 155 height 10
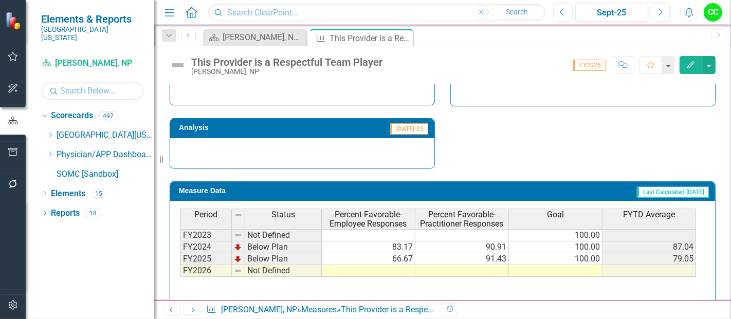
scroll to position [393, 0]
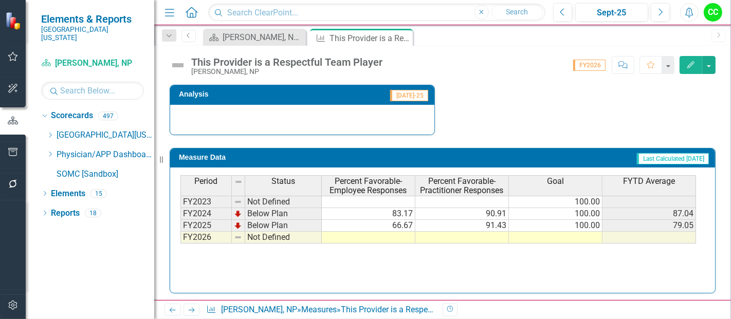
click at [568, 235] on td at bounding box center [556, 238] width 94 height 12
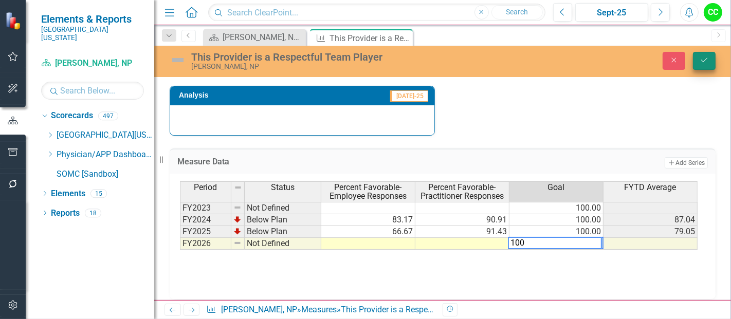
type textarea "100"
click at [708, 61] on icon "Save" at bounding box center [704, 60] width 9 height 7
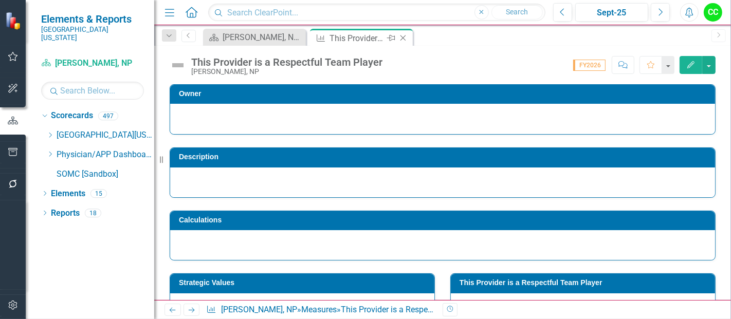
click at [404, 39] on icon at bounding box center [403, 38] width 6 height 6
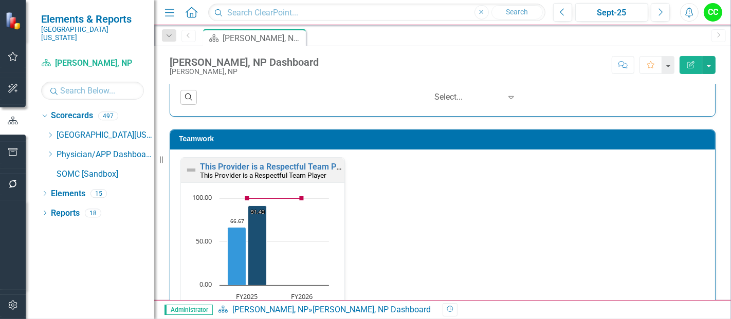
scroll to position [1570, 0]
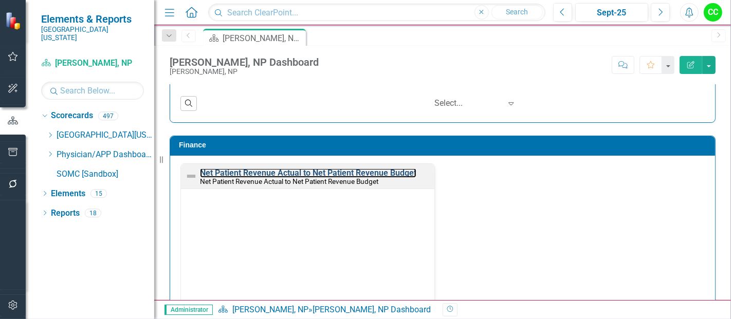
click at [387, 168] on link "Net Patient Revenue Actual to Net Patient Revenue Budget" at bounding box center [308, 173] width 216 height 10
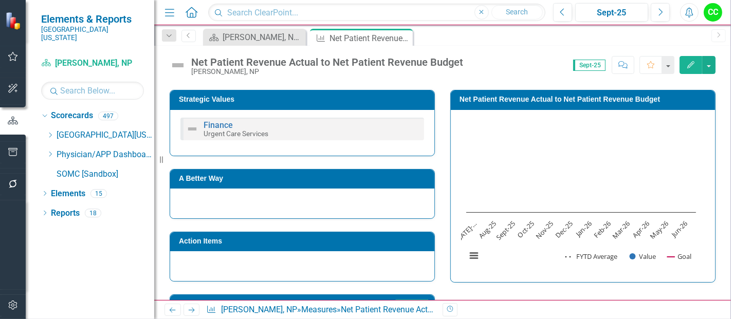
scroll to position [137, 0]
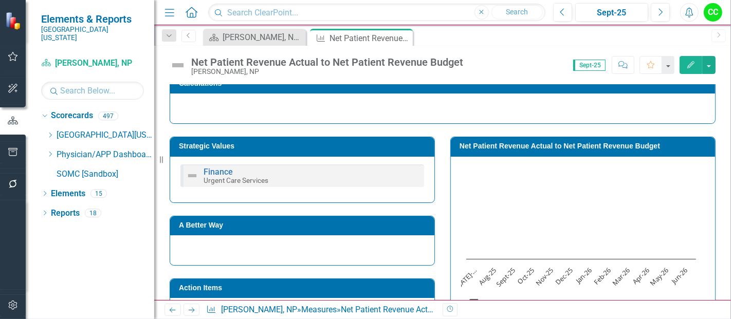
click at [294, 144] on h3 "Strategic Values" at bounding box center [304, 146] width 250 height 8
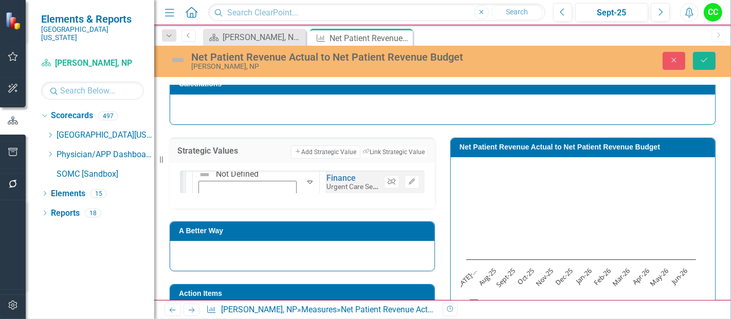
click at [391, 179] on icon "Unlink" at bounding box center [392, 182] width 8 height 6
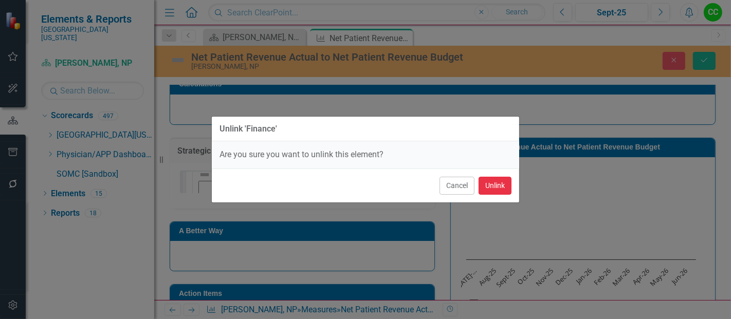
click at [496, 186] on button "Unlink" at bounding box center [495, 186] width 33 height 18
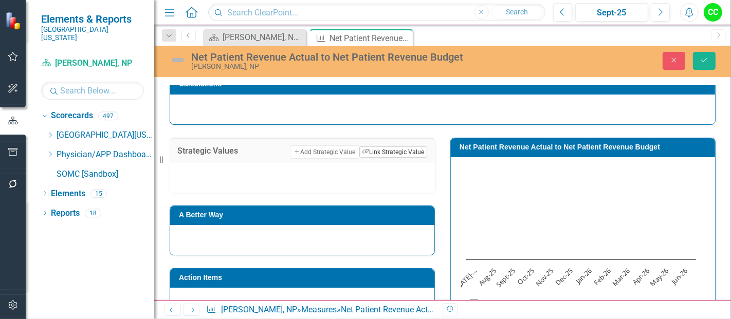
click at [410, 151] on button "Link Tag Link Strategic Value" at bounding box center [393, 152] width 68 height 11
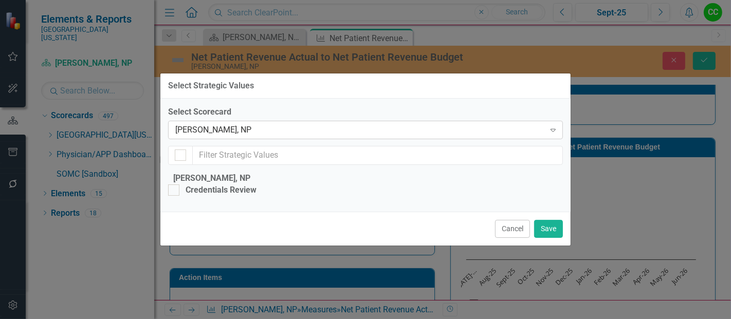
click at [324, 124] on div "[PERSON_NAME], NP" at bounding box center [360, 130] width 370 height 12
type input "heart"
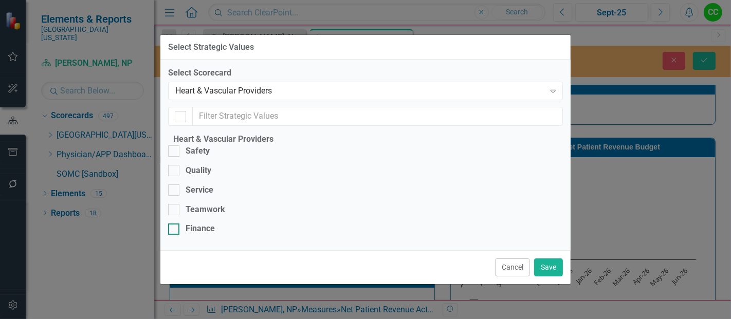
click at [179, 227] on div at bounding box center [173, 229] width 11 height 11
click at [175, 227] on input "Finance" at bounding box center [171, 227] width 7 height 7
checkbox input "true"
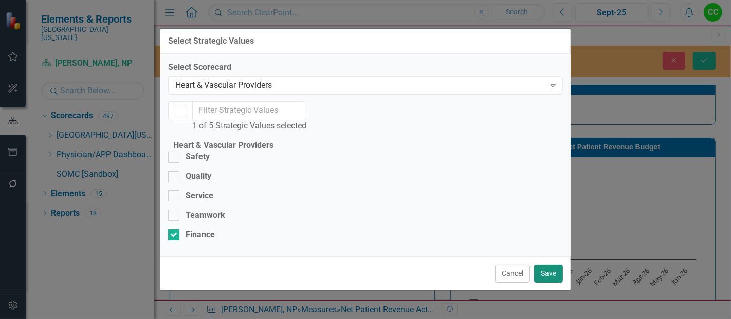
click at [540, 283] on button "Save" at bounding box center [548, 274] width 29 height 18
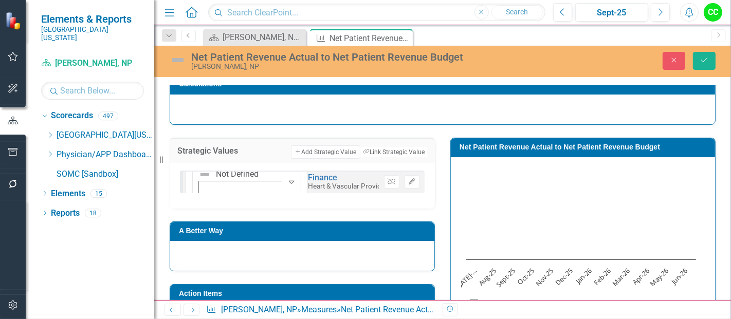
click at [360, 147] on button "Link Tag Link Strategic Value" at bounding box center [393, 152] width 67 height 10
